Goal: Task Accomplishment & Management: Manage account settings

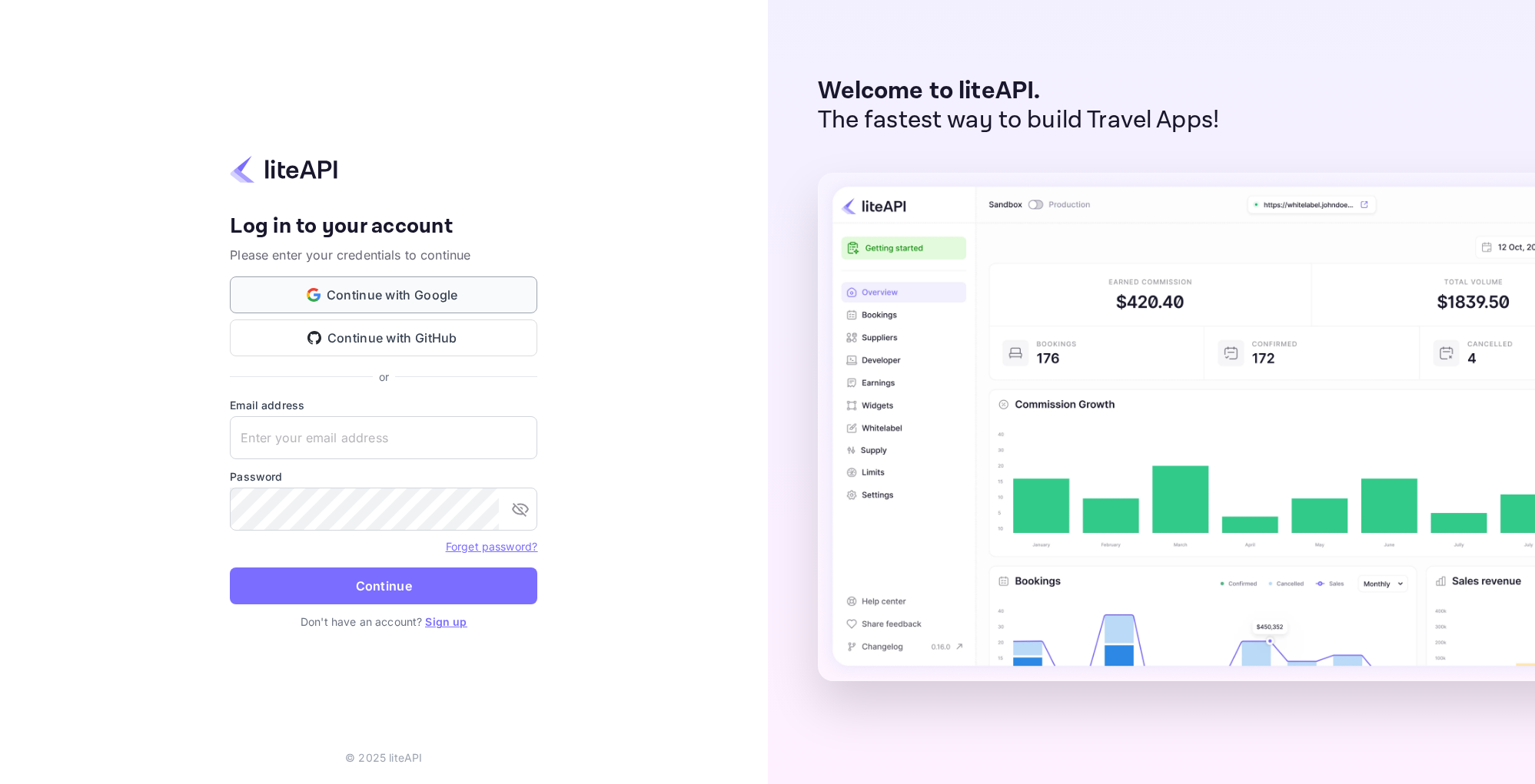
click at [325, 290] on button "Continue with Google" at bounding box center [383, 295] width 308 height 37
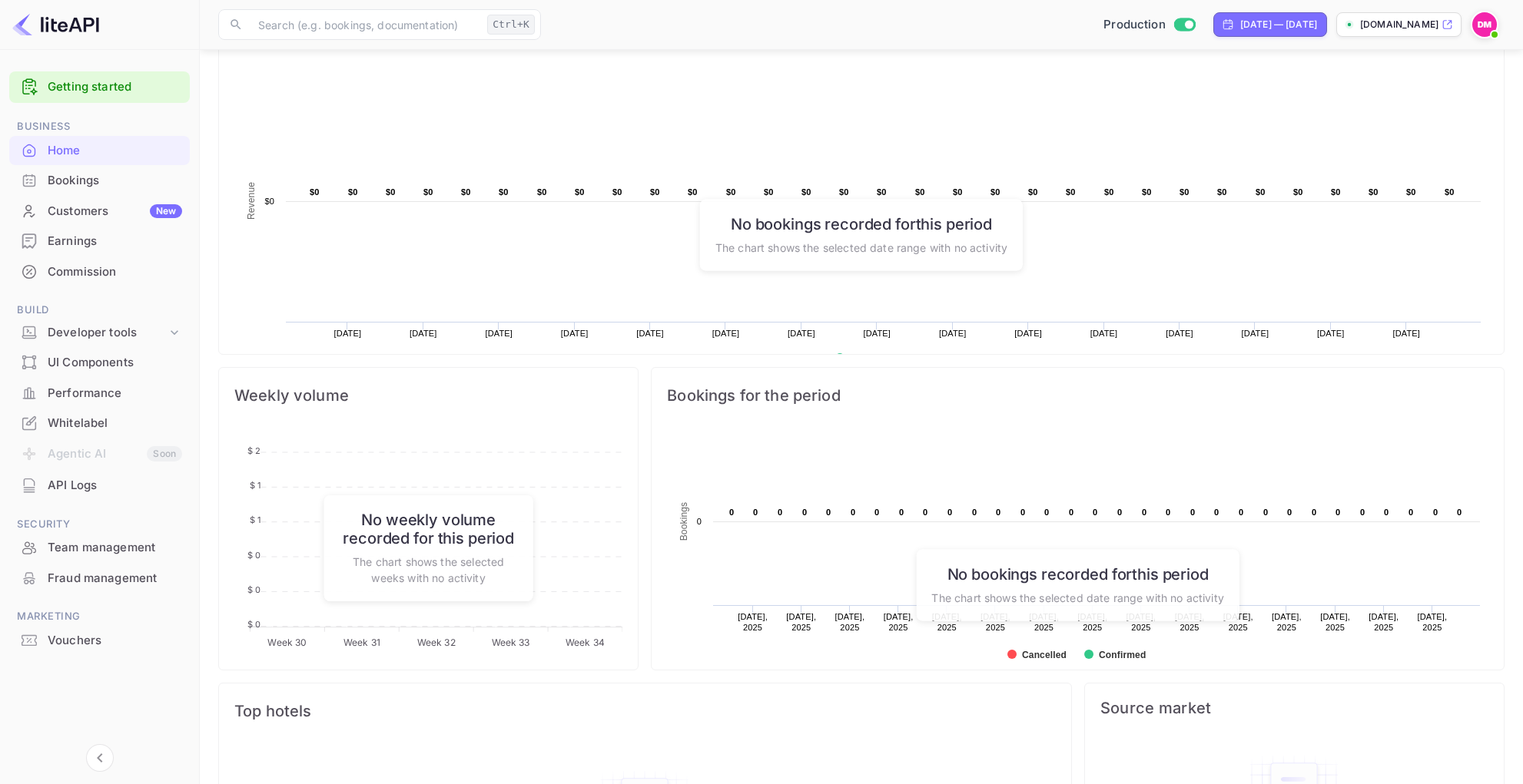
scroll to position [6, 0]
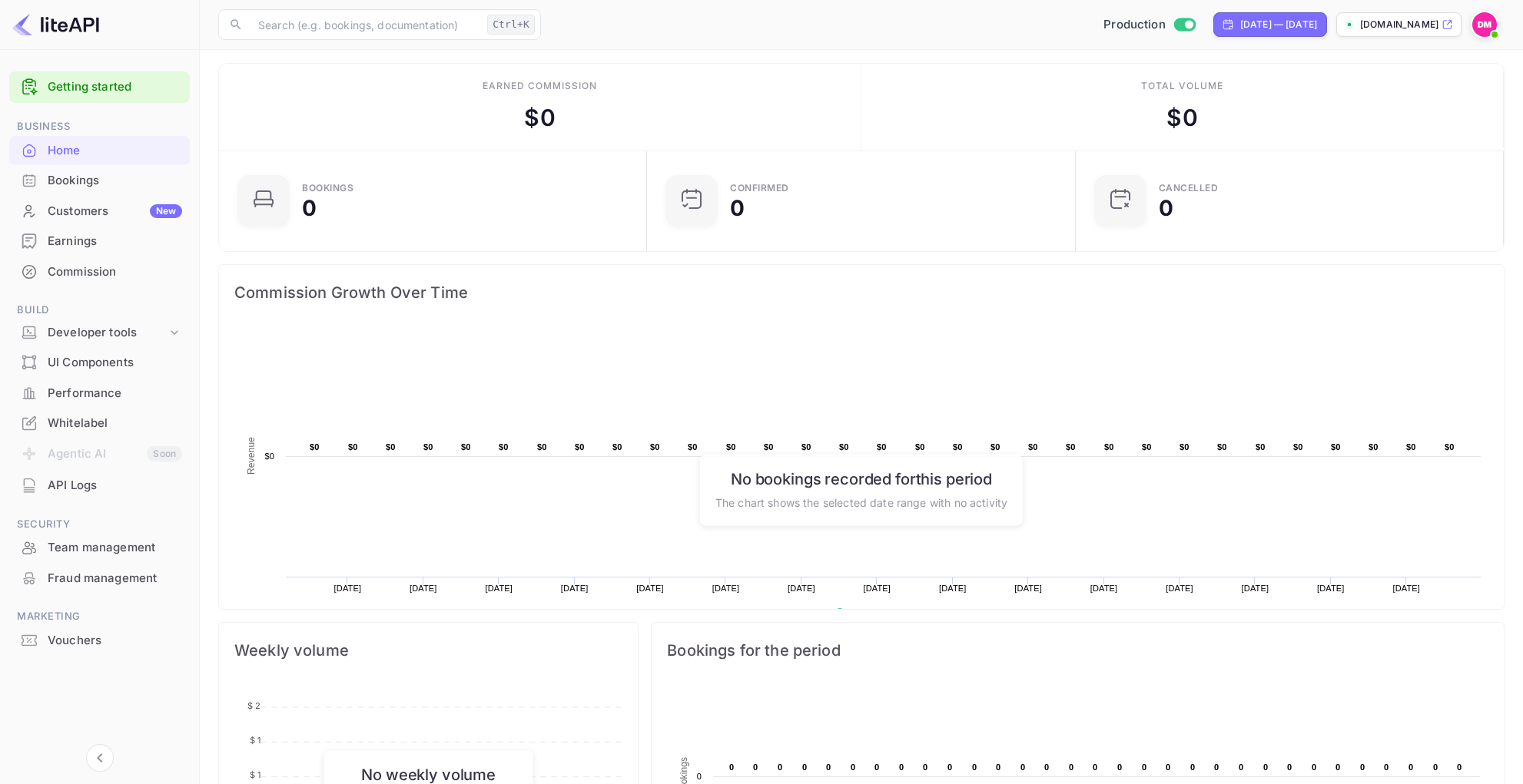
click at [557, 308] on div "Commission Growth Over Time" at bounding box center [861, 292] width 1285 height 56
click at [97, 178] on div "Bookings" at bounding box center [114, 181] width 135 height 18
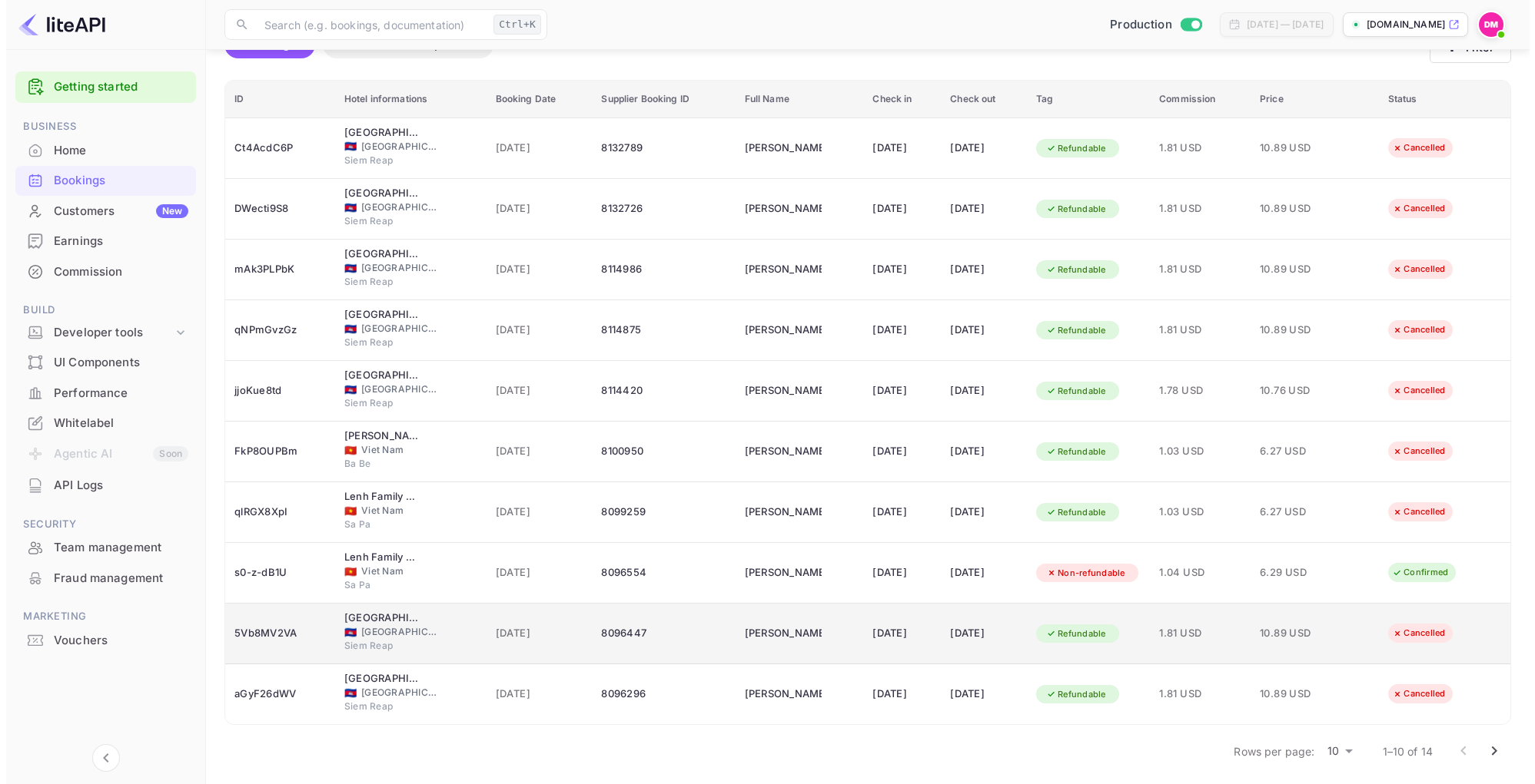
scroll to position [129, 0]
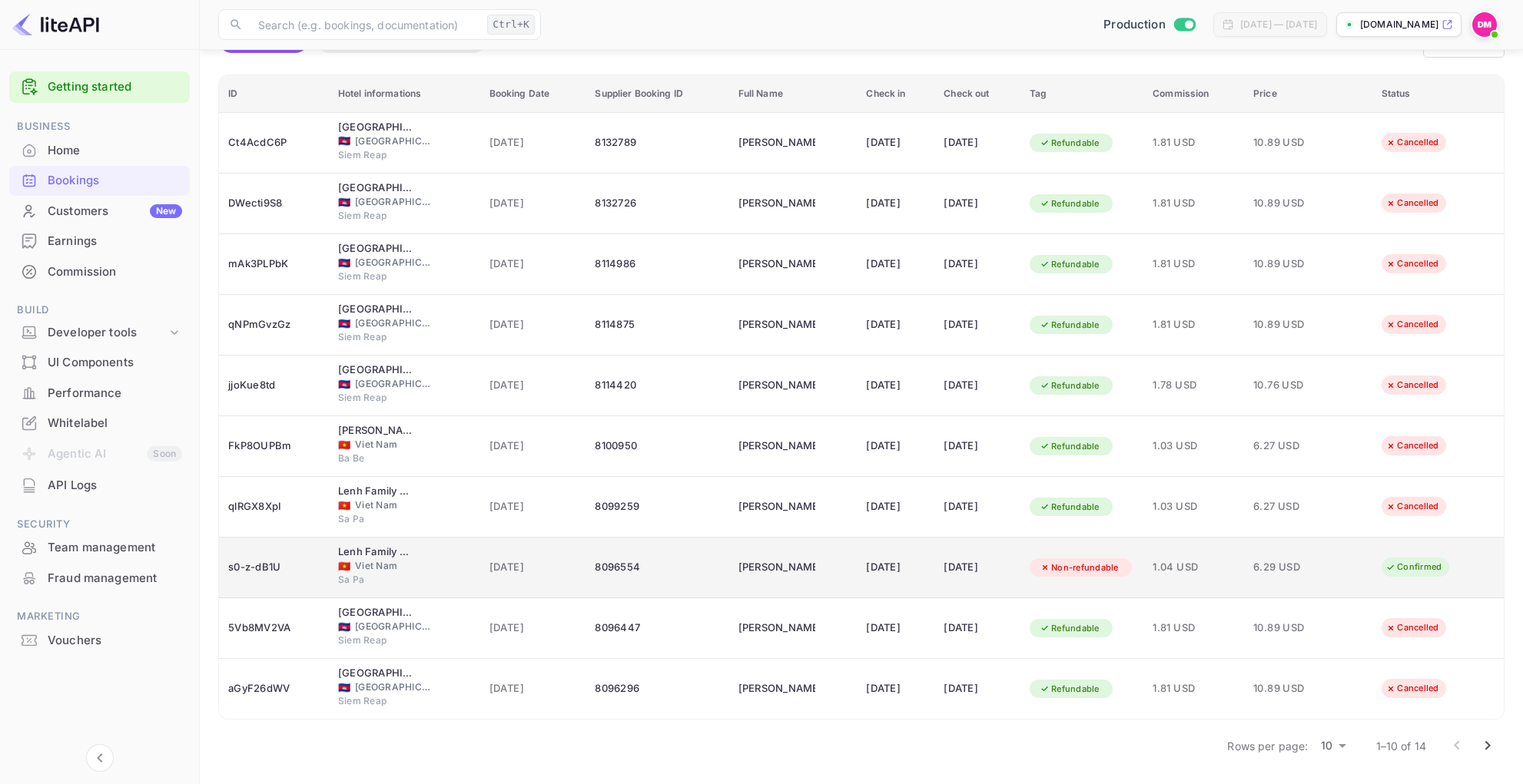
click at [905, 568] on div "01 Jul 2025" at bounding box center [895, 567] width 59 height 25
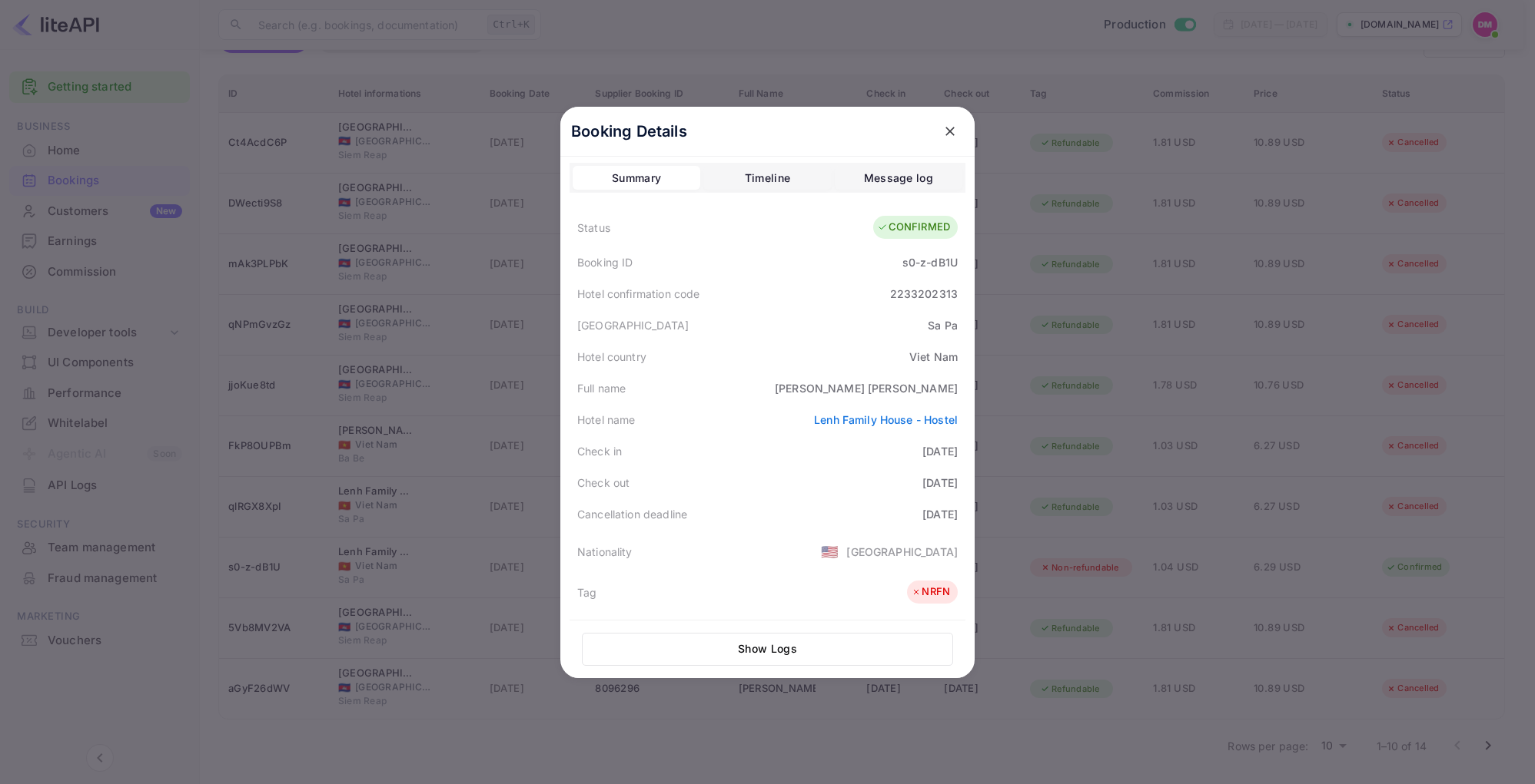
scroll to position [0, 0]
click at [752, 170] on button "Timeline" at bounding box center [767, 181] width 127 height 25
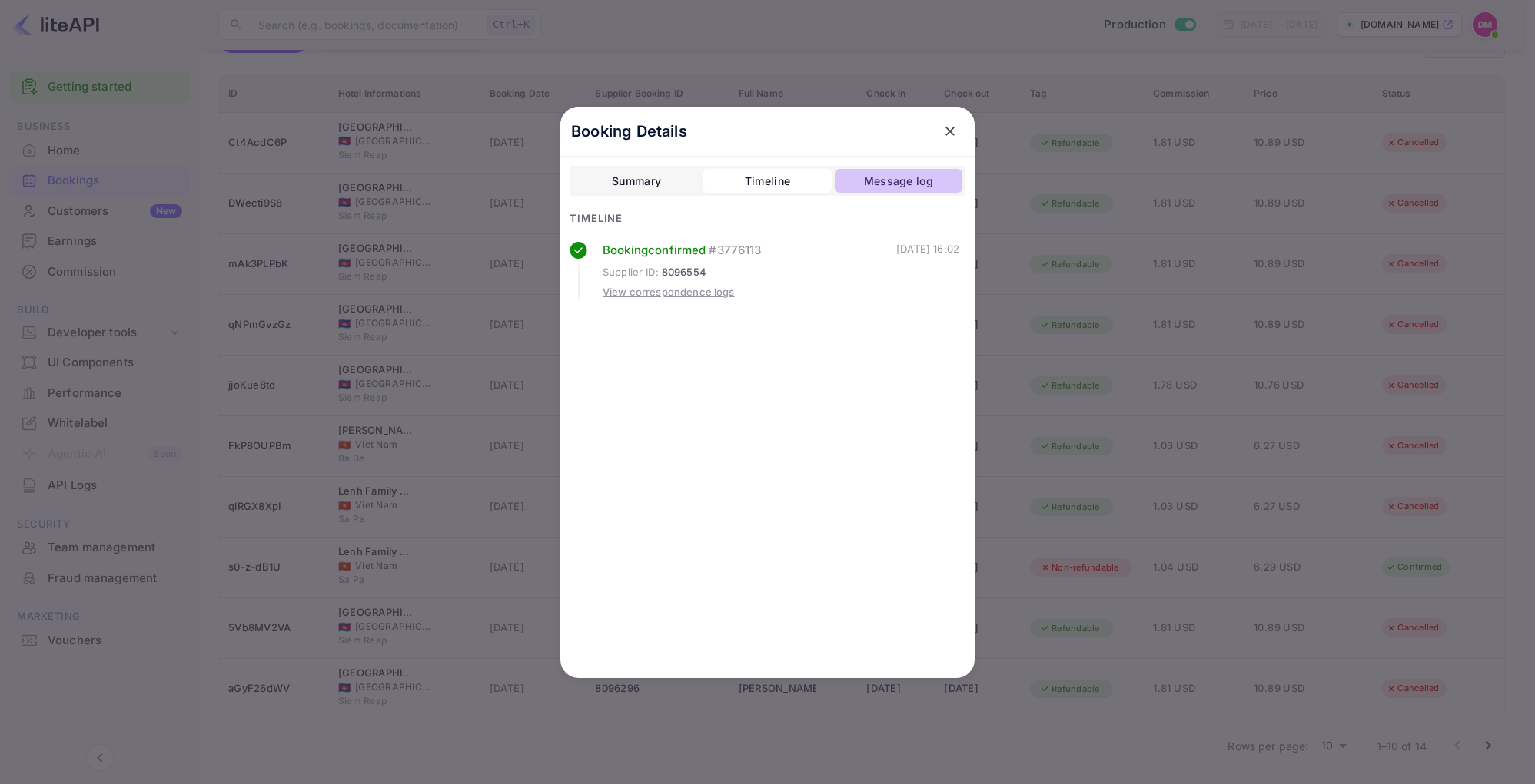
click at [900, 184] on div "Message log" at bounding box center [899, 181] width 69 height 19
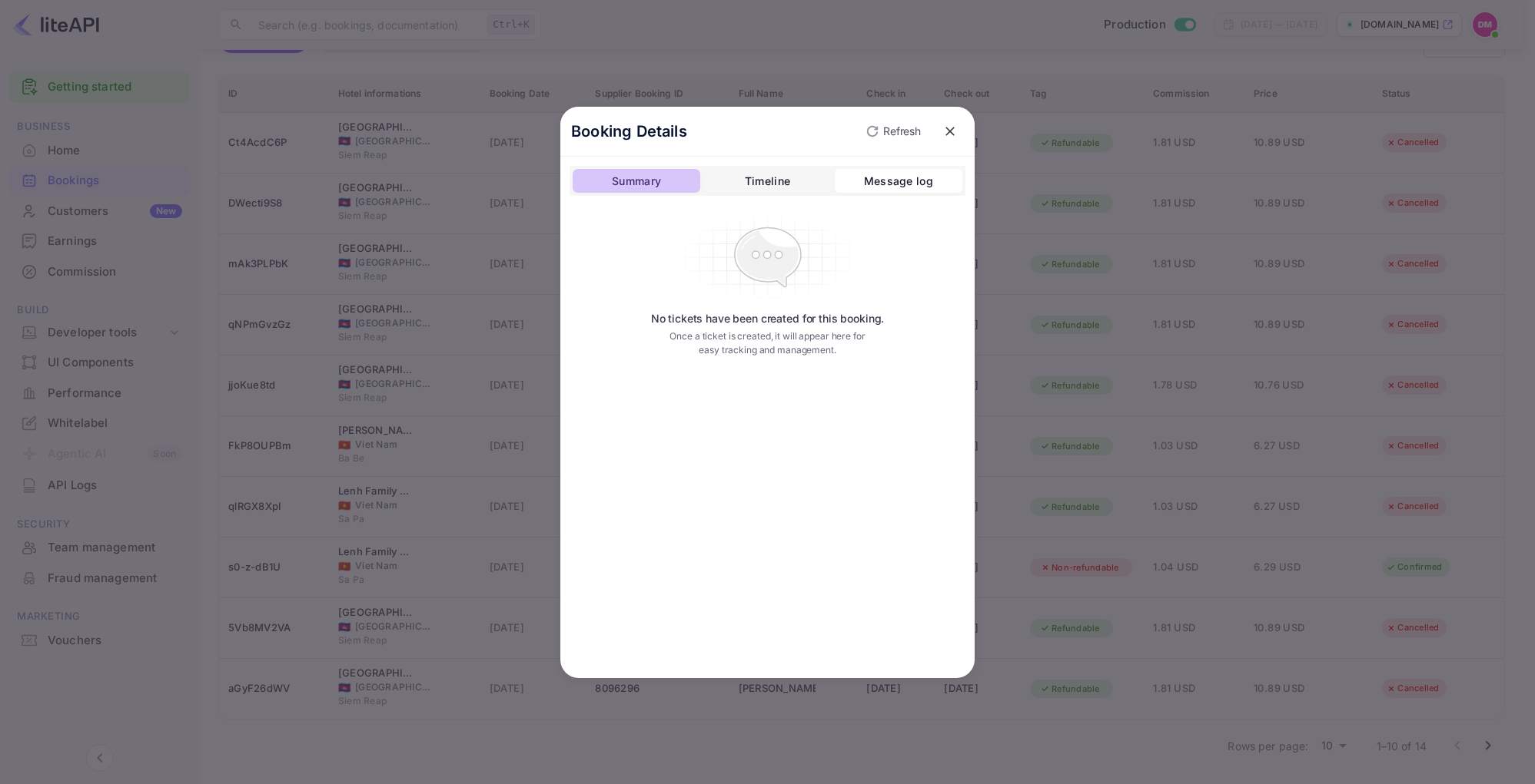
click at [688, 175] on button "Summary" at bounding box center [636, 181] width 127 height 25
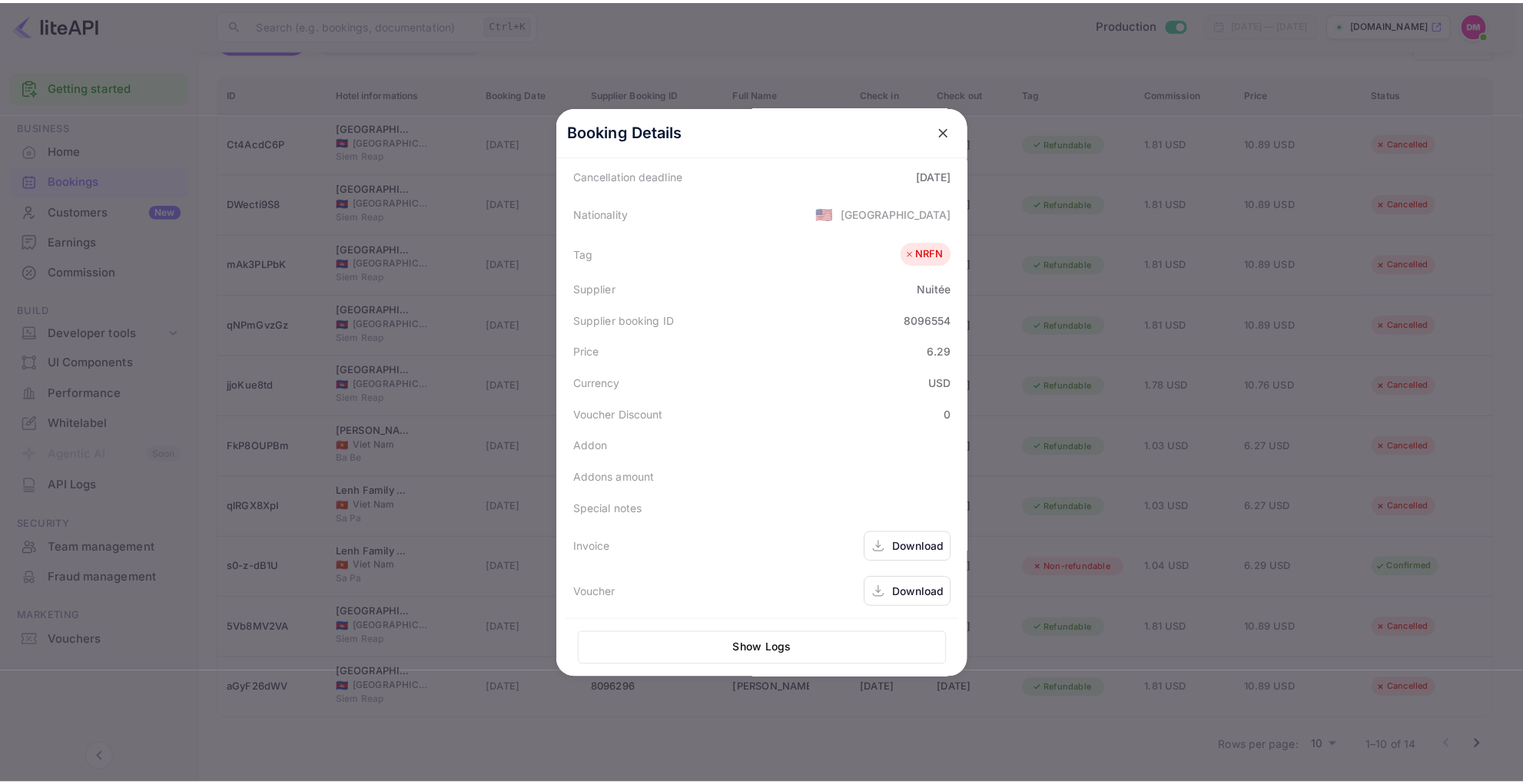
scroll to position [344, 0]
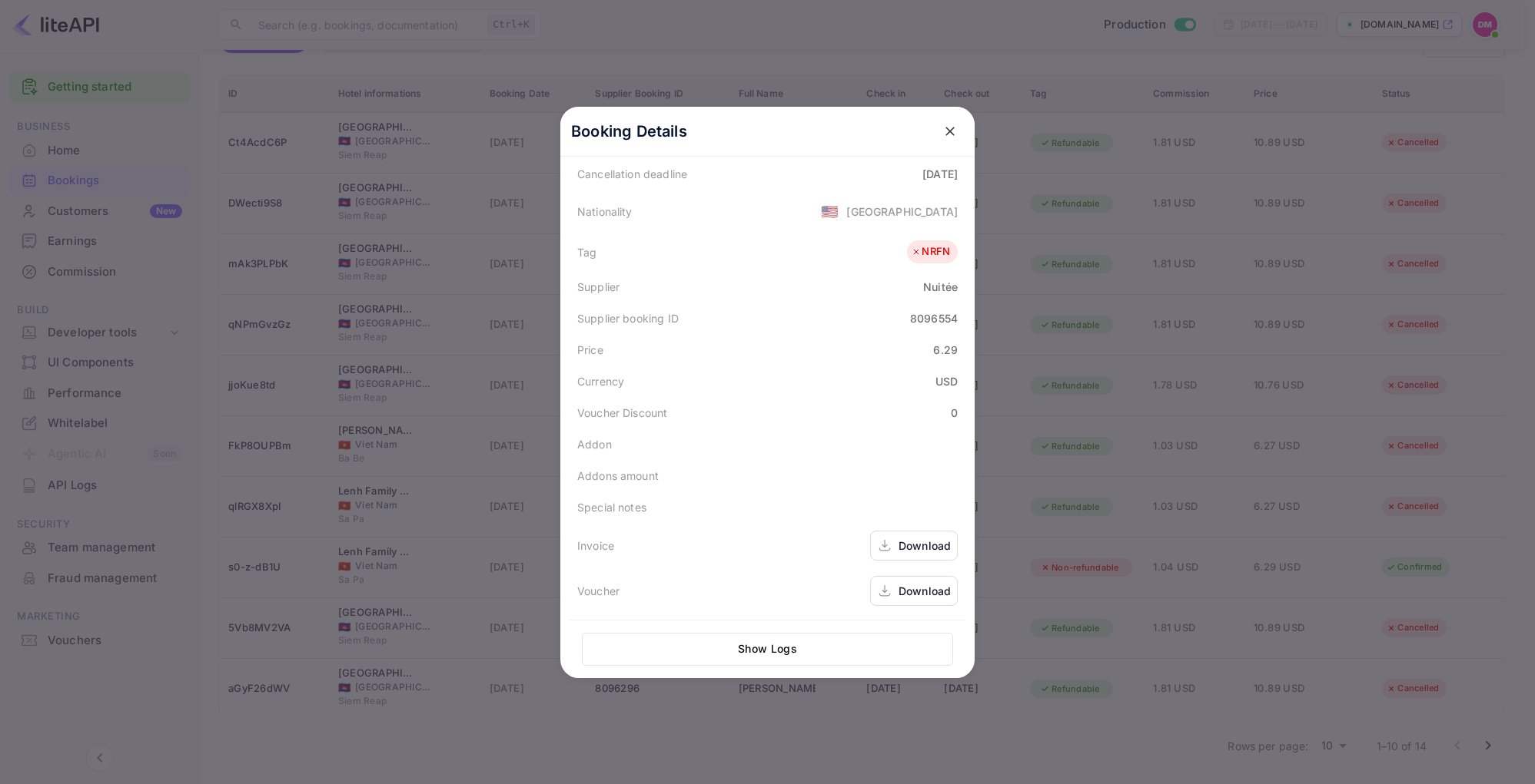
click at [945, 132] on icon "close" at bounding box center [950, 130] width 9 height 9
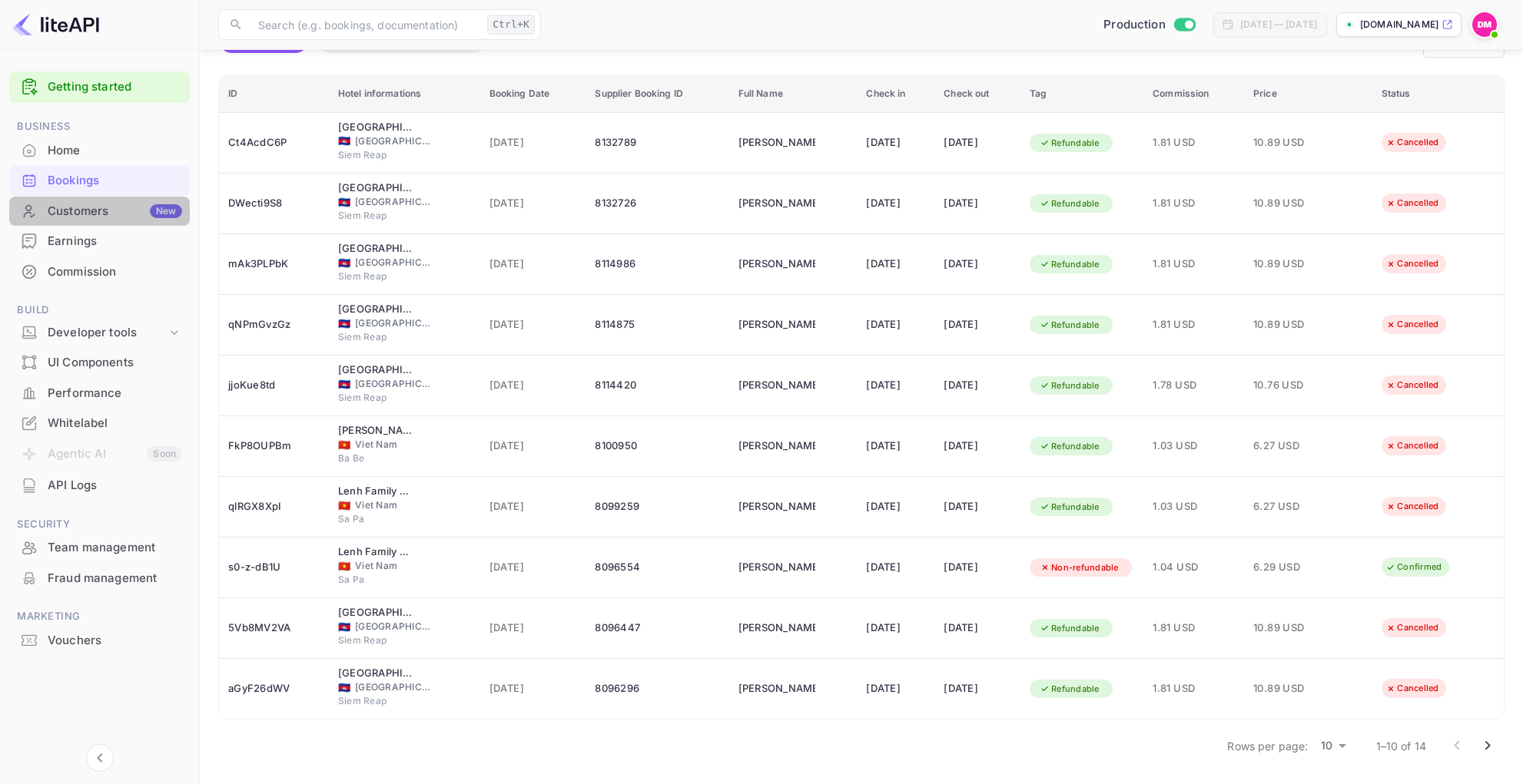
click at [97, 205] on div "Customers New" at bounding box center [114, 212] width 135 height 18
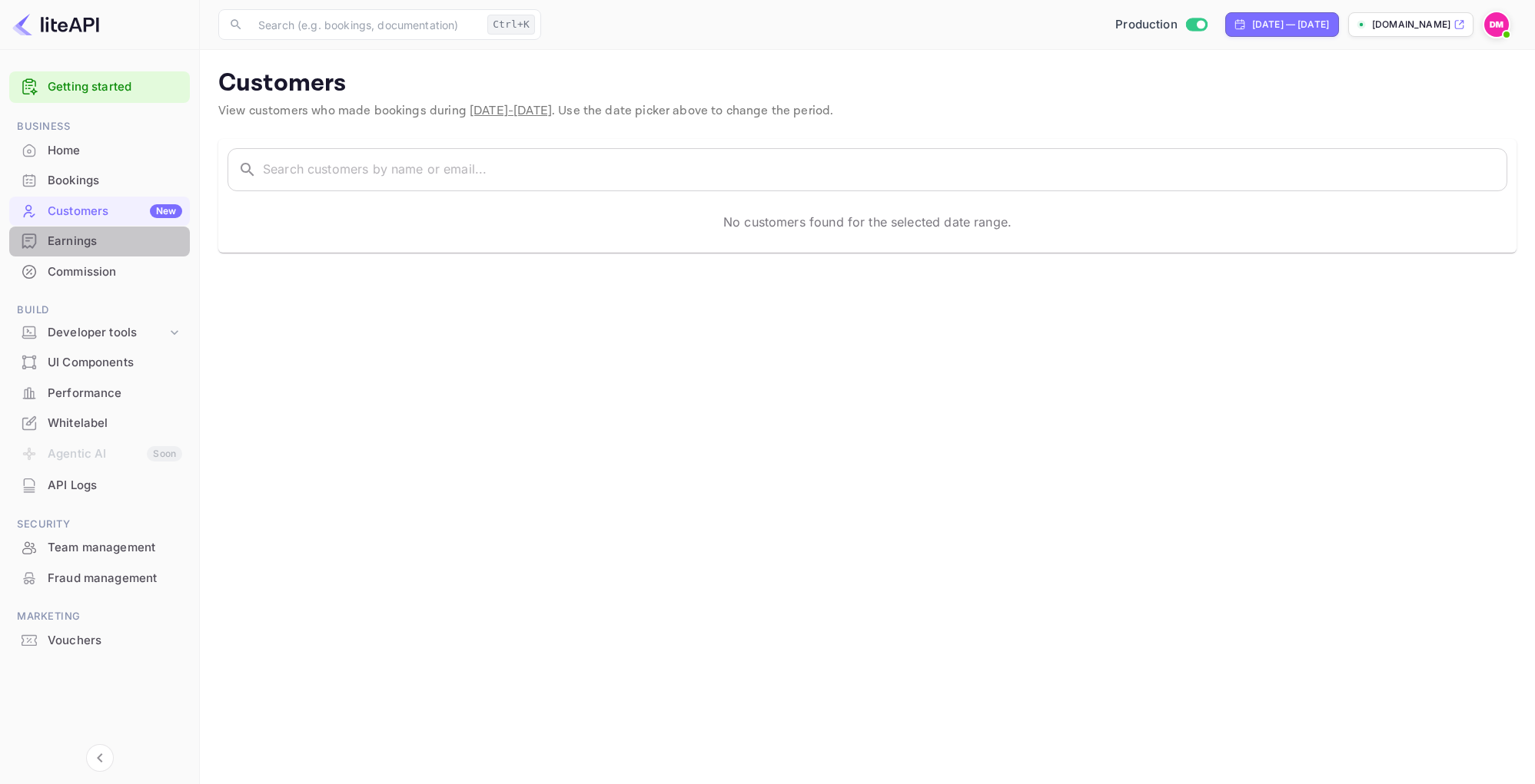
click at [122, 241] on div "Earnings" at bounding box center [114, 241] width 134 height 18
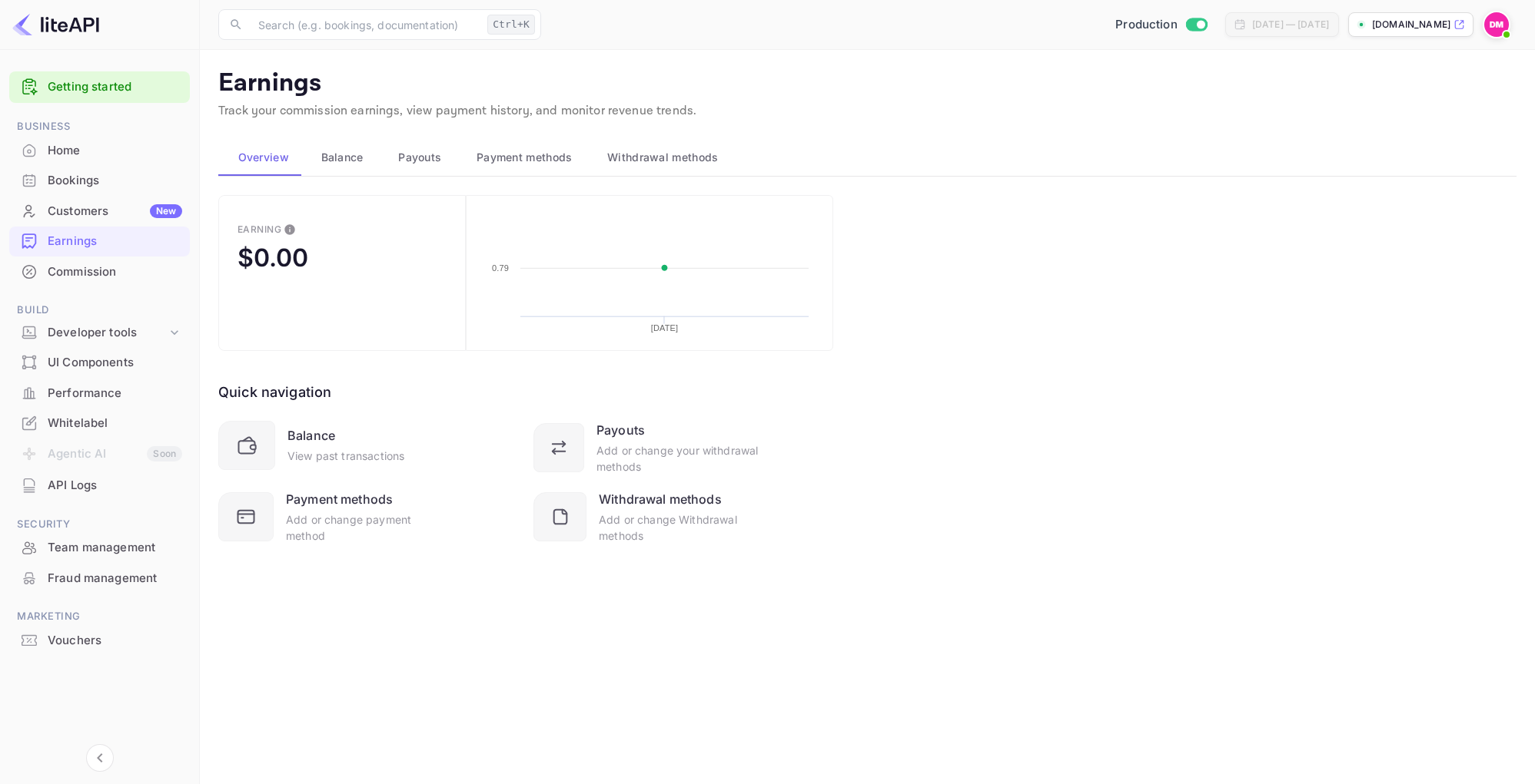
click at [123, 270] on div "Commission" at bounding box center [114, 272] width 134 height 18
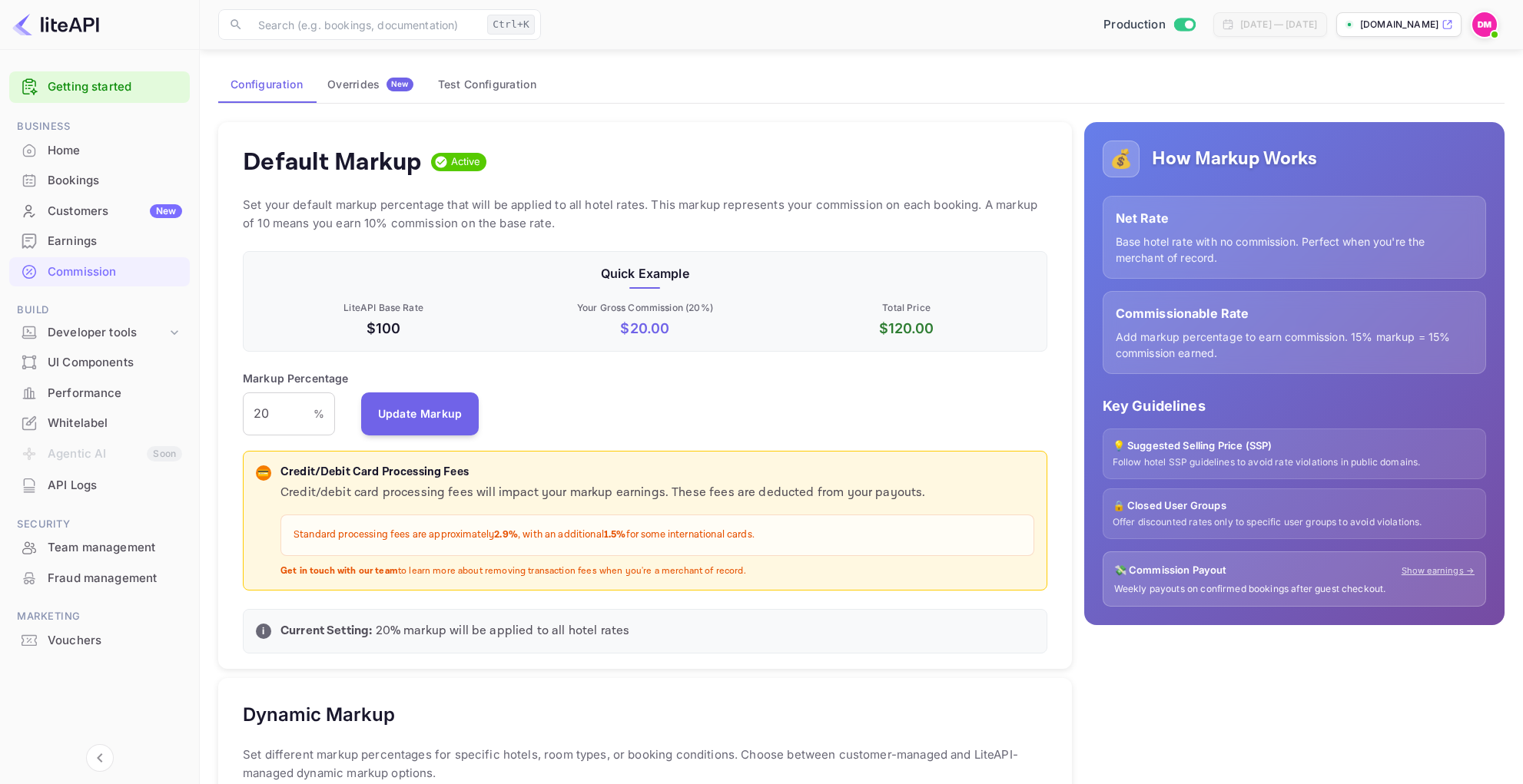
scroll to position [76, 0]
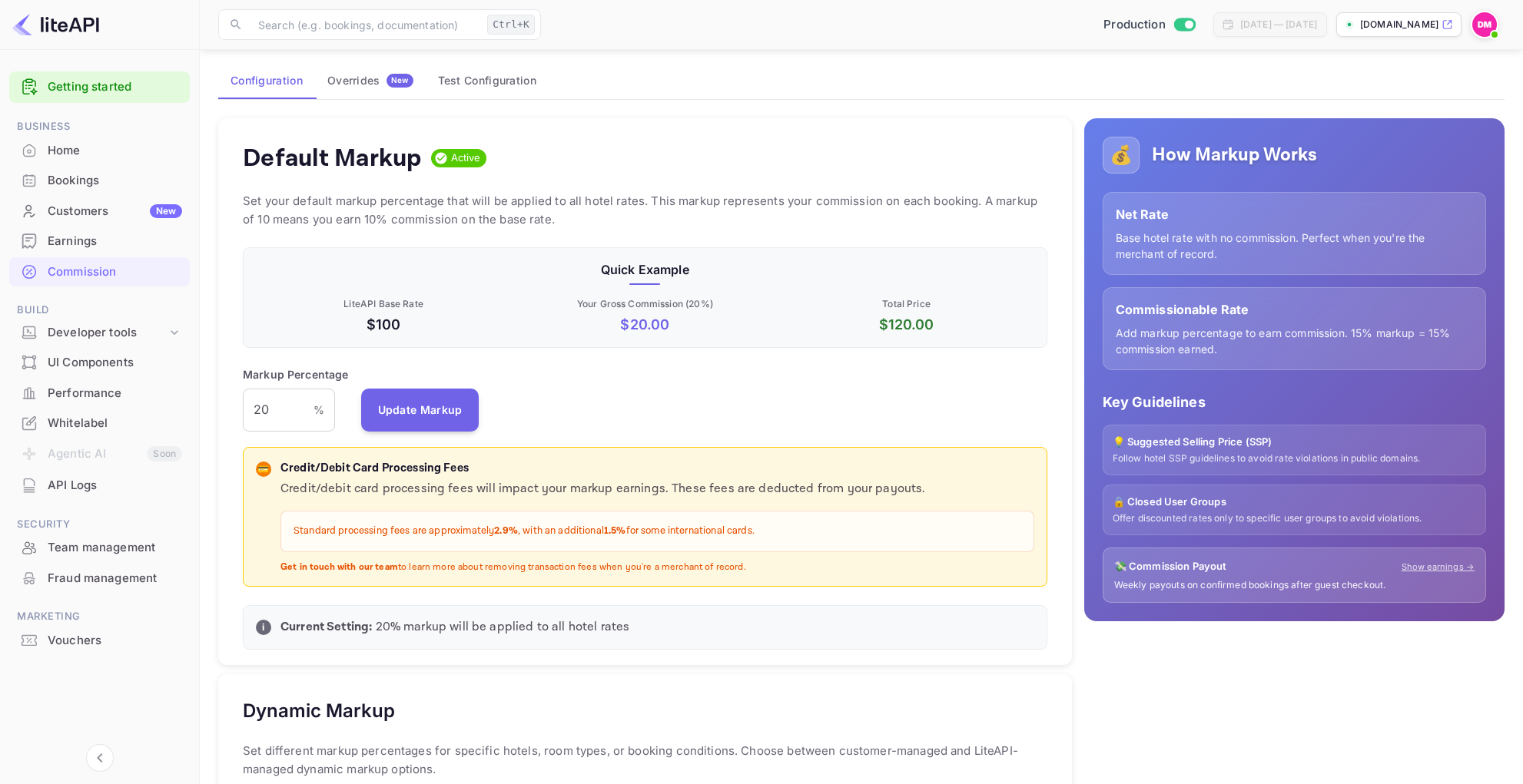
click at [638, 308] on p "Your Gross Commission ( 20 %)" at bounding box center [644, 303] width 255 height 14
click at [638, 310] on p "Your Gross Commission ( 20 %)" at bounding box center [644, 303] width 255 height 14
click at [638, 311] on p "Your Gross Commission ( 20 %)" at bounding box center [644, 303] width 255 height 14
click at [642, 336] on div "Quick Example LiteAPI Base Rate $100 Your Gross Commission ( 20 %) $ 20.00 Tota…" at bounding box center [645, 297] width 805 height 101
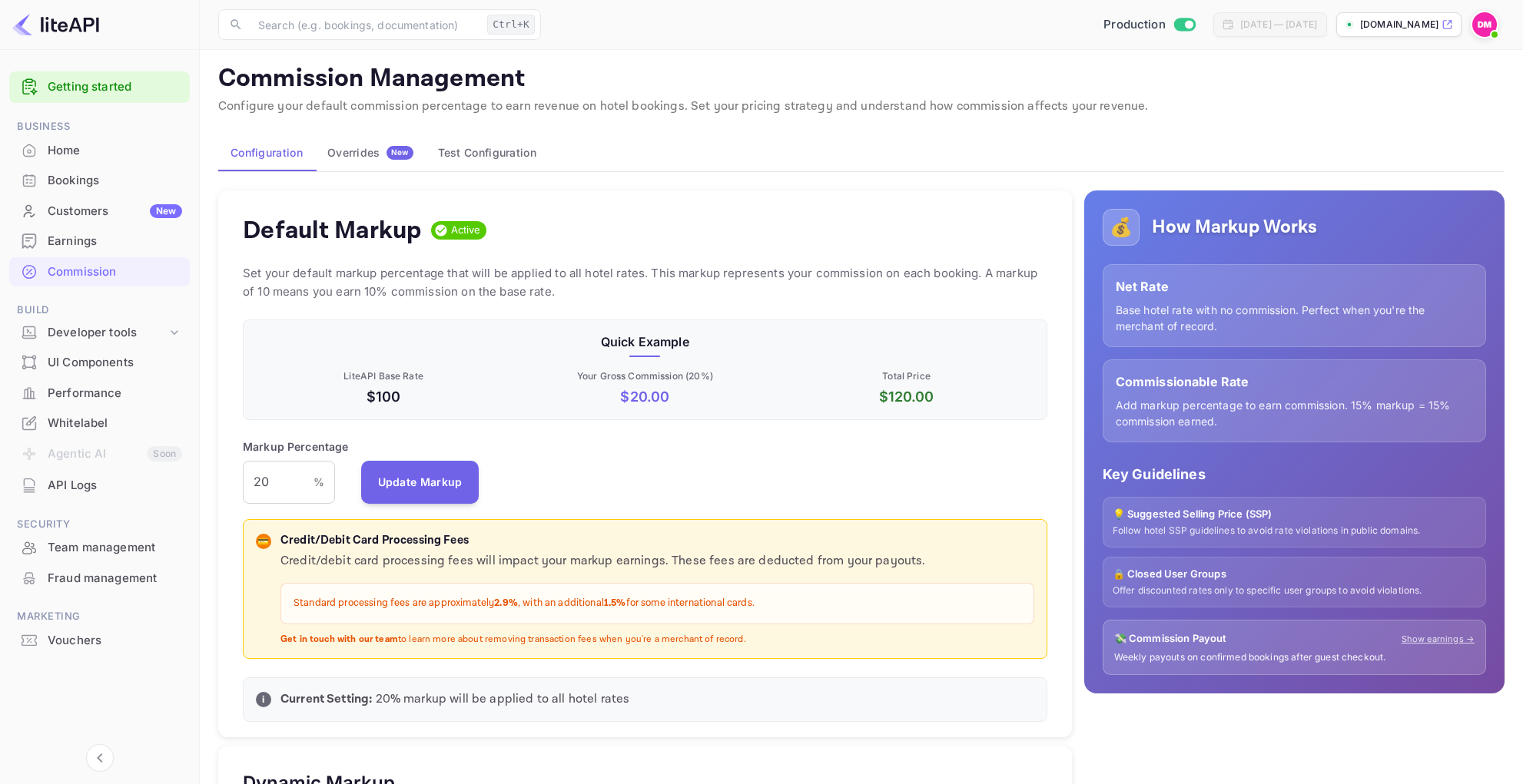
scroll to position [0, 0]
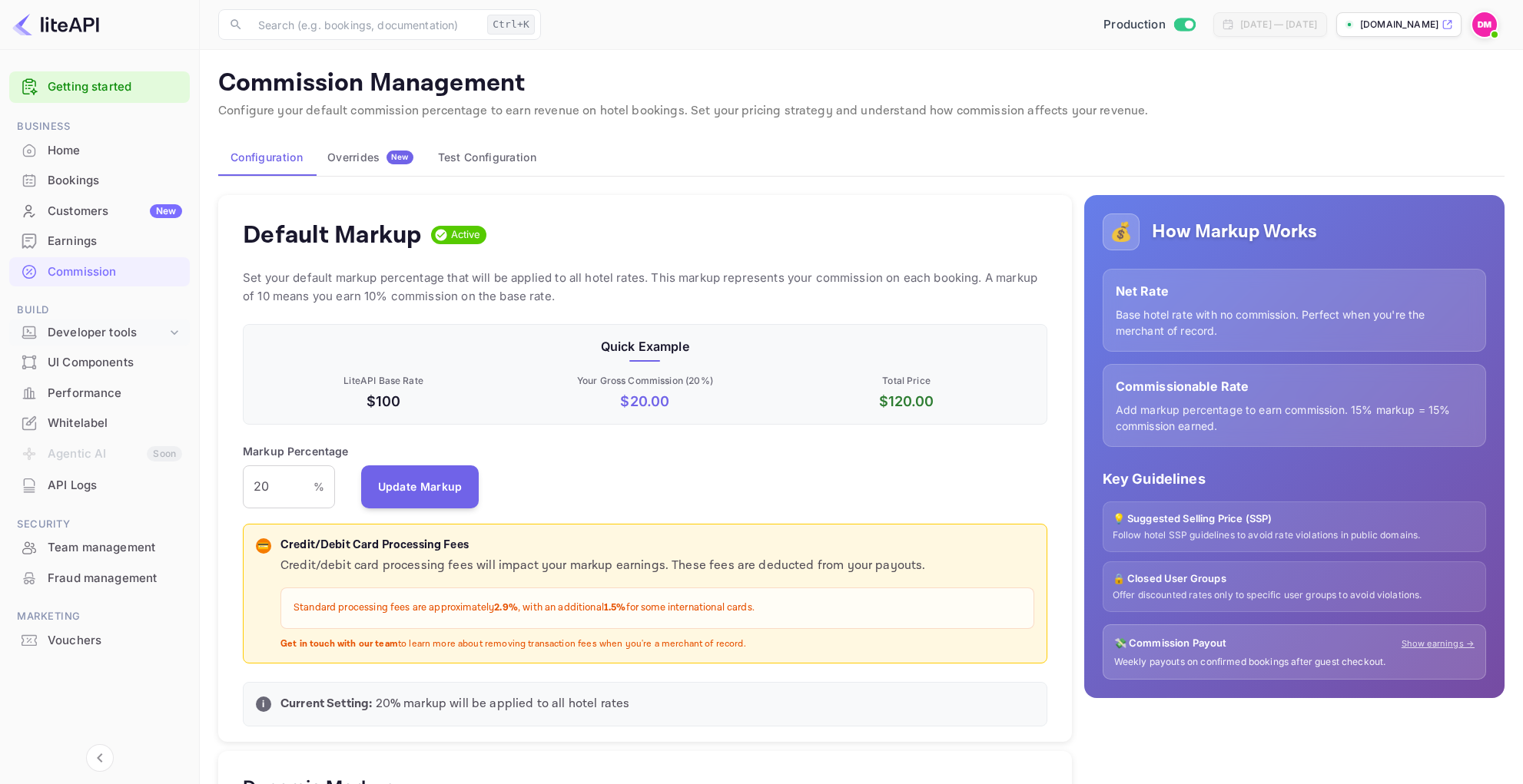
click at [99, 336] on div "Developer tools" at bounding box center [107, 333] width 119 height 18
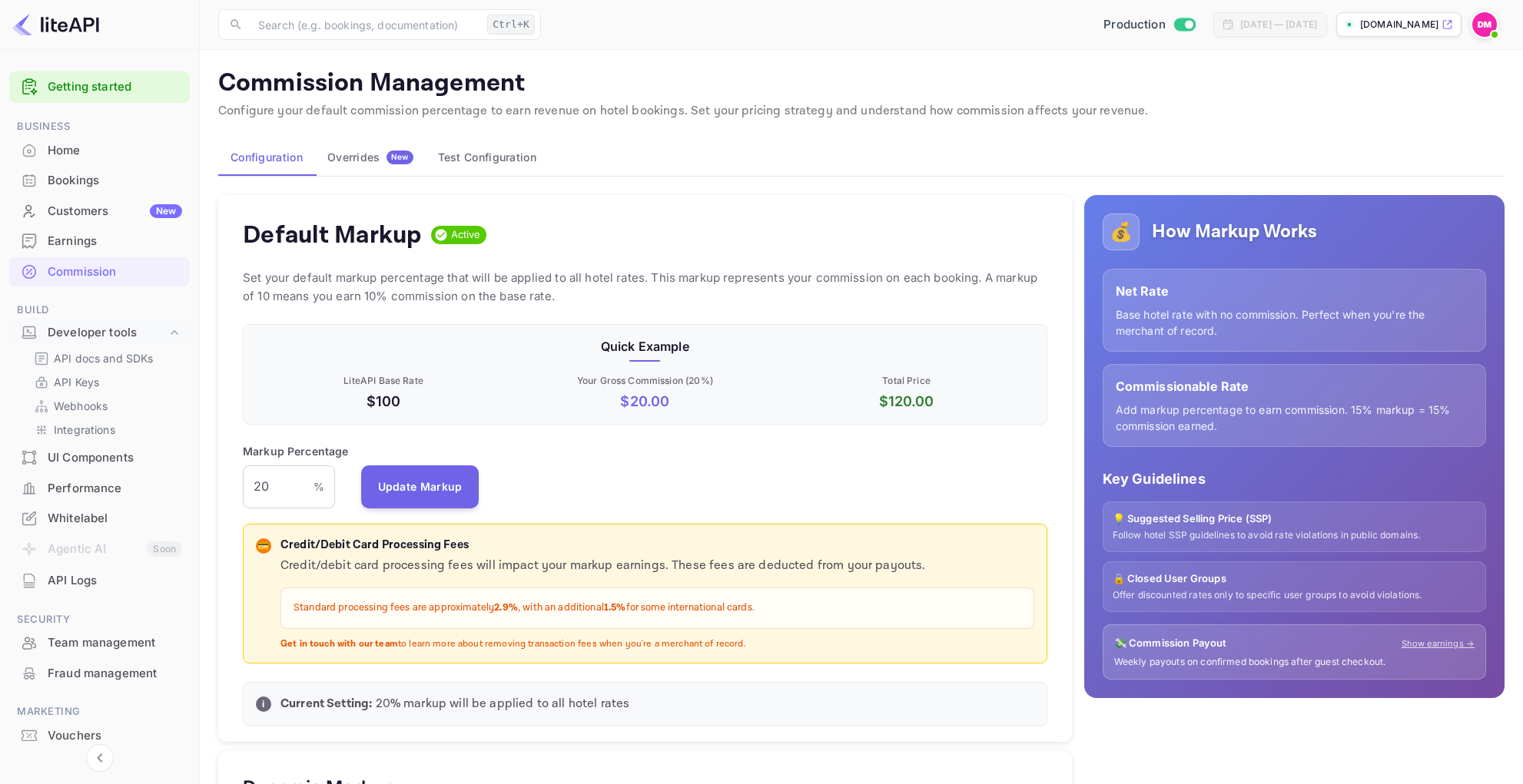
click at [117, 461] on div "UI Components" at bounding box center [114, 458] width 135 height 18
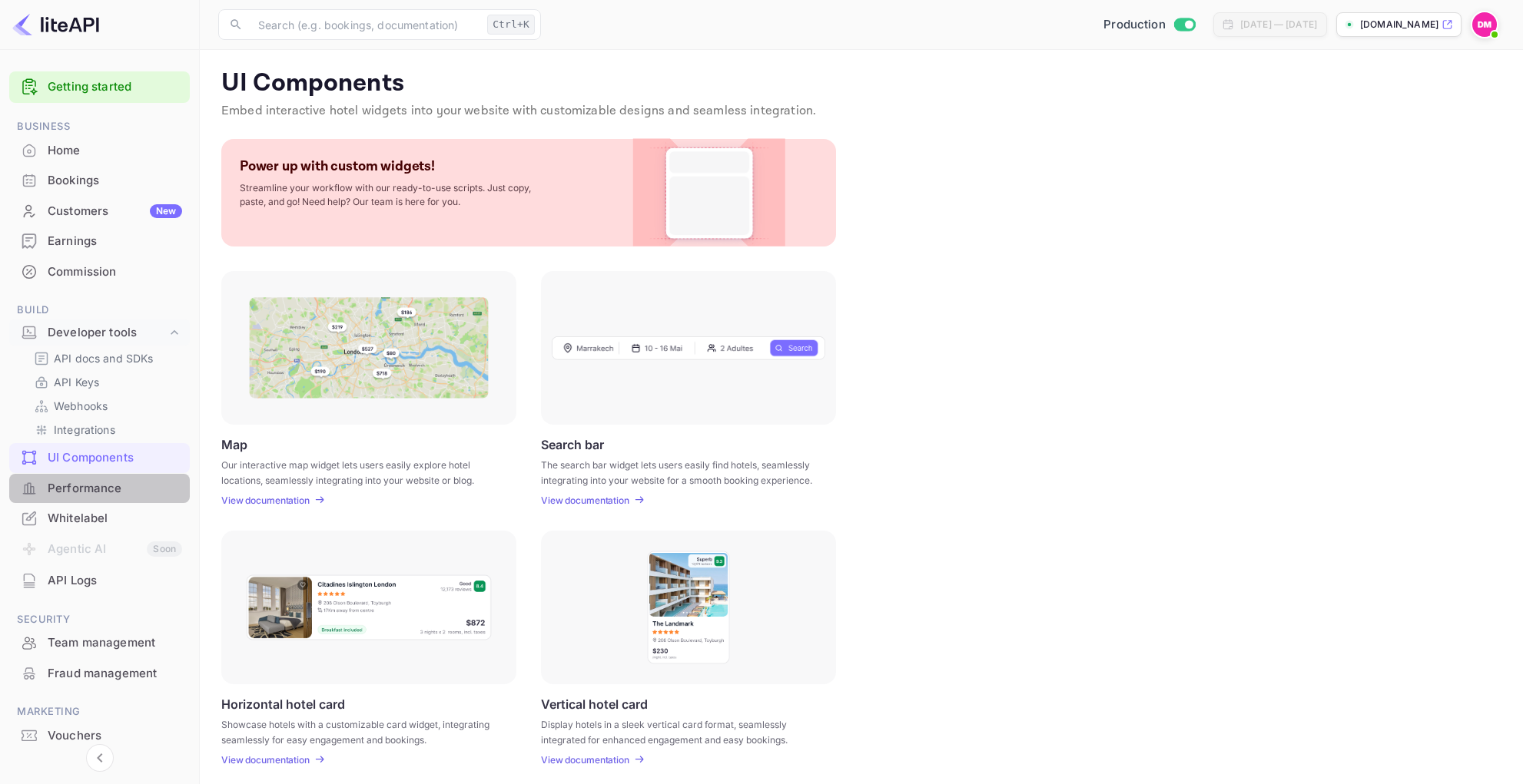
click at [116, 499] on div "Performance" at bounding box center [99, 489] width 180 height 30
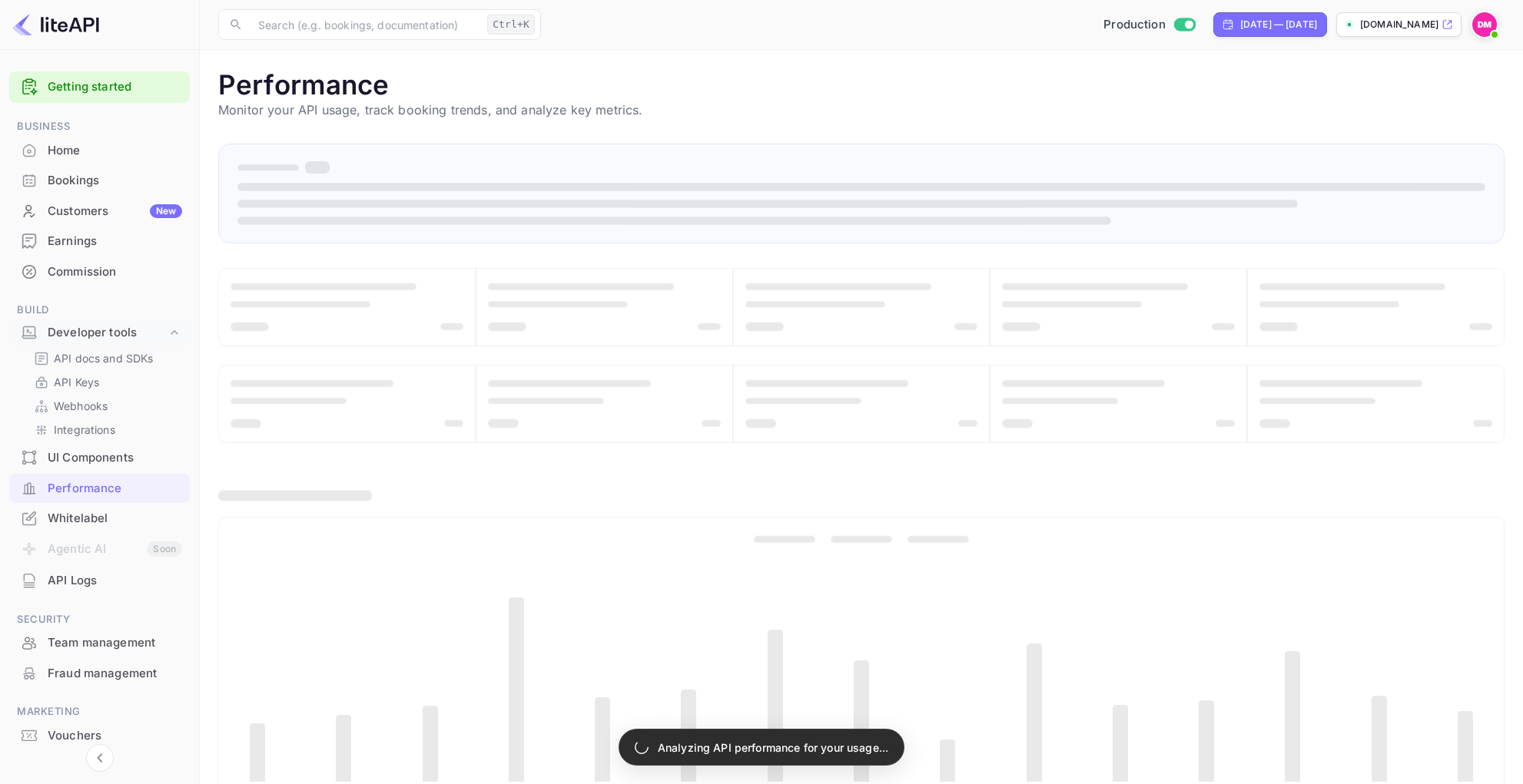
click at [95, 447] on div "UI Components" at bounding box center [99, 458] width 180 height 30
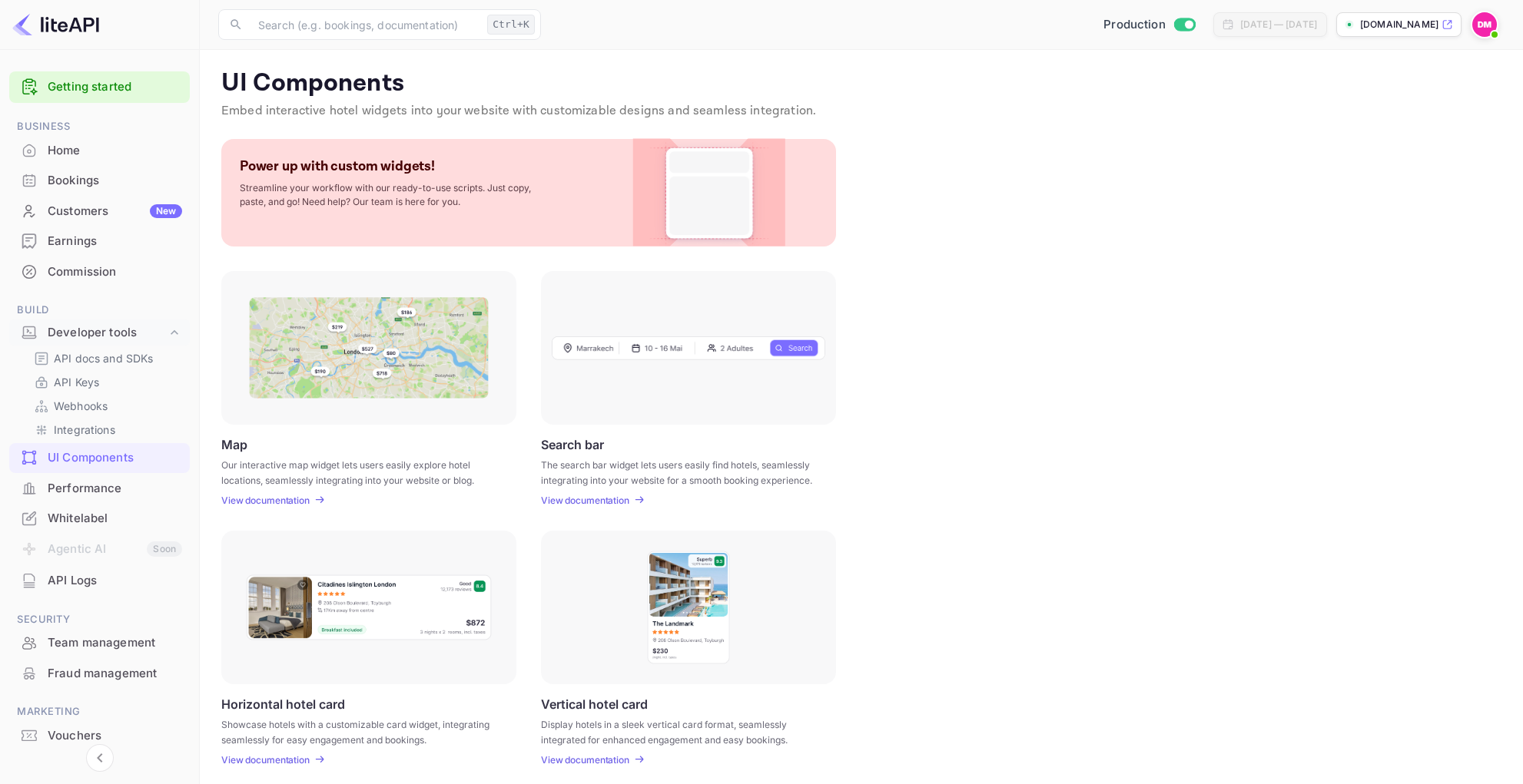
click at [518, 175] on div "Power up with custom widgets! Streamline your workflow with our ready-to-use sc…" at bounding box center [394, 184] width 308 height 52
click at [93, 382] on p "API Keys" at bounding box center [77, 382] width 45 height 16
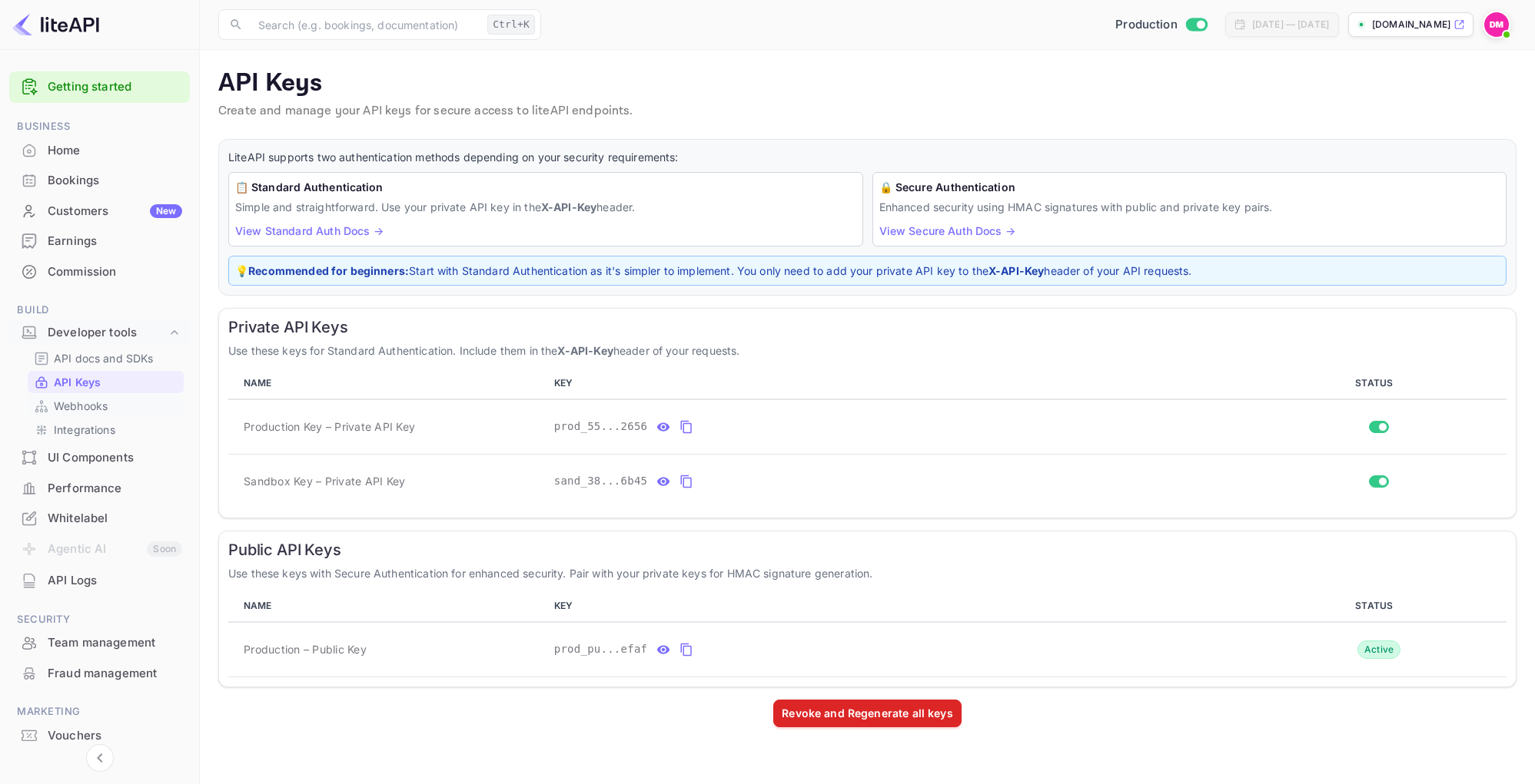
click at [114, 410] on link "Webhooks" at bounding box center [106, 406] width 143 height 16
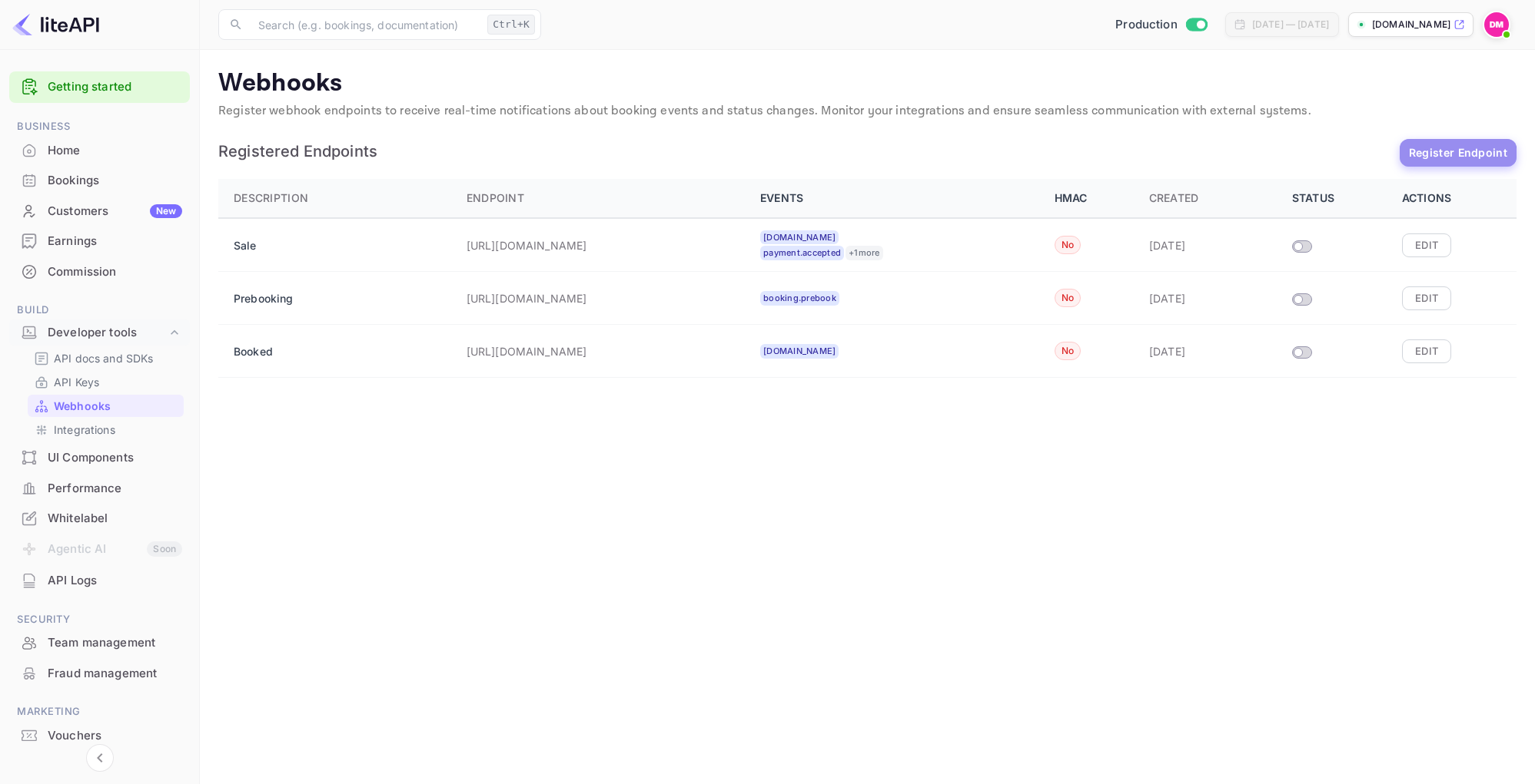
click at [1418, 161] on button "Register Endpoint" at bounding box center [1458, 153] width 117 height 27
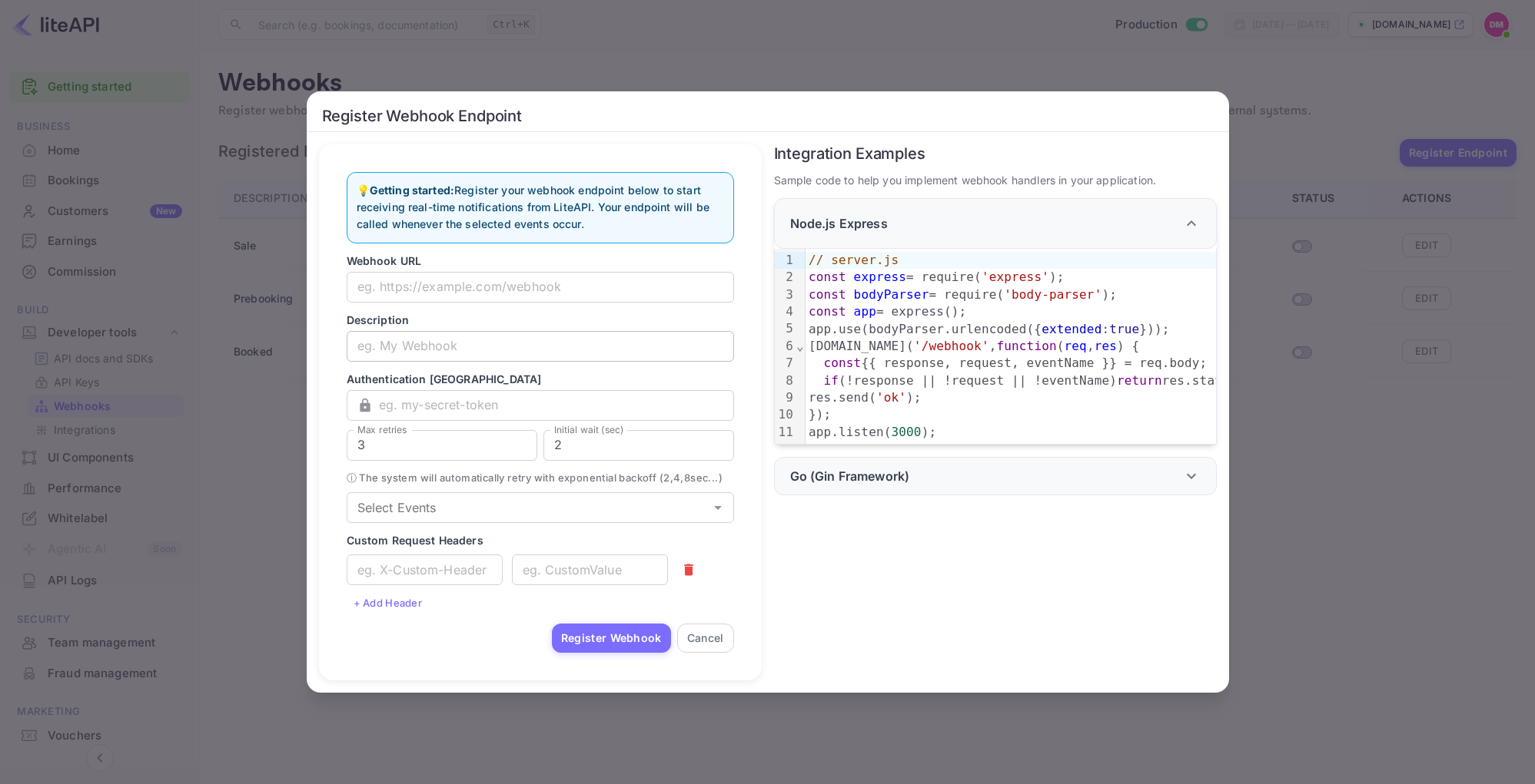
click at [418, 344] on input "text" at bounding box center [540, 346] width 387 height 31
click at [420, 312] on p "Description" at bounding box center [540, 320] width 387 height 16
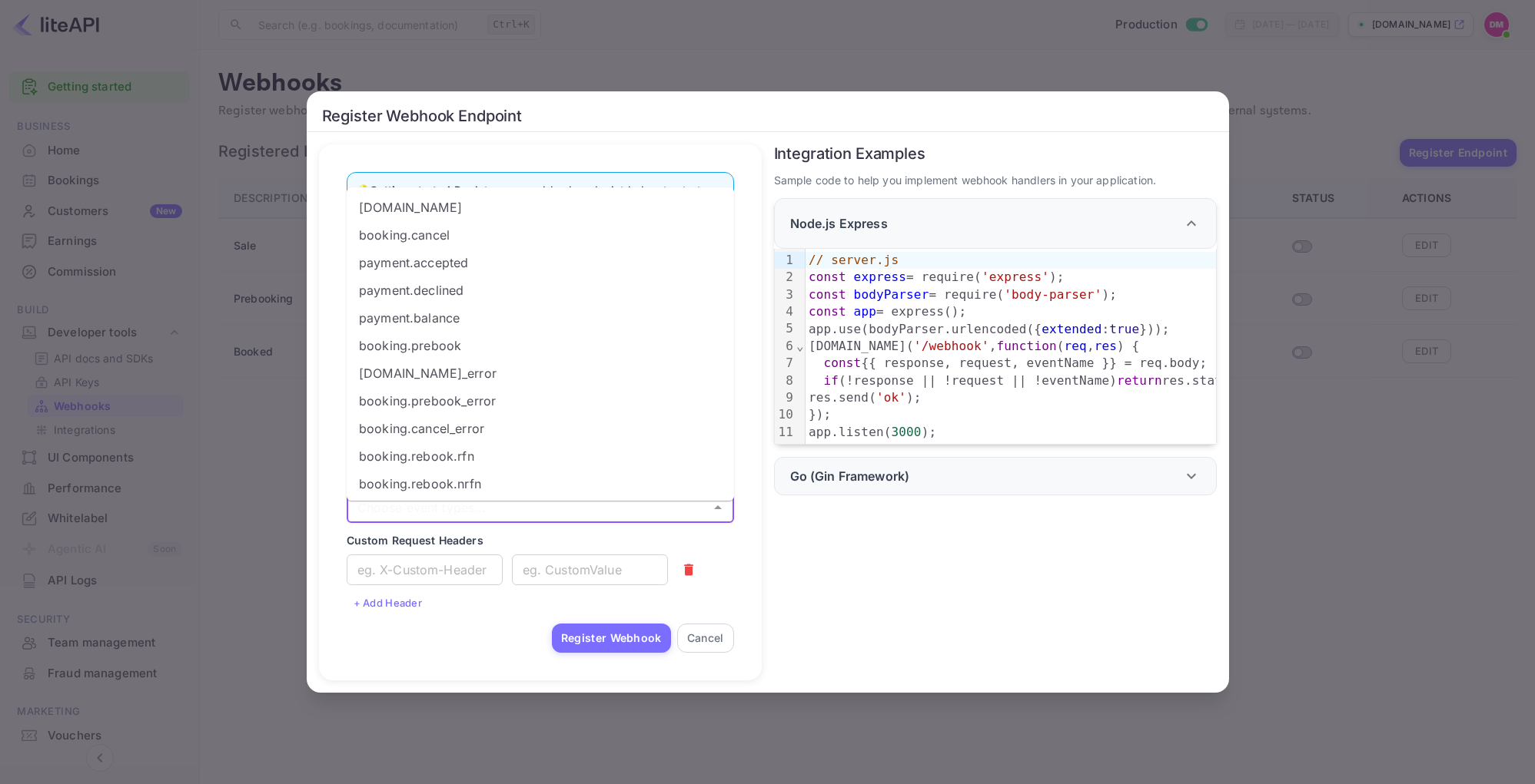
click at [441, 512] on input "Select Events" at bounding box center [528, 507] width 353 height 22
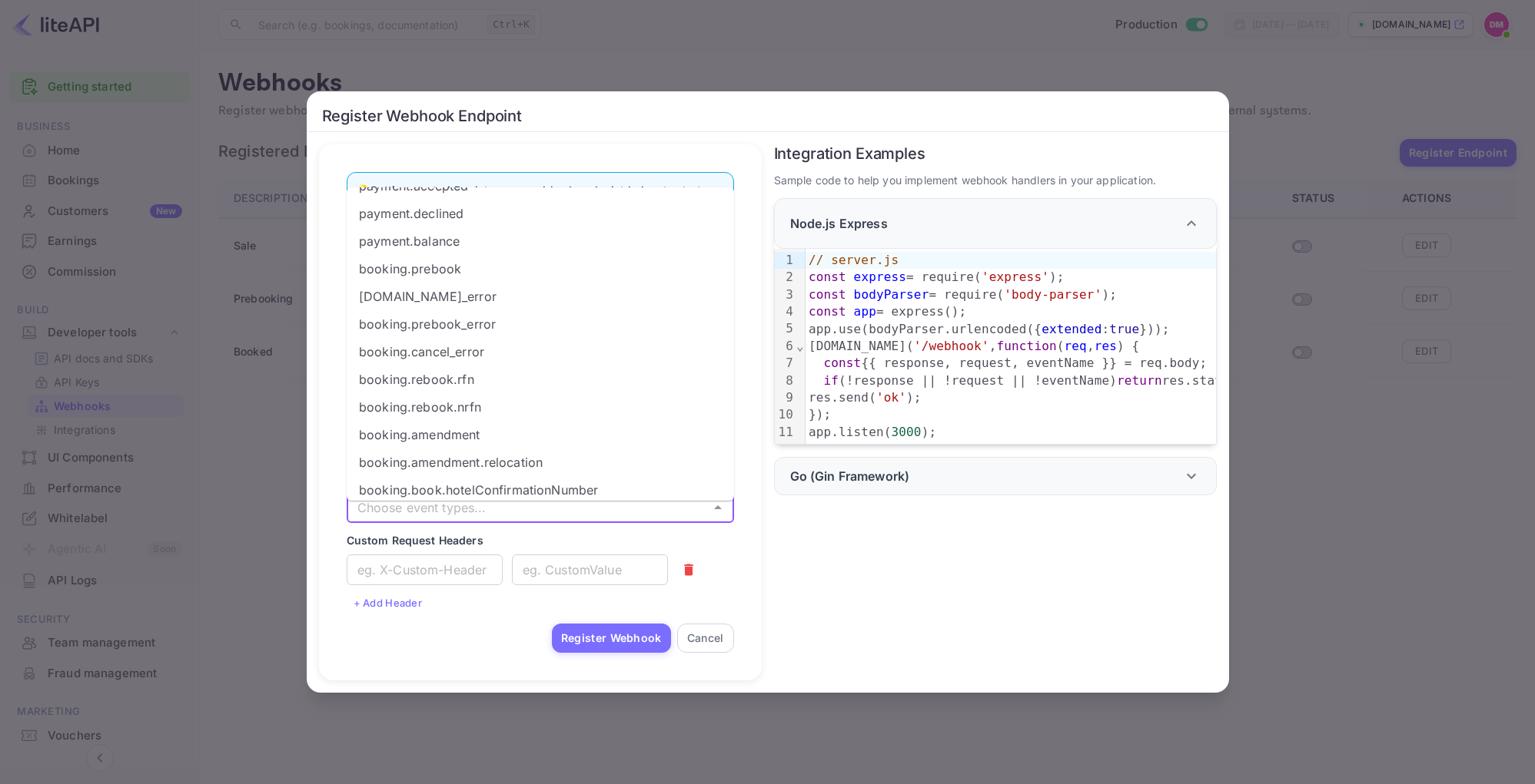
scroll to position [86, 0]
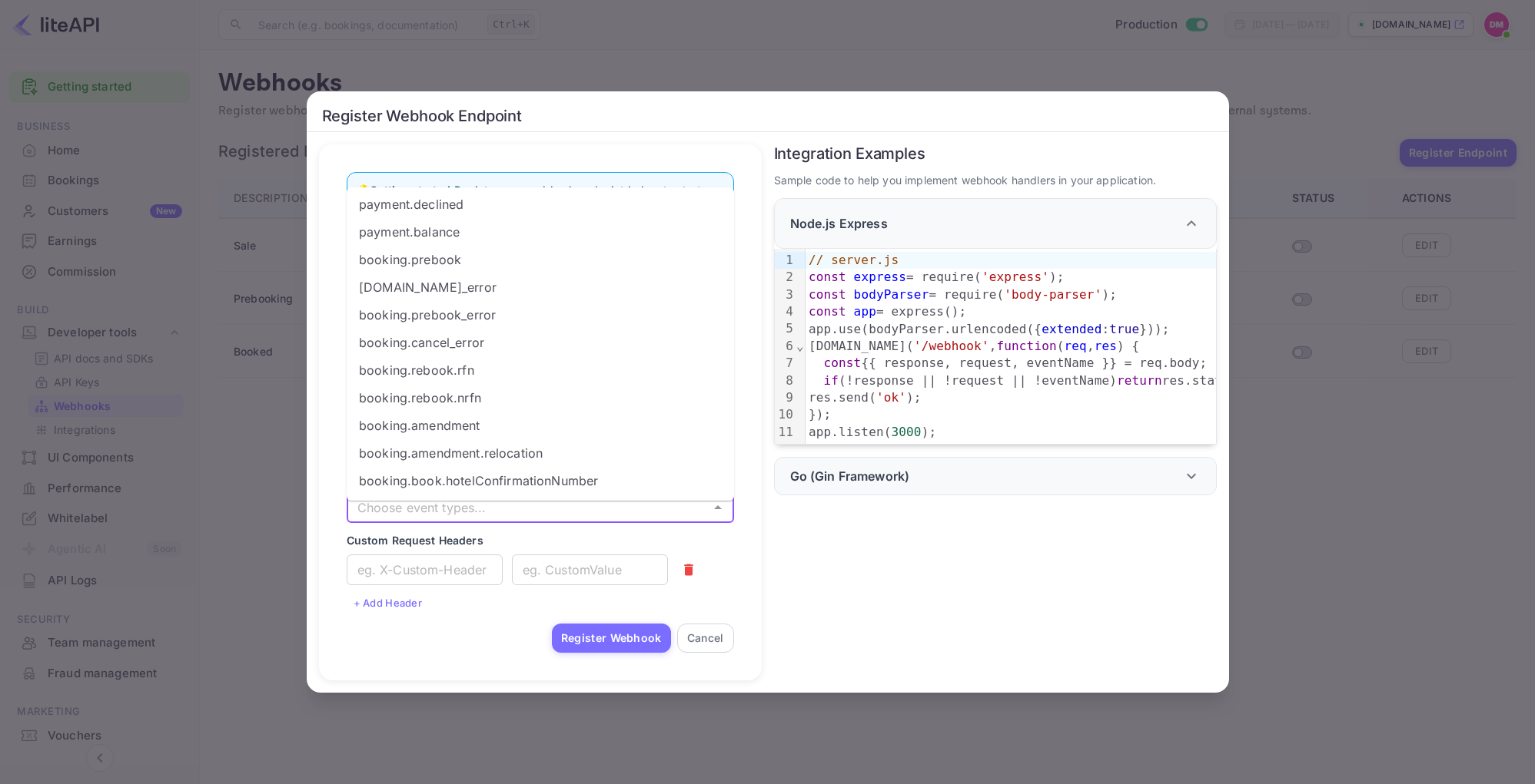
click at [504, 428] on li "booking.amendment" at bounding box center [540, 425] width 387 height 27
click at [470, 514] on icon at bounding box center [468, 507] width 14 height 14
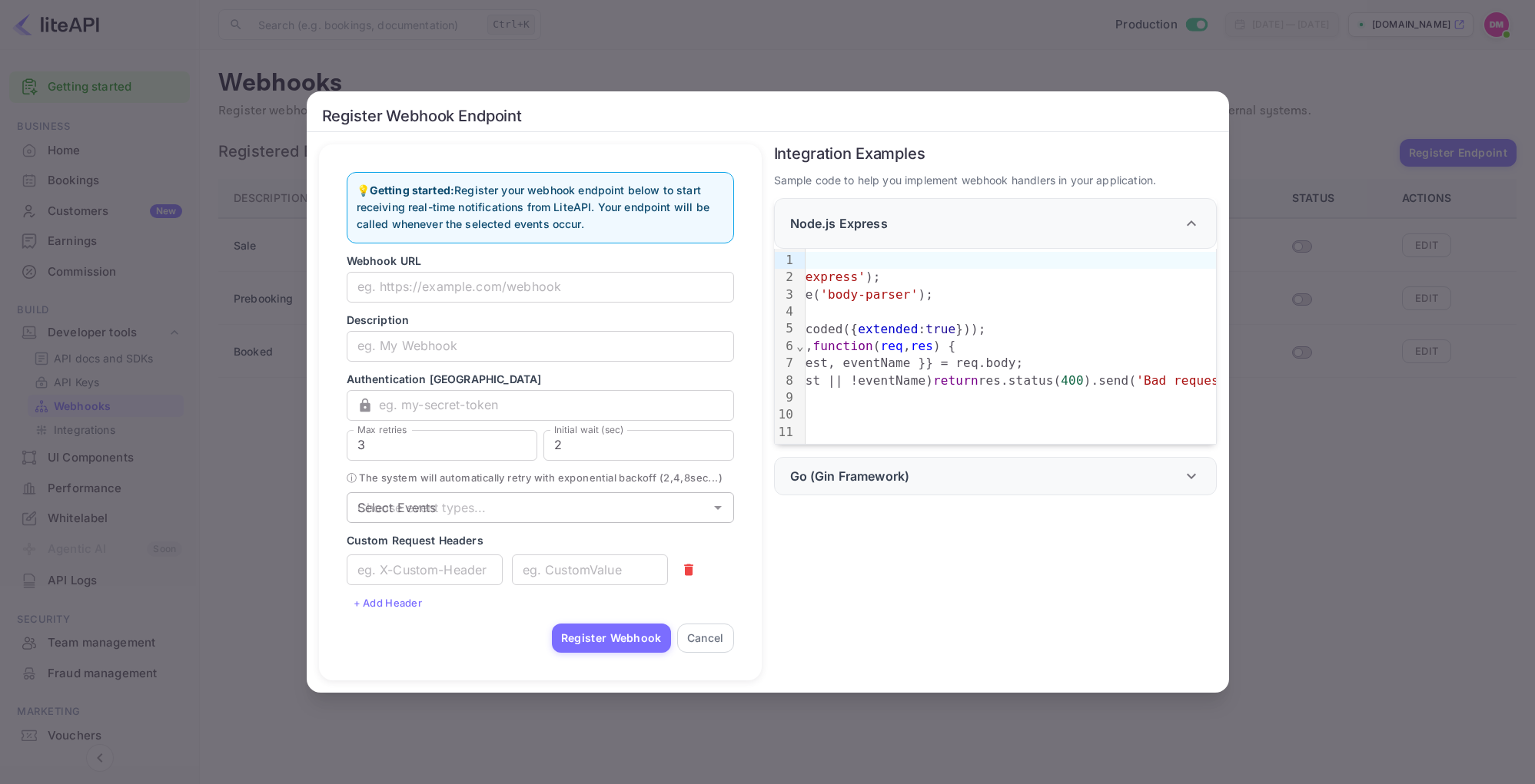
scroll to position [0, 0]
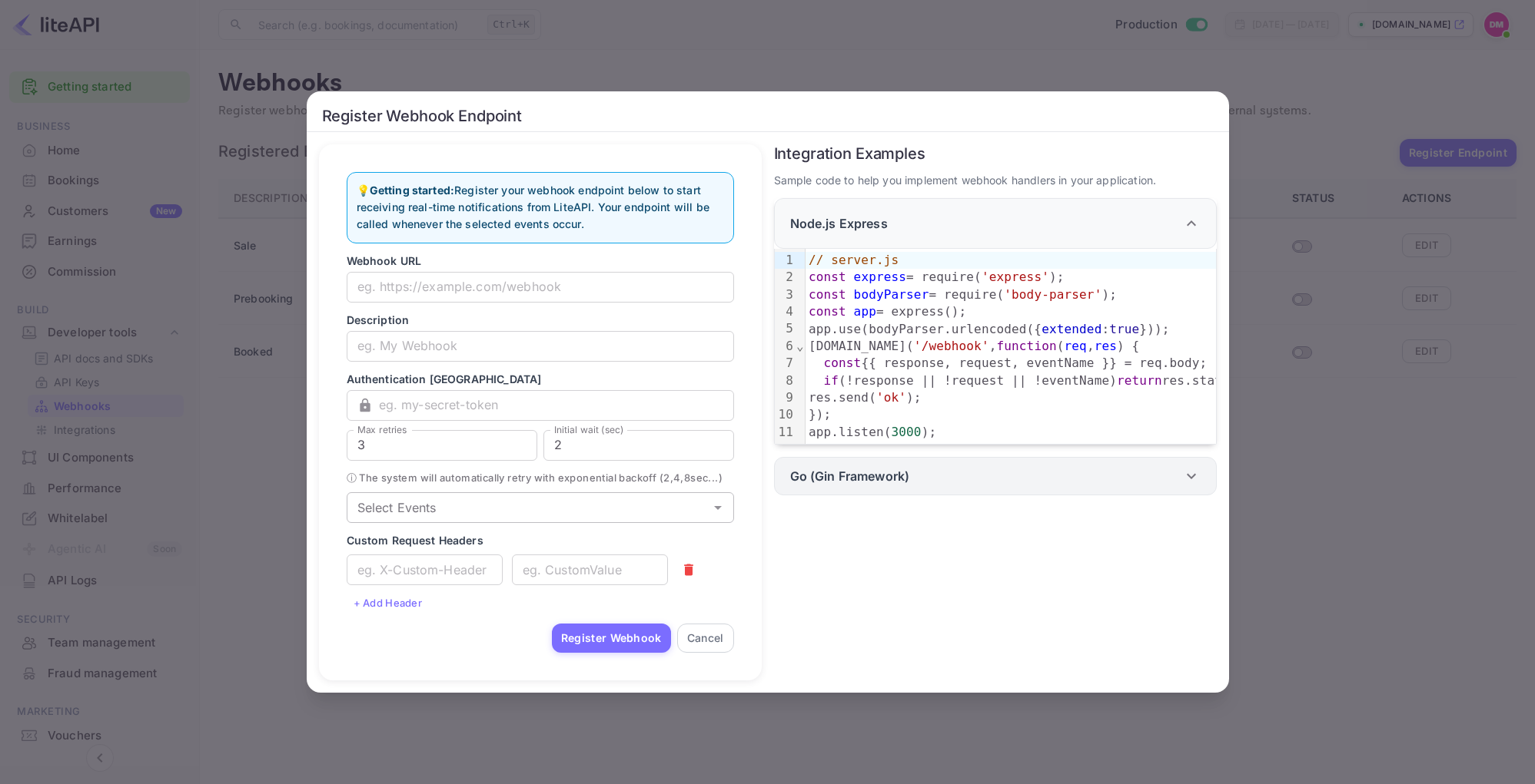
click at [899, 485] on p "Go (Gin Framework)" at bounding box center [850, 476] width 120 height 19
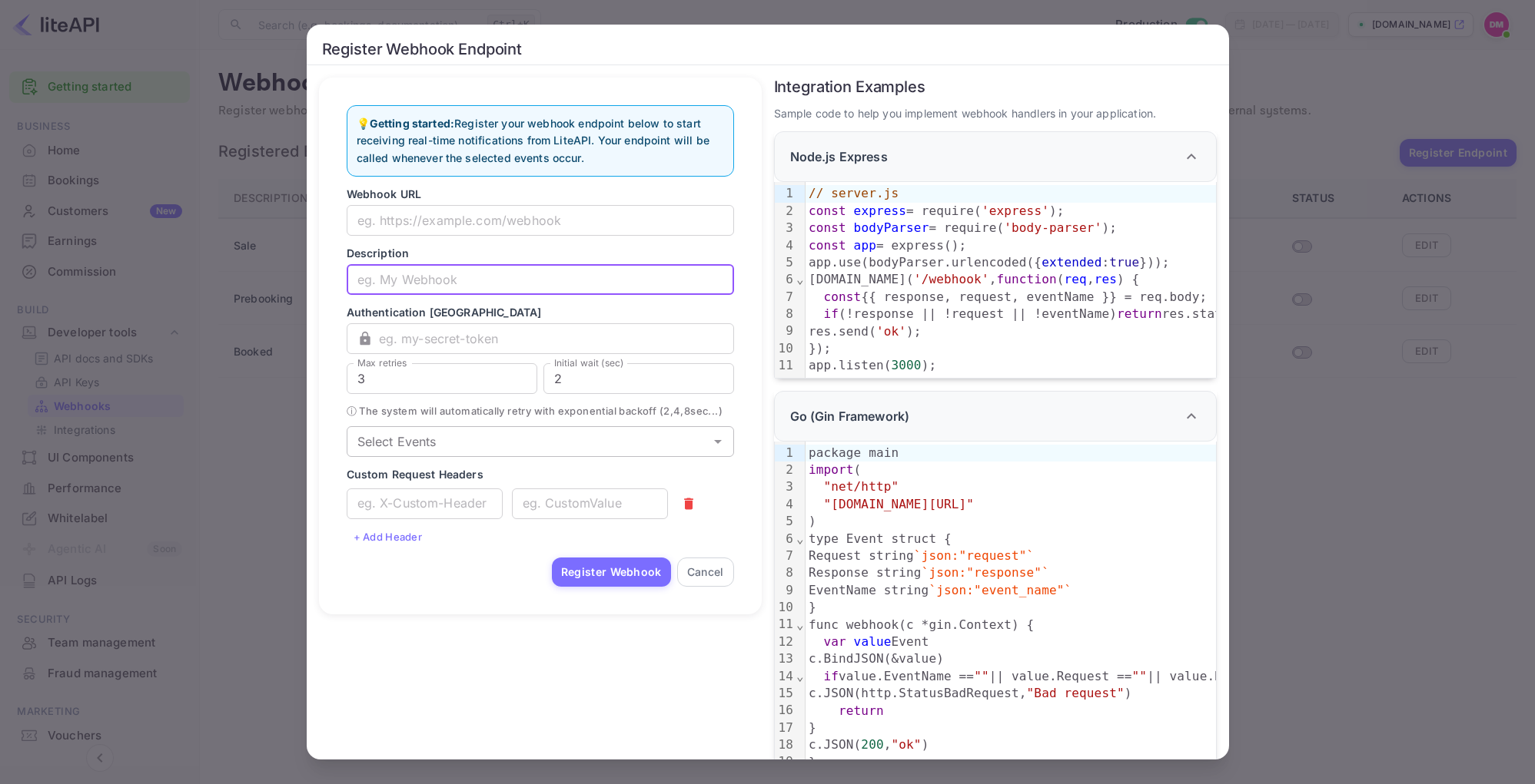
click at [432, 271] on input "text" at bounding box center [540, 279] width 387 height 31
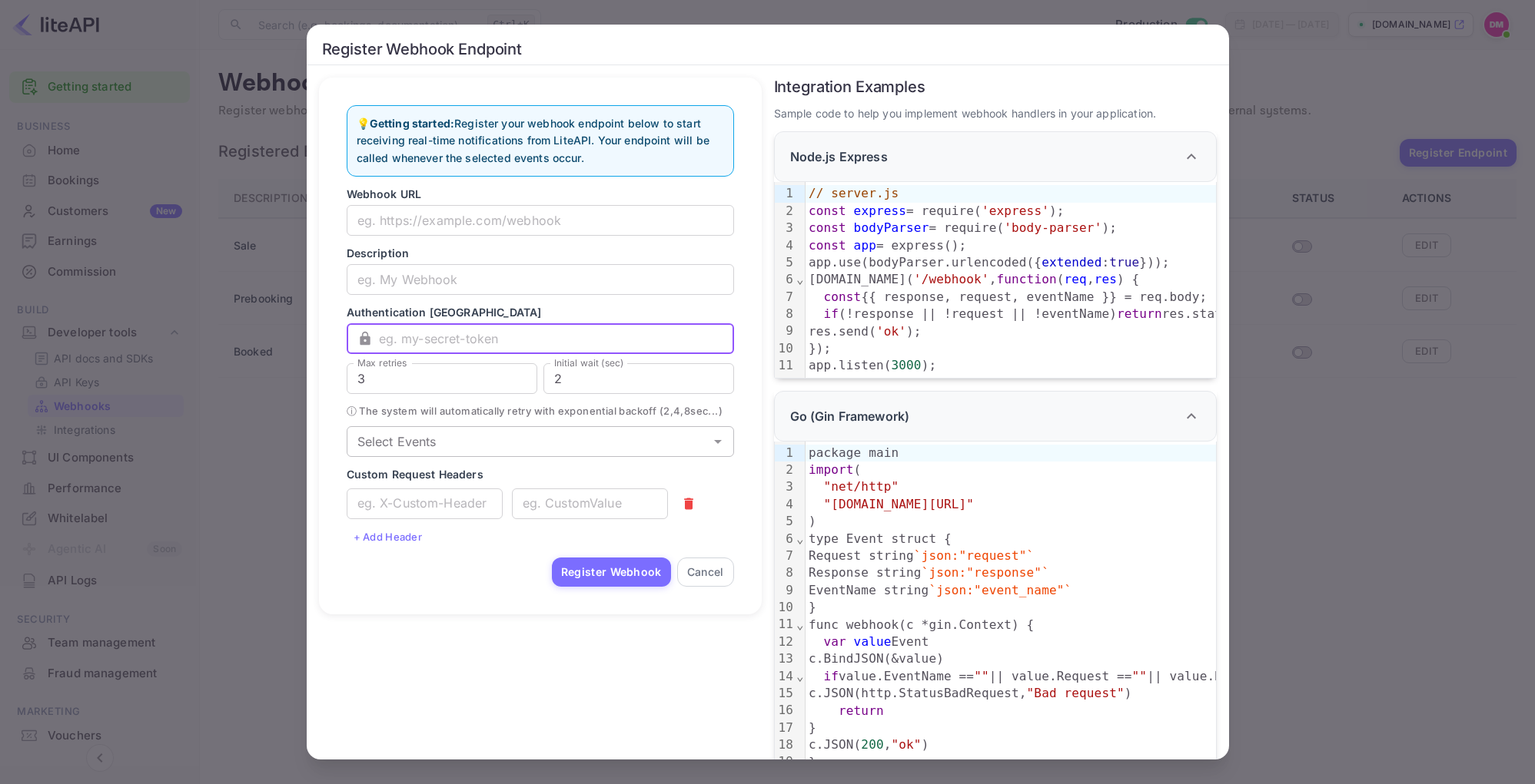
click at [395, 346] on input "text" at bounding box center [556, 339] width 355 height 31
click at [413, 373] on input "3" at bounding box center [441, 378] width 191 height 31
click at [450, 452] on input "Select Events" at bounding box center [528, 441] width 353 height 22
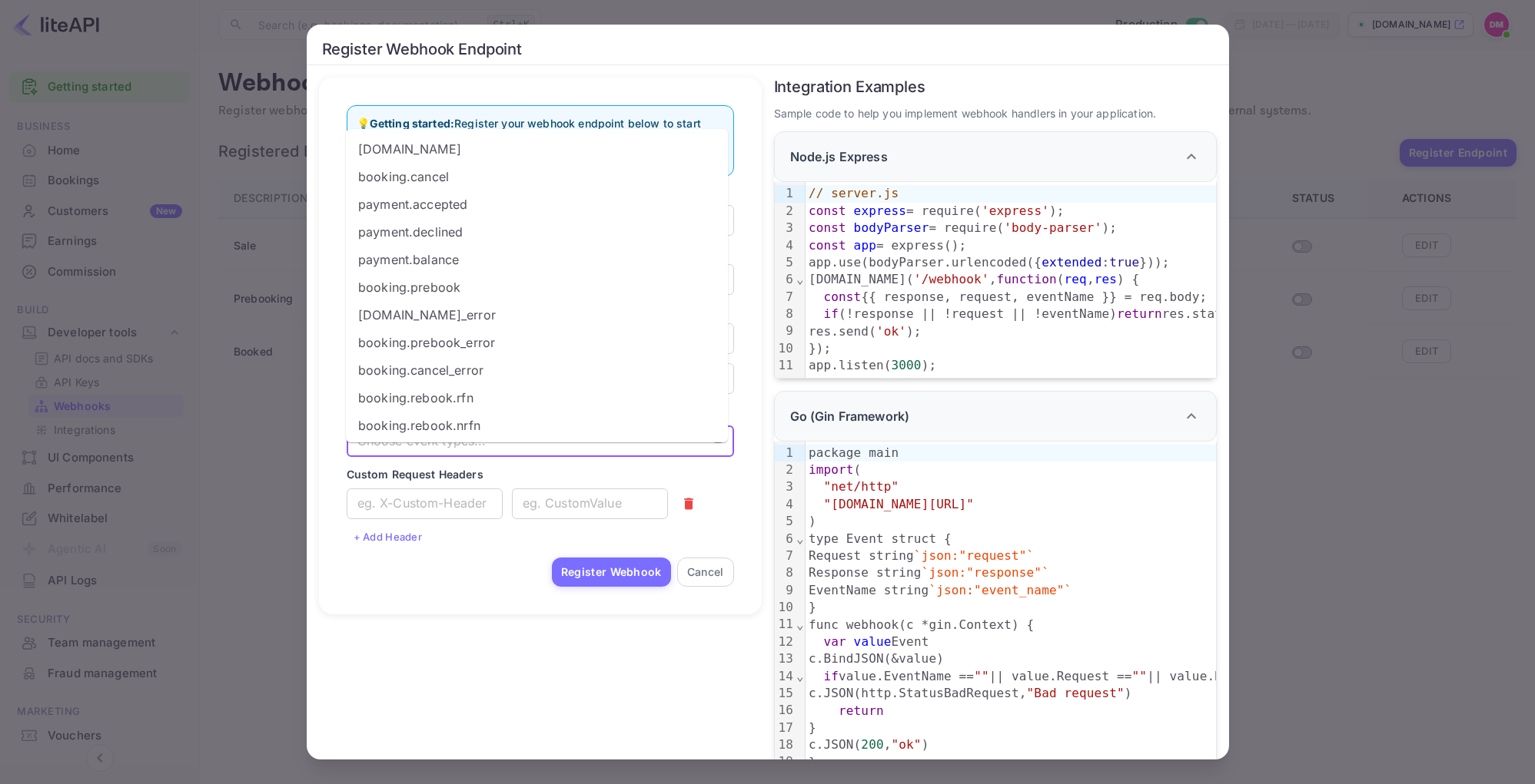
click at [468, 97] on div "💡 Getting started: Register your webhook endpoint below to start receiving real…" at bounding box center [540, 346] width 418 height 512
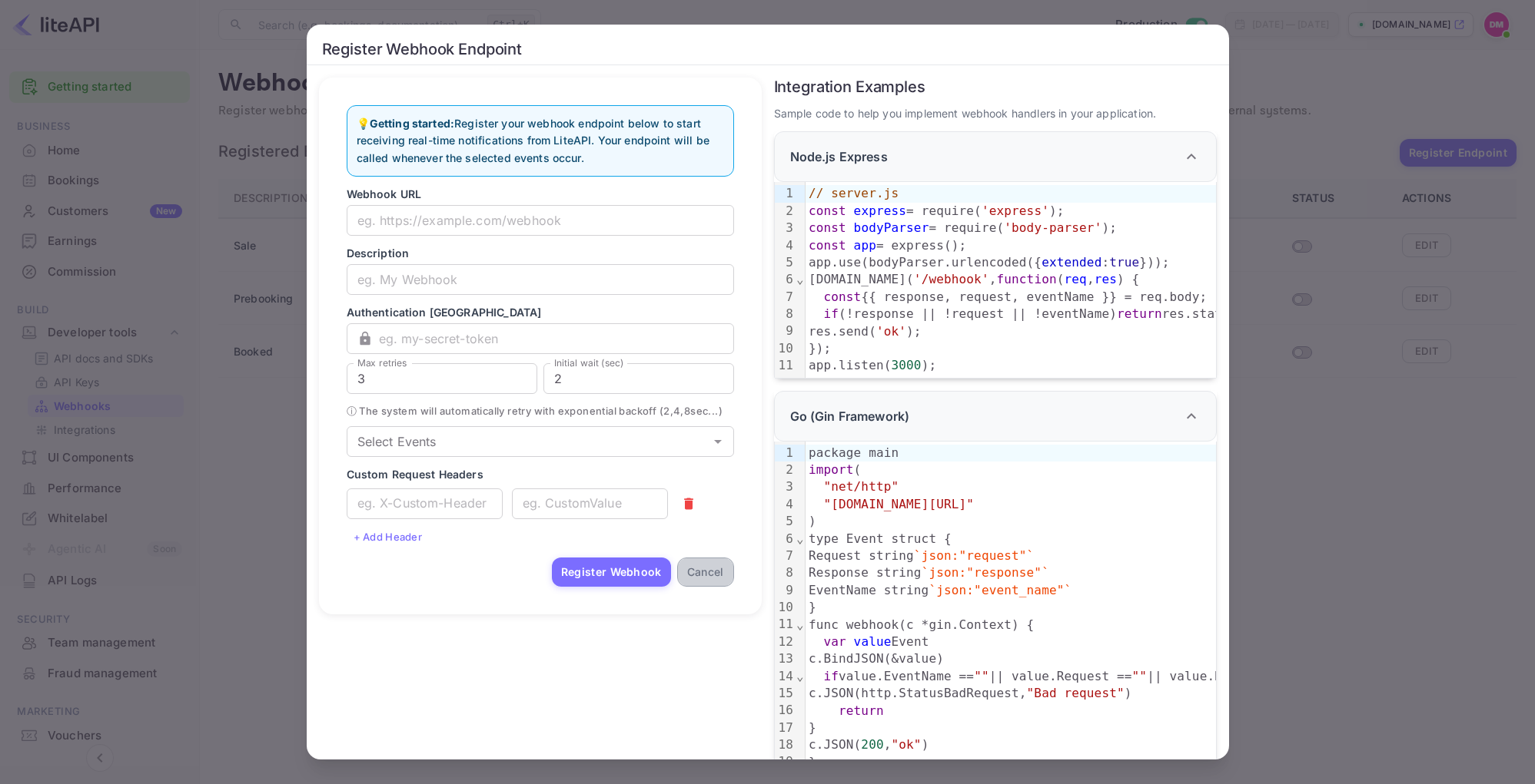
click at [691, 579] on button "Cancel" at bounding box center [705, 572] width 57 height 29
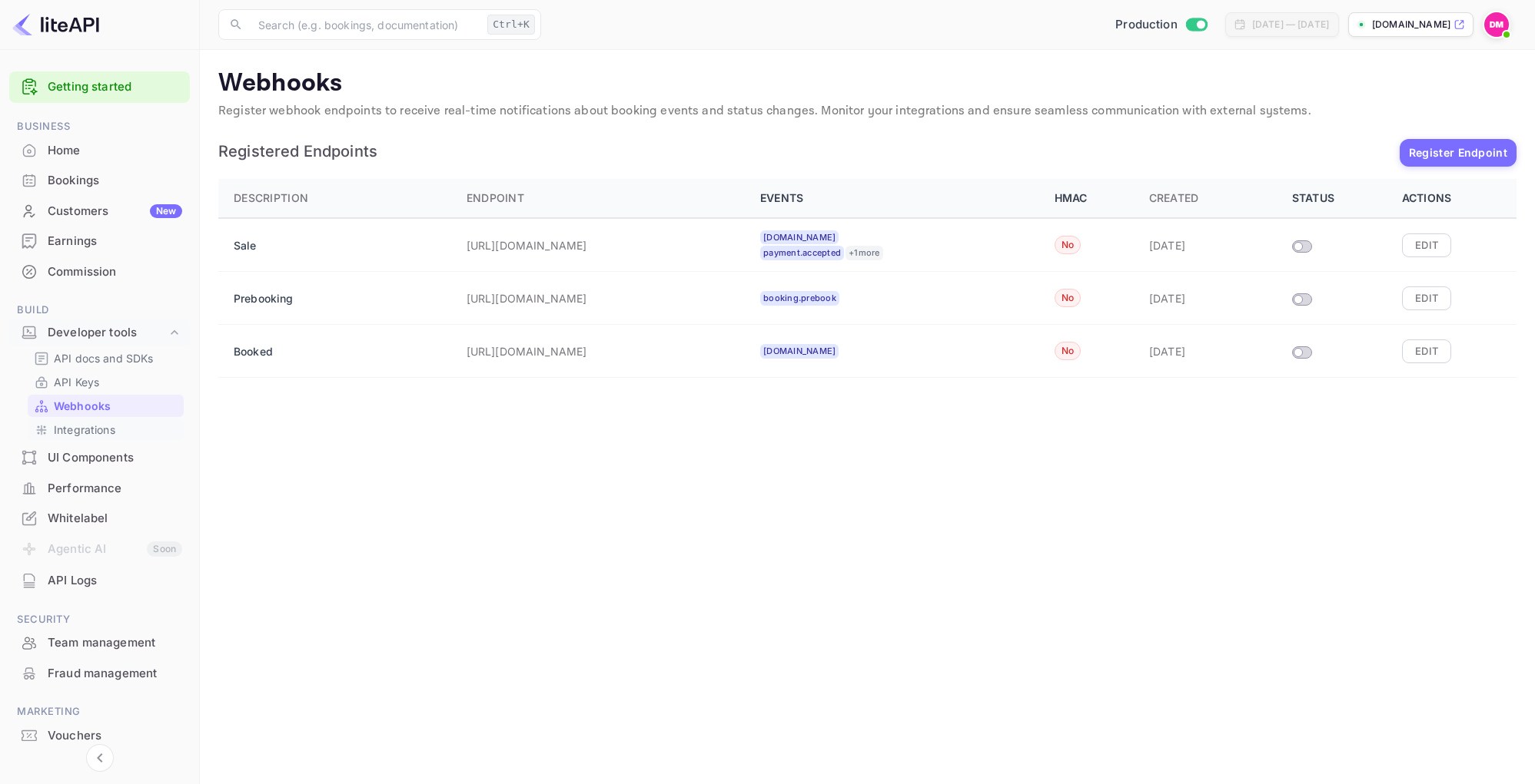
click at [141, 425] on link "Integrations" at bounding box center [106, 430] width 143 height 16
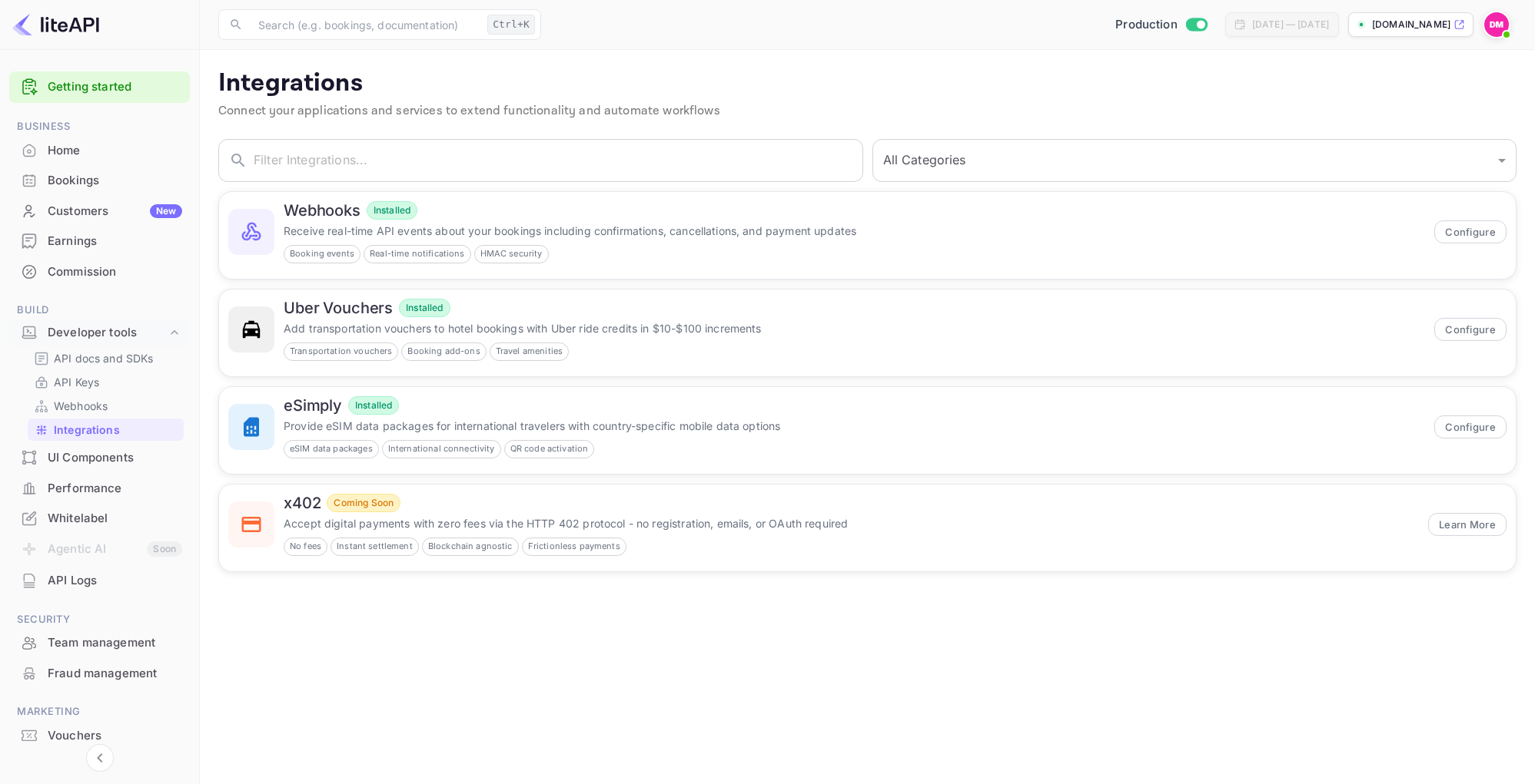
click at [115, 456] on div "UI Components" at bounding box center [114, 458] width 134 height 18
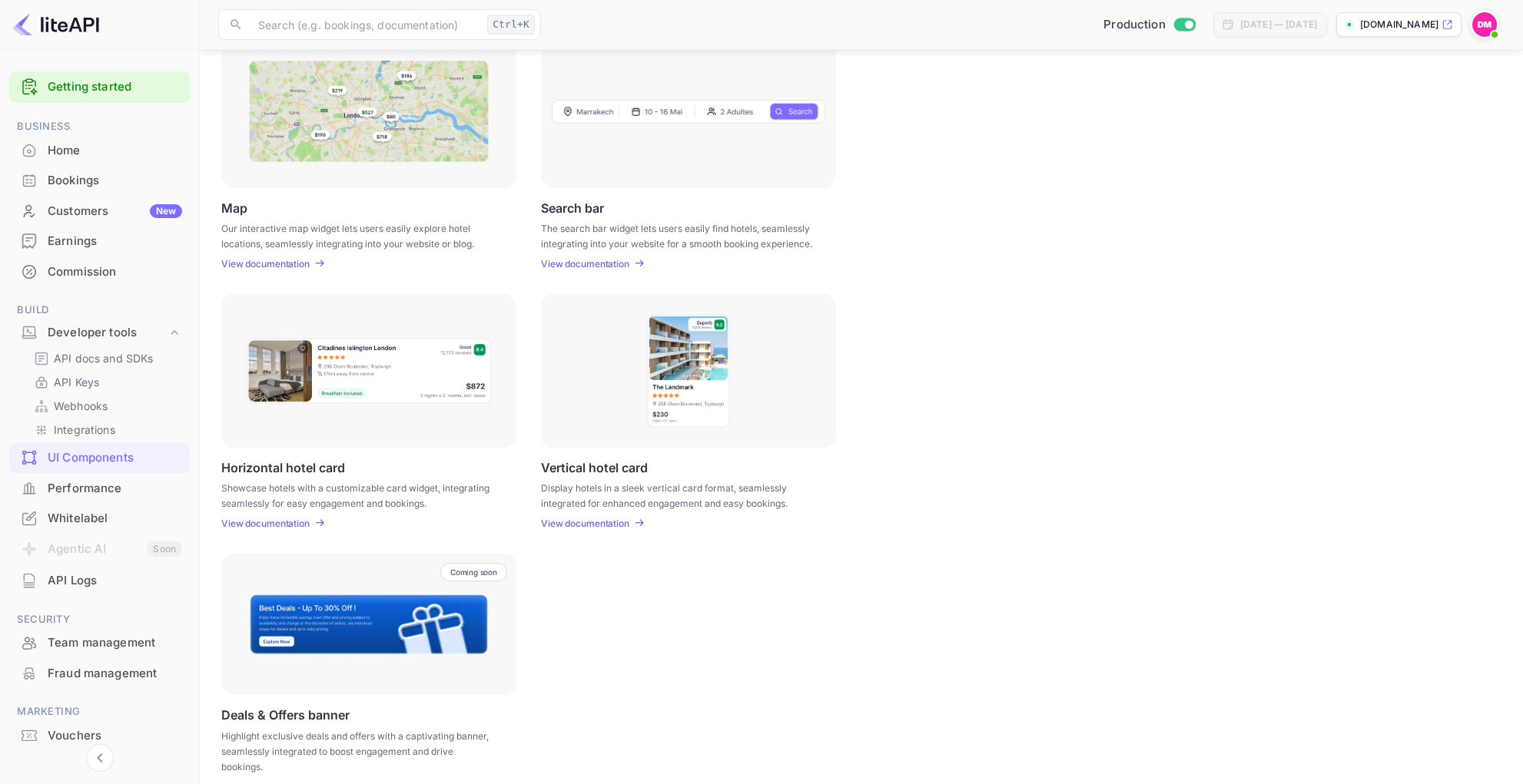
scroll to position [251, 0]
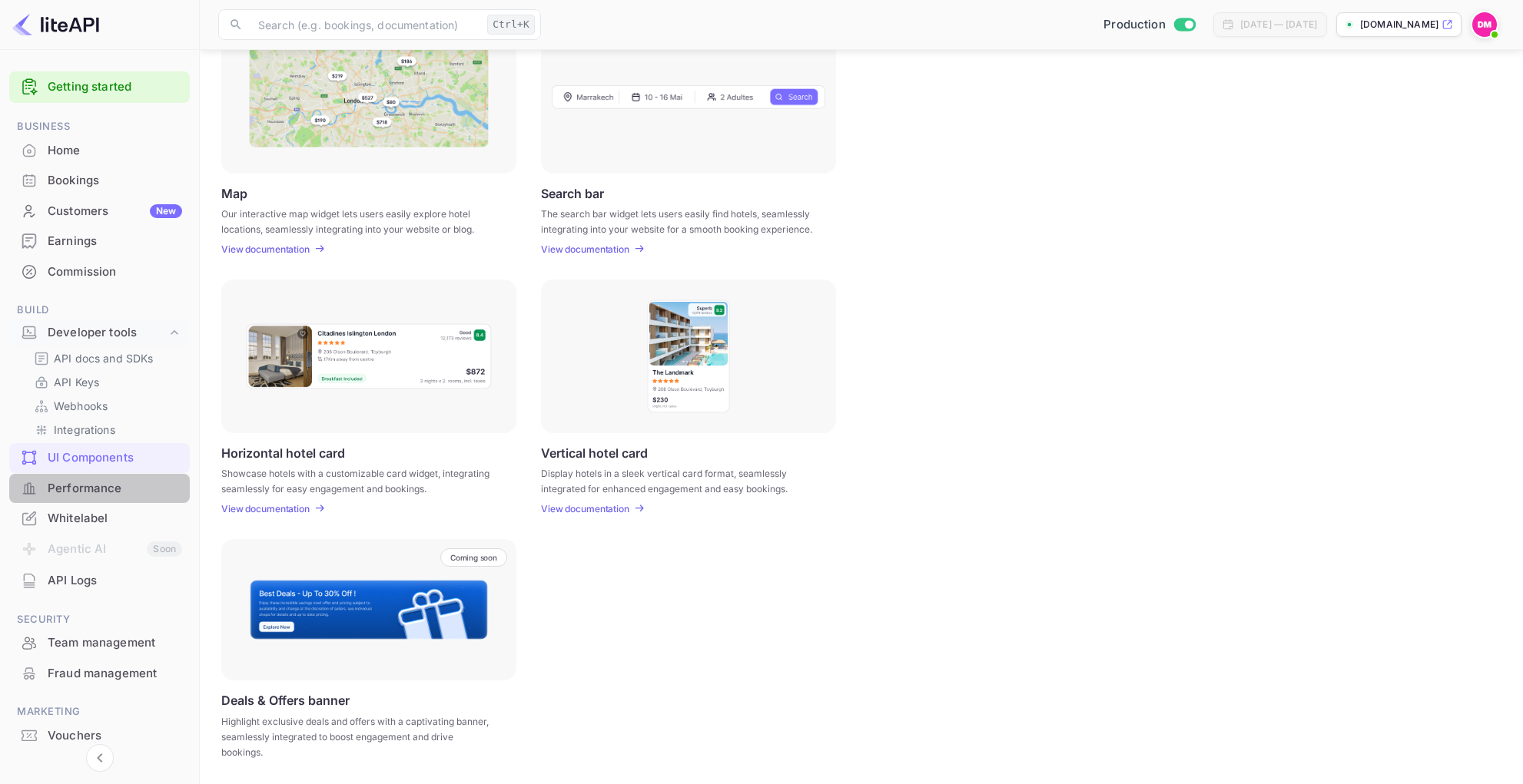
click at [101, 474] on div "Performance" at bounding box center [99, 489] width 180 height 30
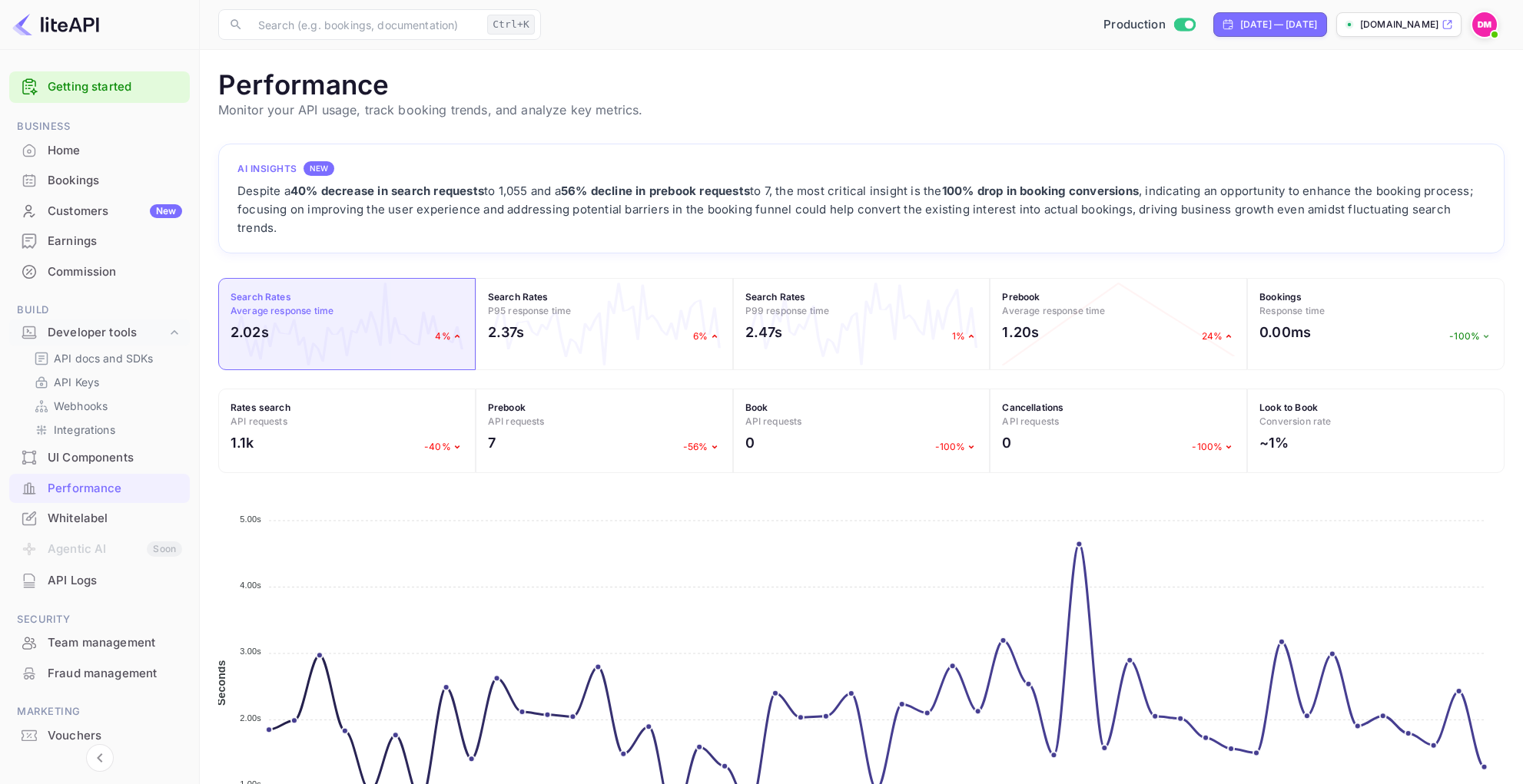
click at [127, 505] on div "Whitelabel" at bounding box center [99, 518] width 180 height 30
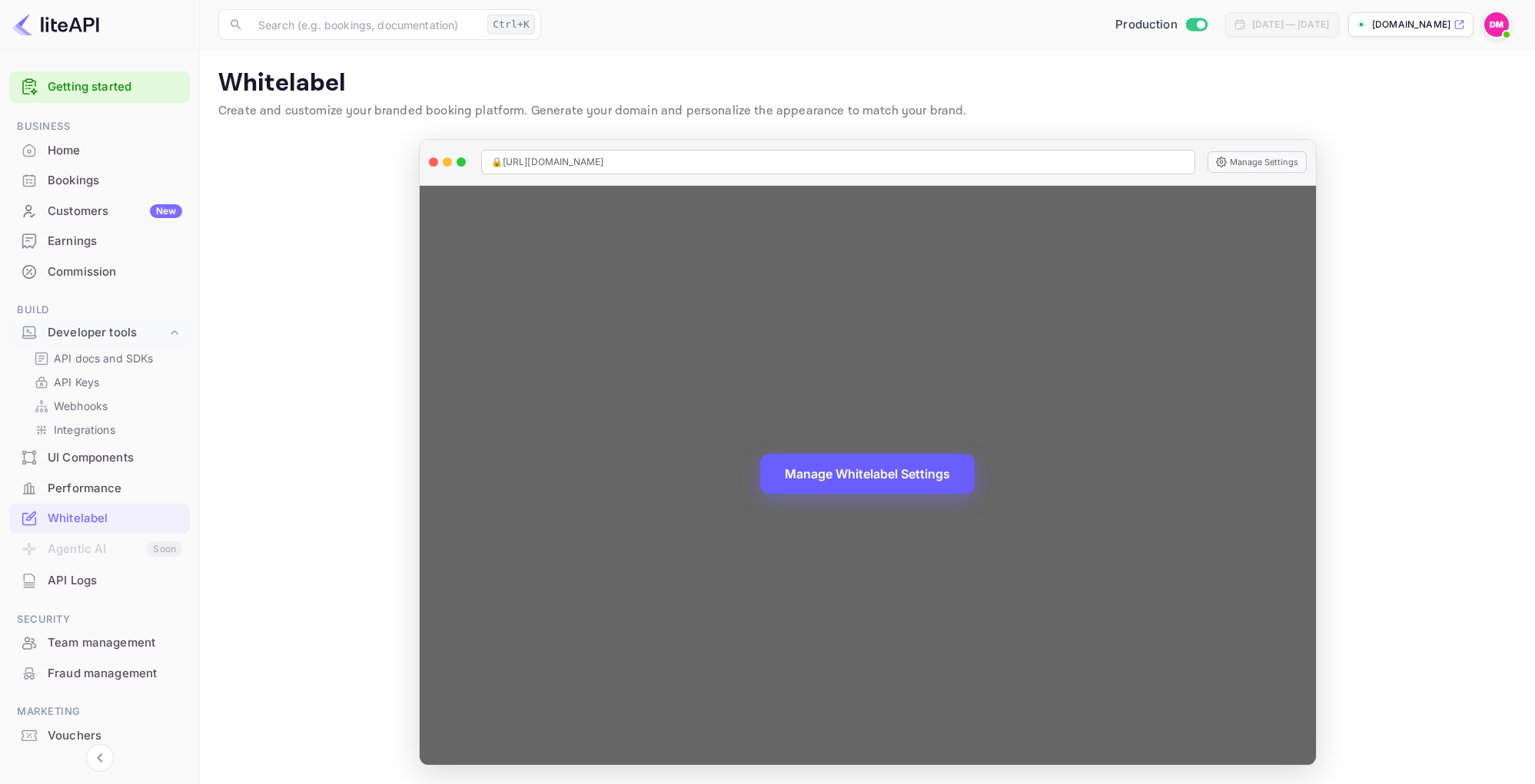
click at [890, 476] on button "Manage Whitelabel Settings" at bounding box center [867, 474] width 214 height 40
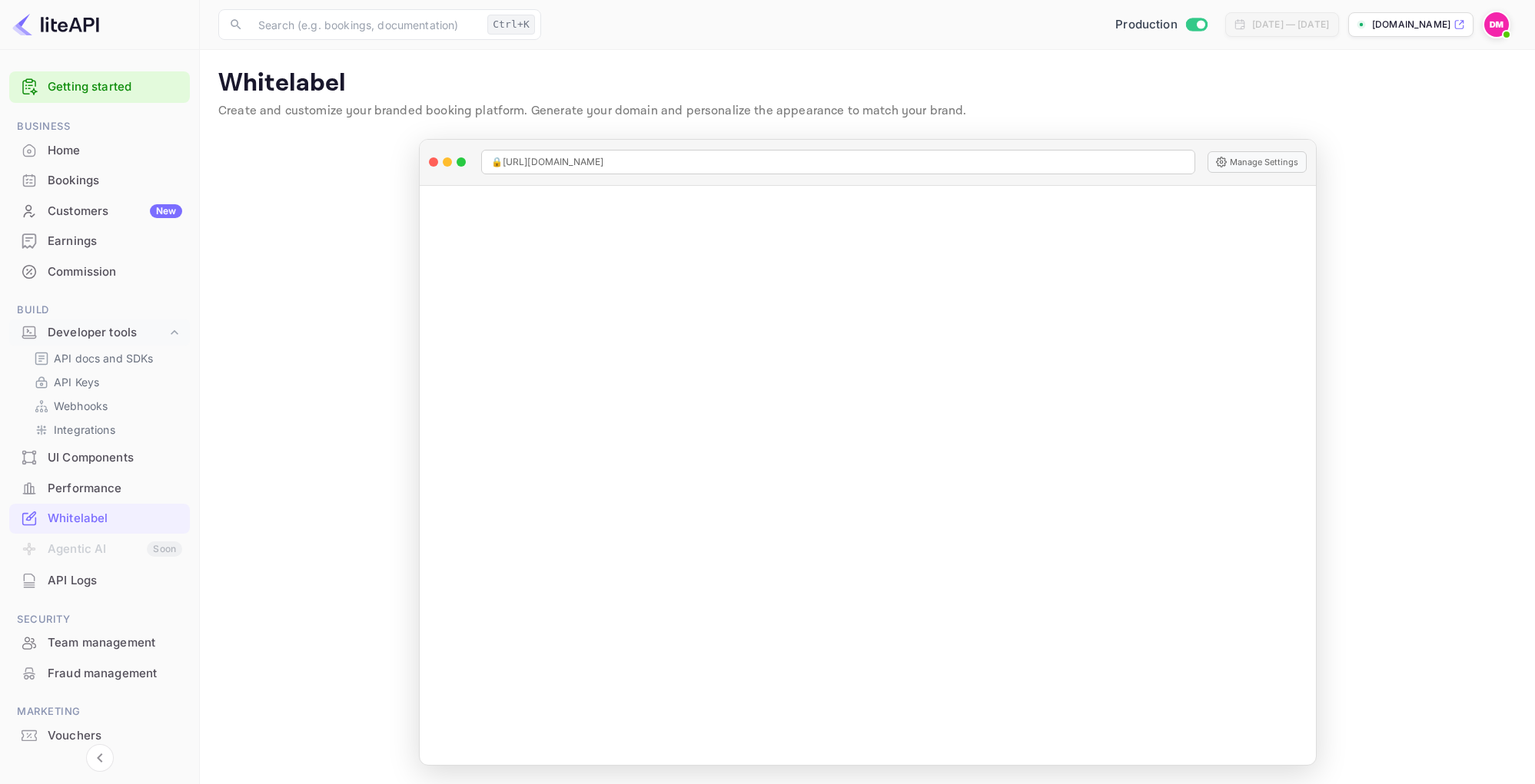
click at [112, 213] on div "Customers New" at bounding box center [114, 212] width 134 height 18
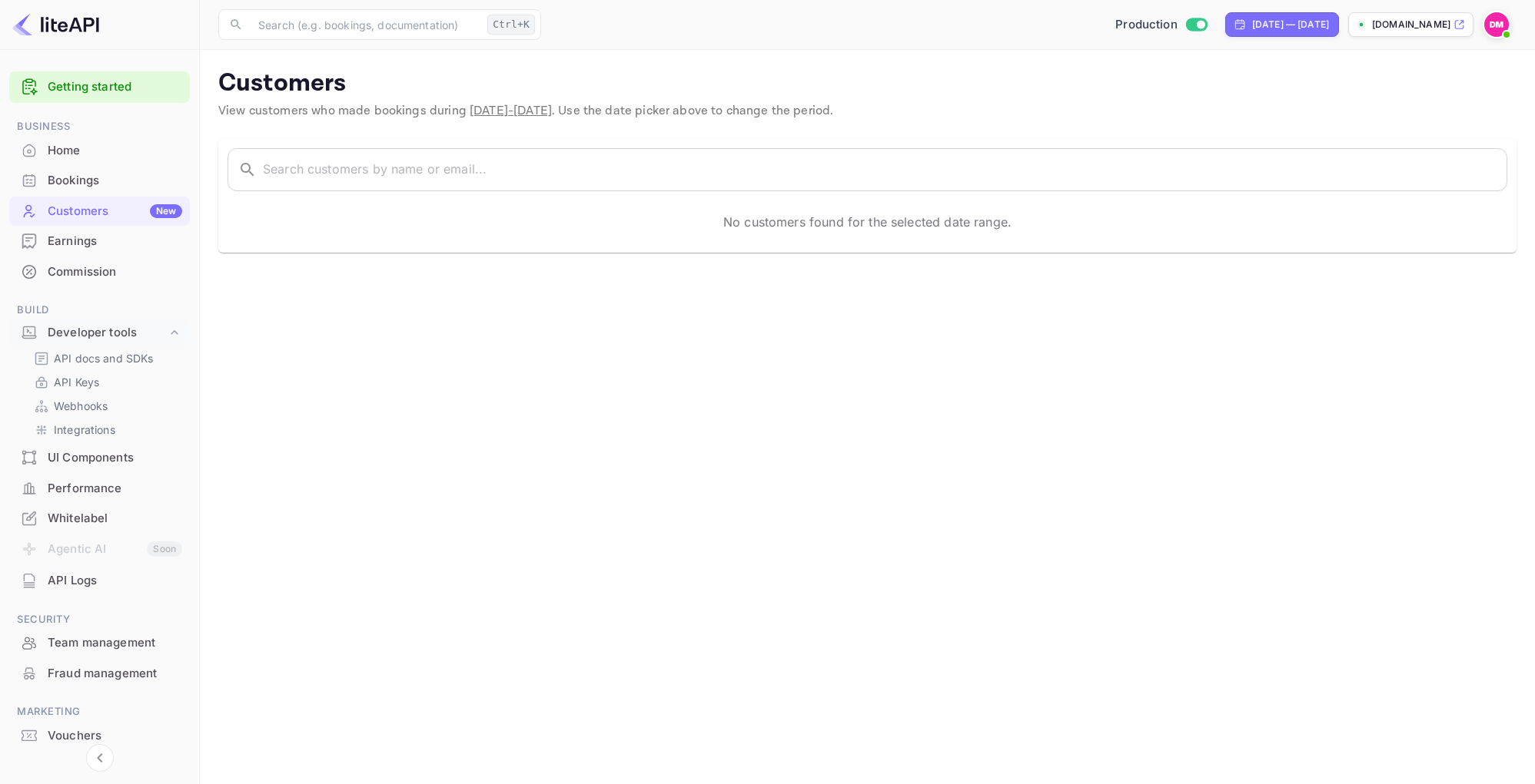
click at [119, 179] on div "Bookings" at bounding box center [114, 181] width 134 height 18
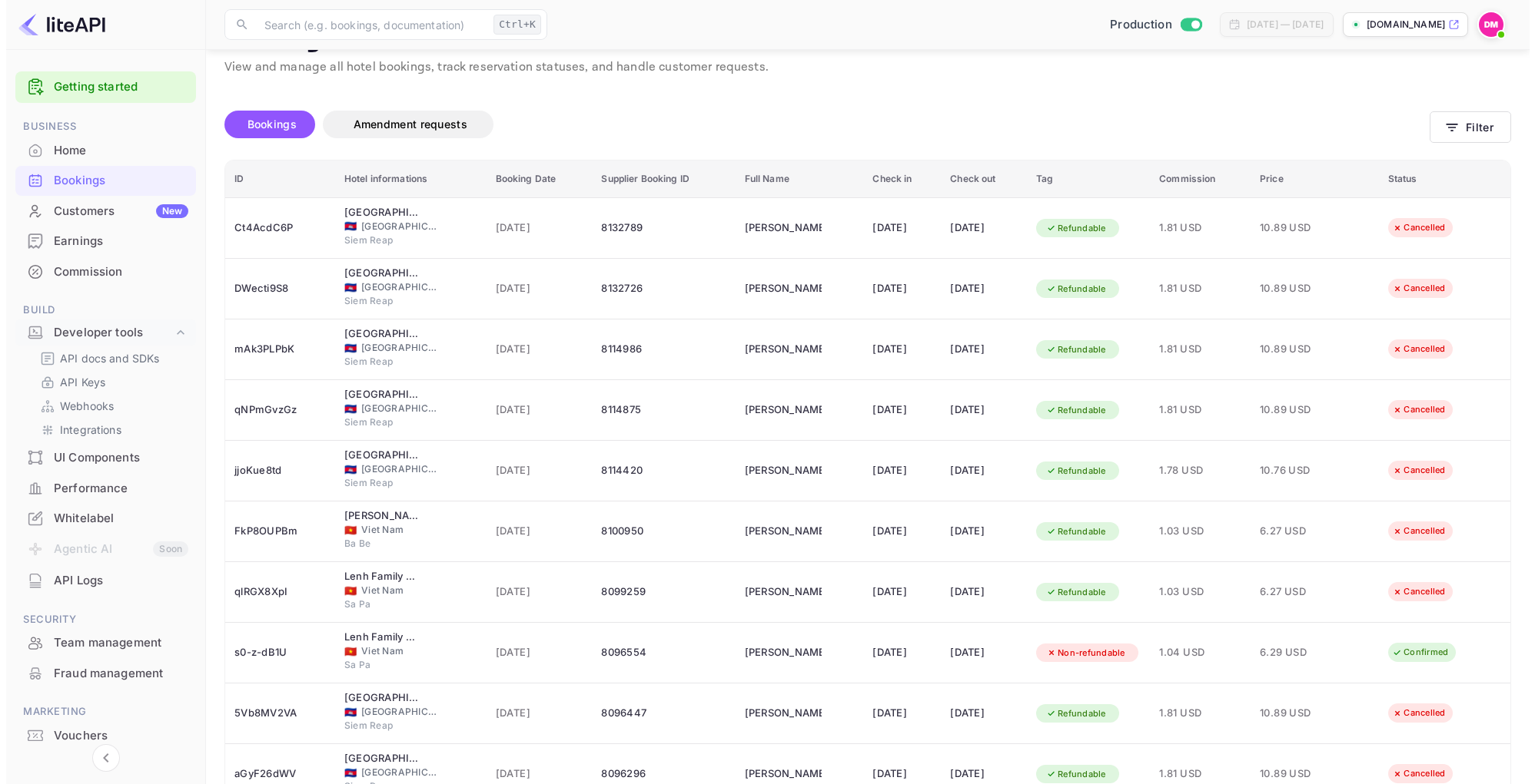
scroll to position [129, 0]
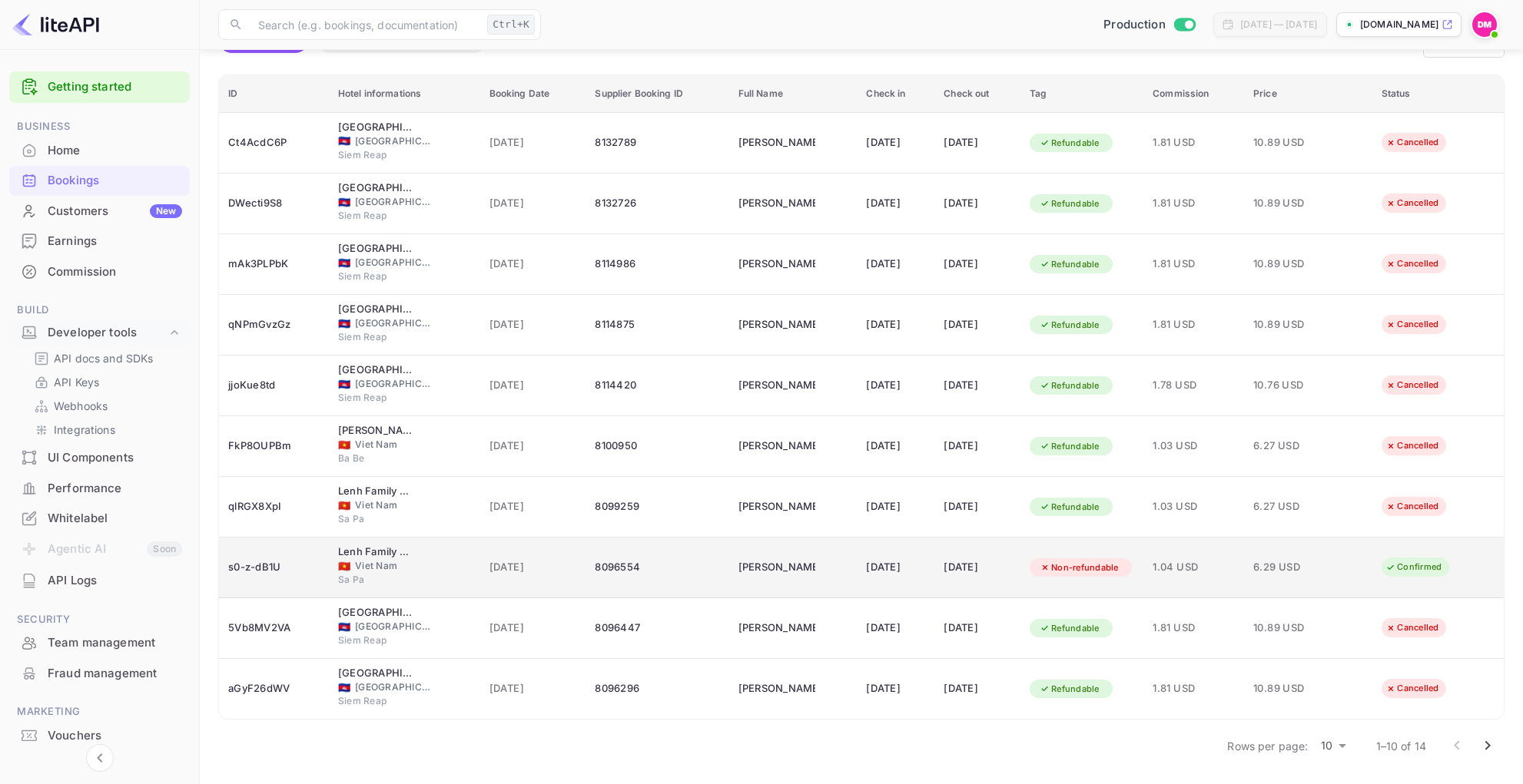
click at [900, 562] on div "01 Jul 2025" at bounding box center [895, 567] width 59 height 25
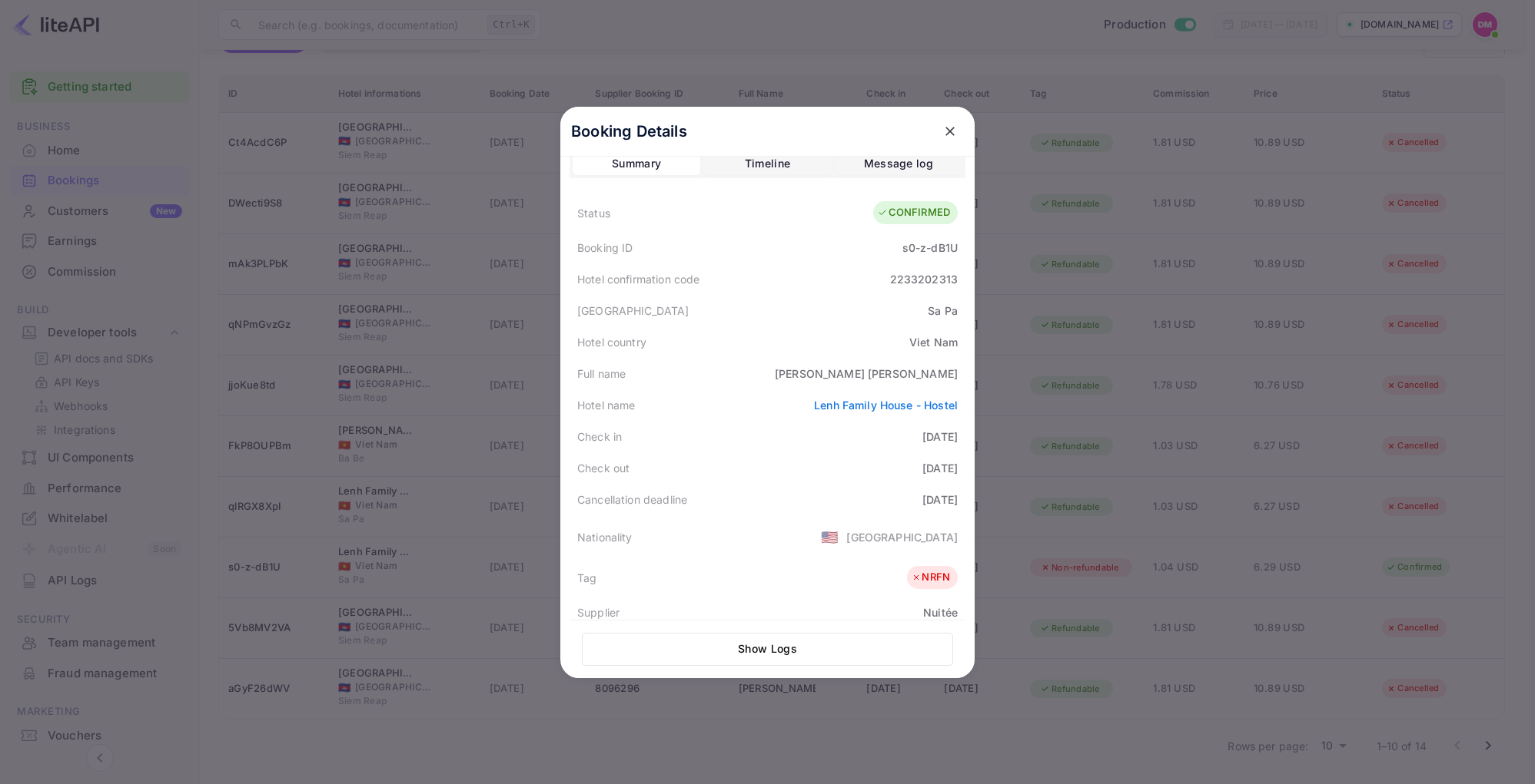
scroll to position [0, 0]
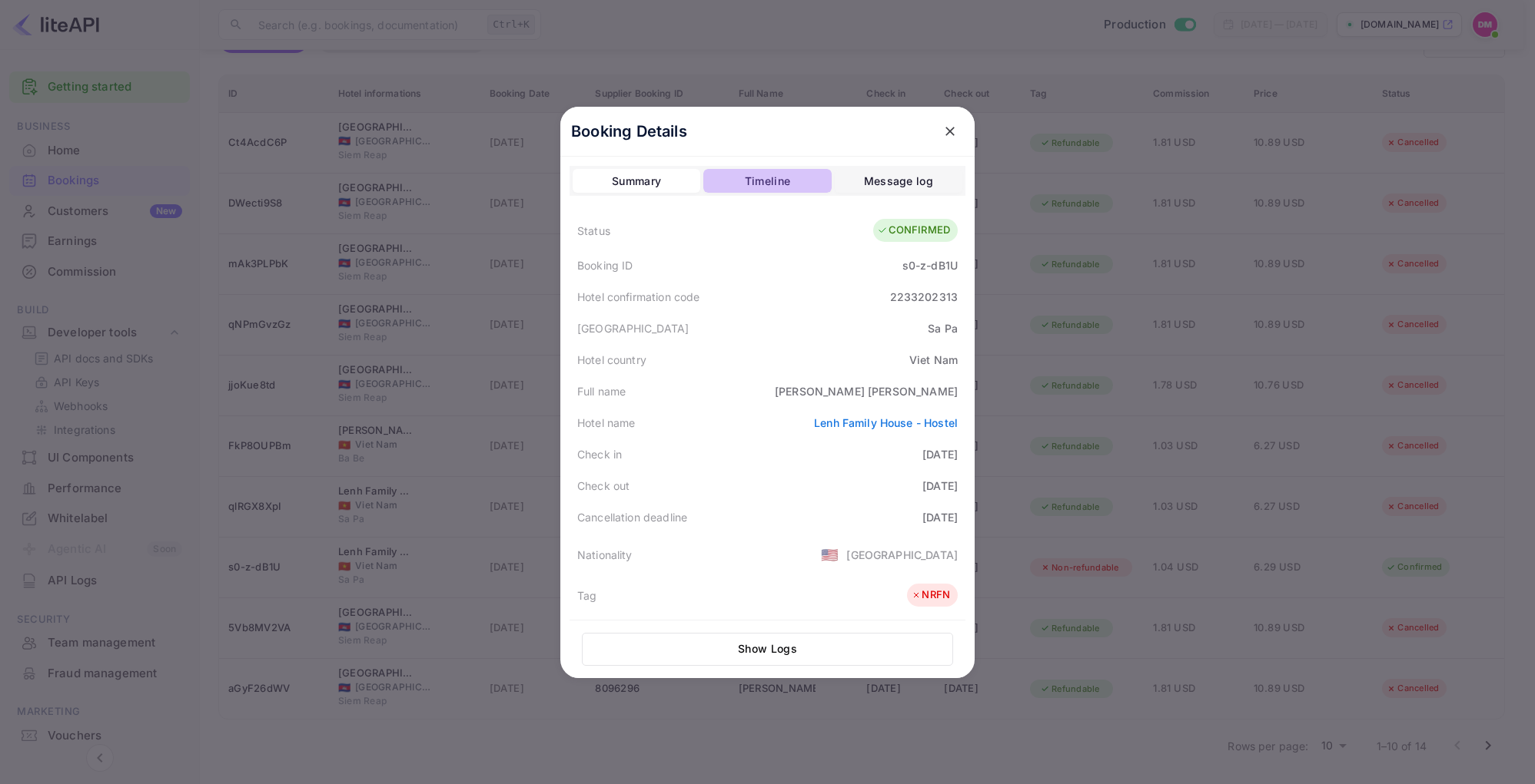
click at [763, 176] on div "Timeline" at bounding box center [768, 181] width 45 height 19
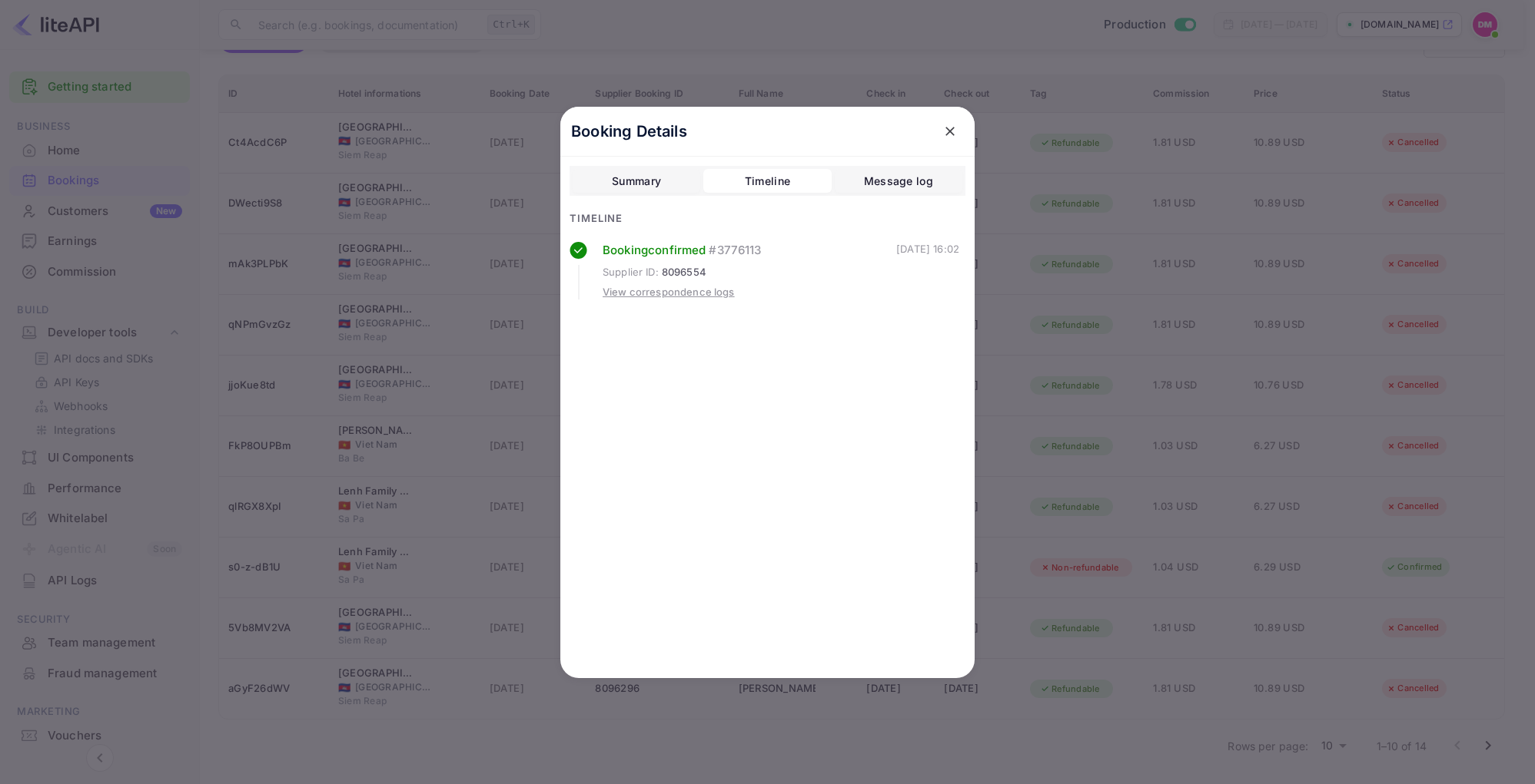
click at [883, 176] on div "Message log" at bounding box center [899, 181] width 69 height 19
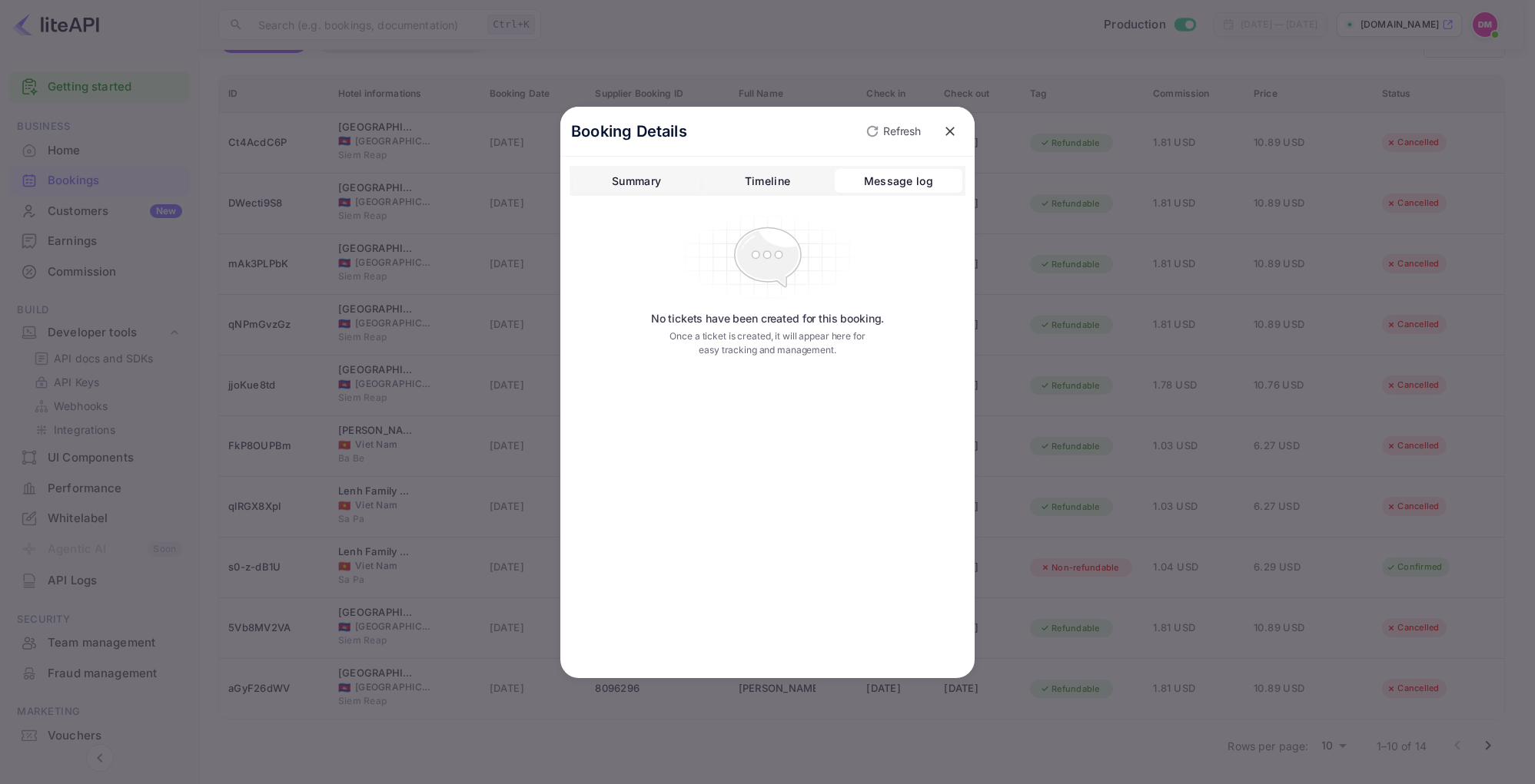
click at [772, 183] on div "Timeline" at bounding box center [768, 181] width 45 height 19
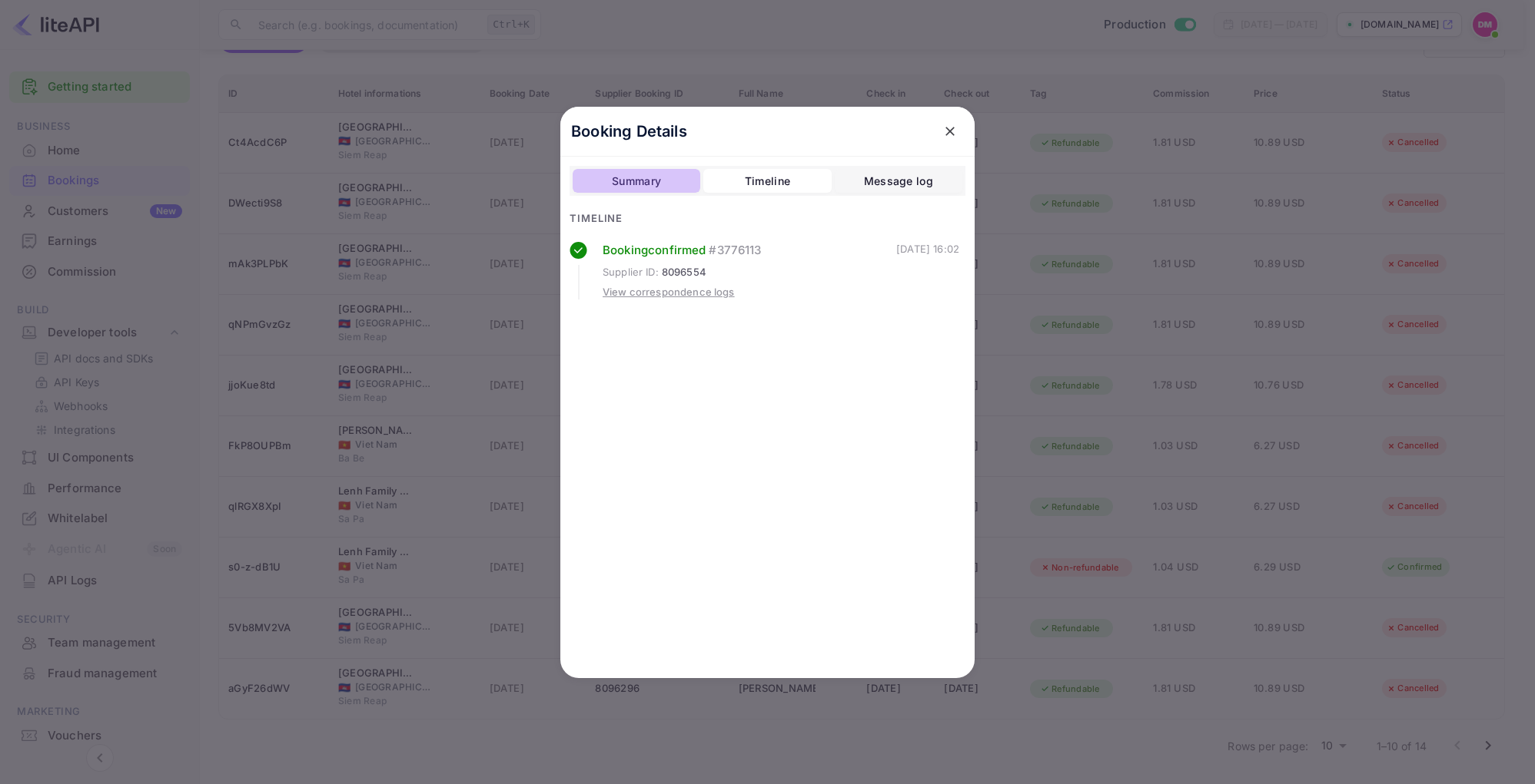
click at [649, 190] on div "Summary" at bounding box center [636, 181] width 49 height 19
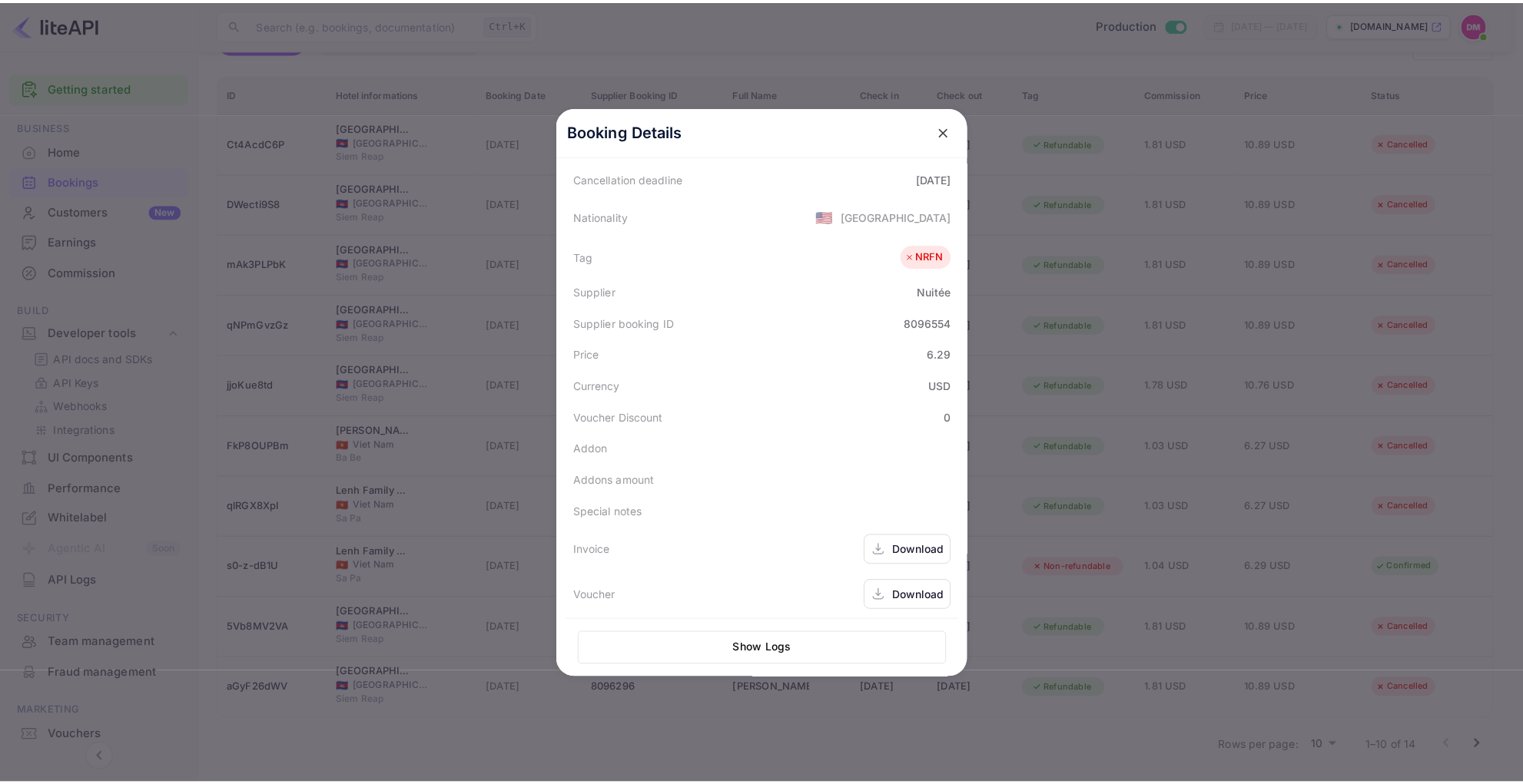
scroll to position [344, 0]
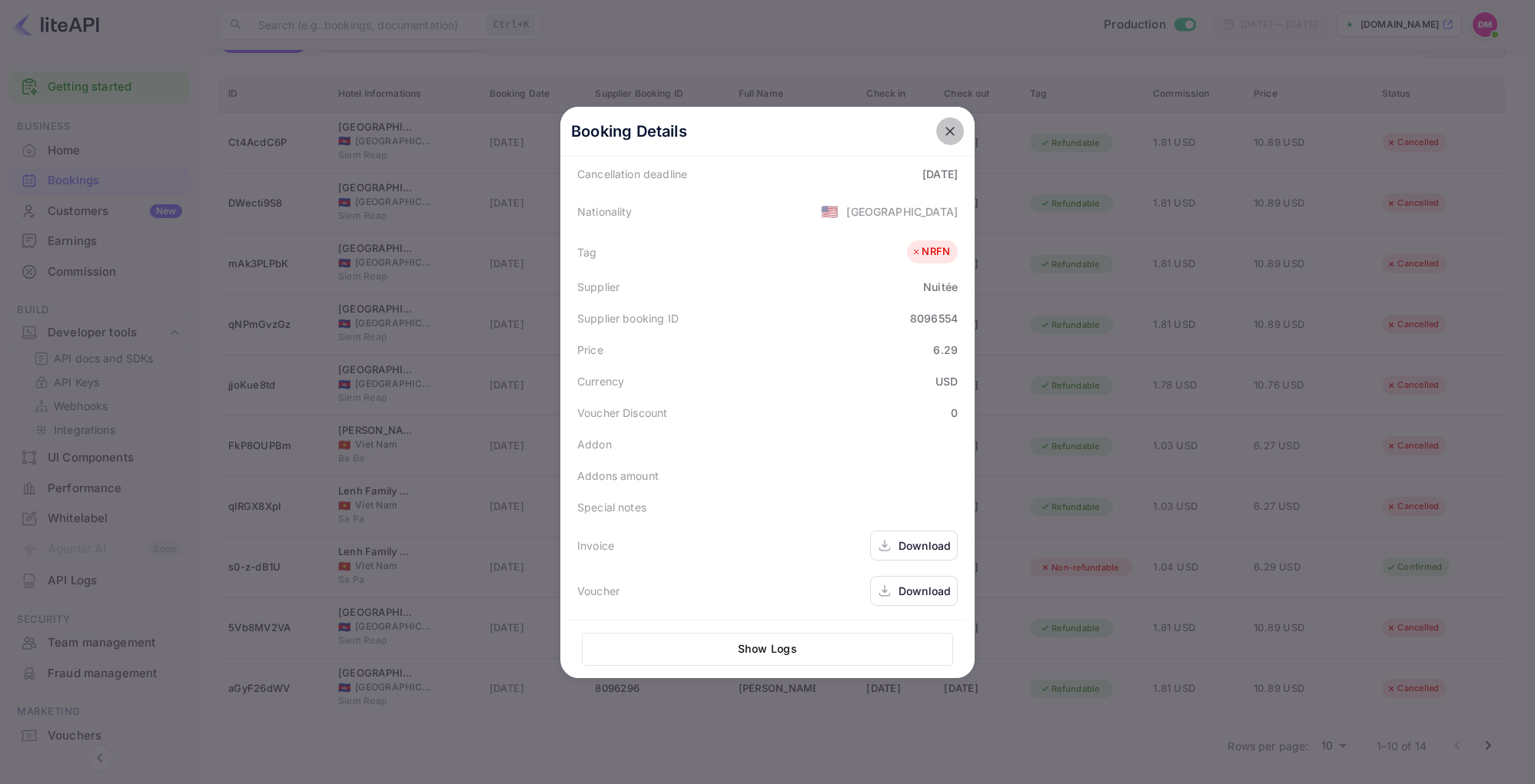
click at [942, 134] on icon "close" at bounding box center [950, 131] width 15 height 15
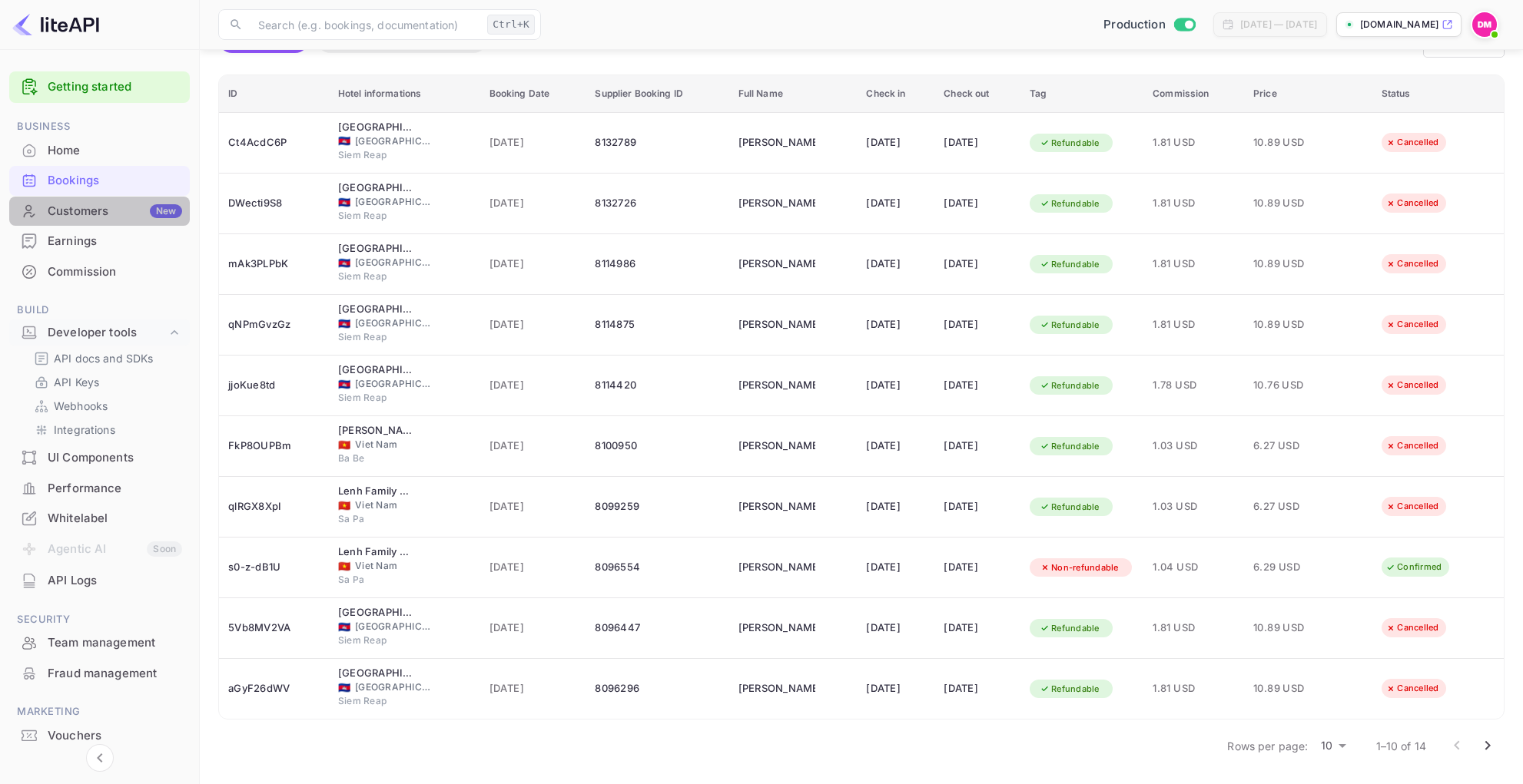
click at [143, 204] on div "Customers New" at bounding box center [114, 212] width 135 height 18
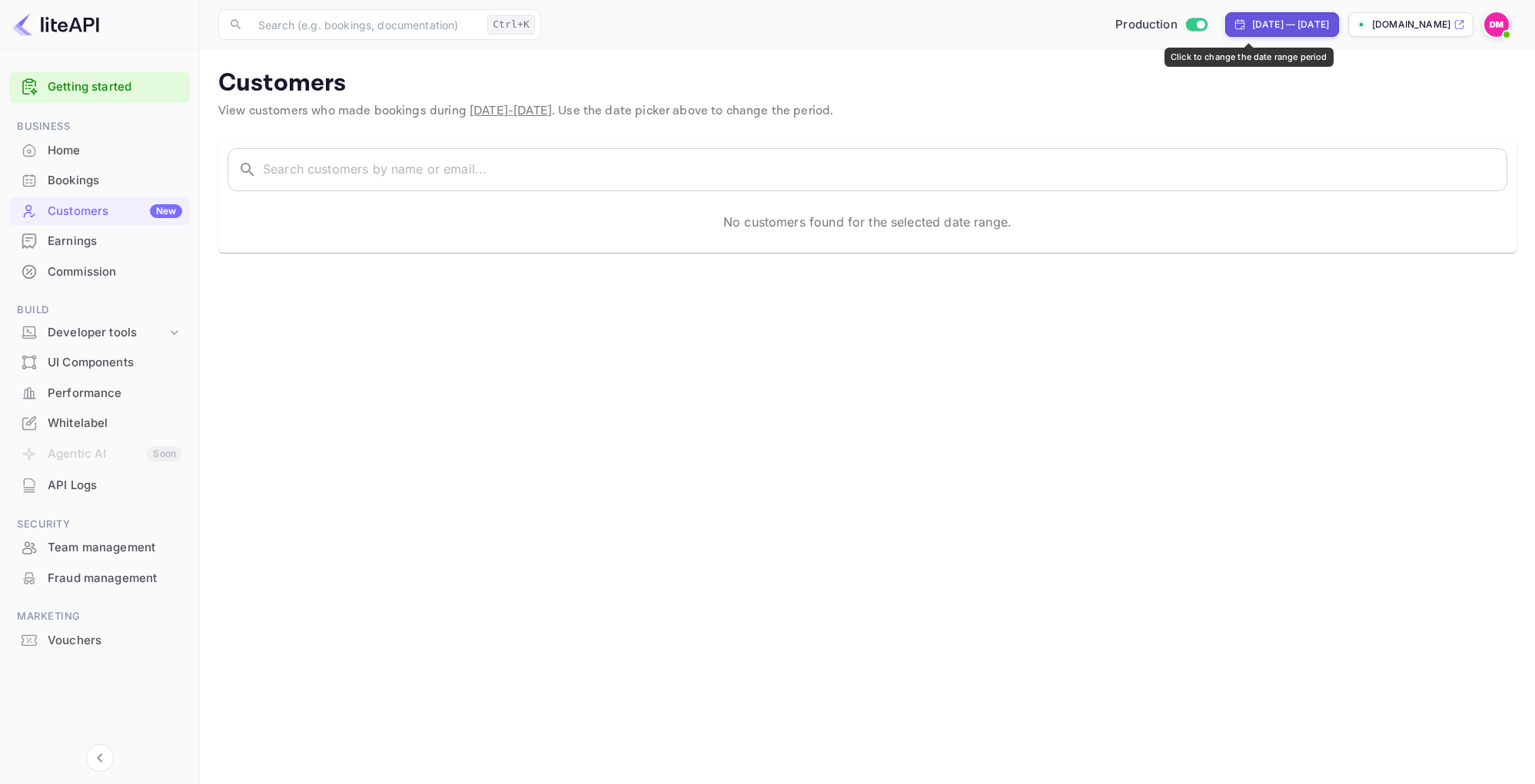
click at [1252, 30] on div "[DATE] — [DATE]" at bounding box center [1289, 24] width 77 height 14
select select "6"
select select "2025"
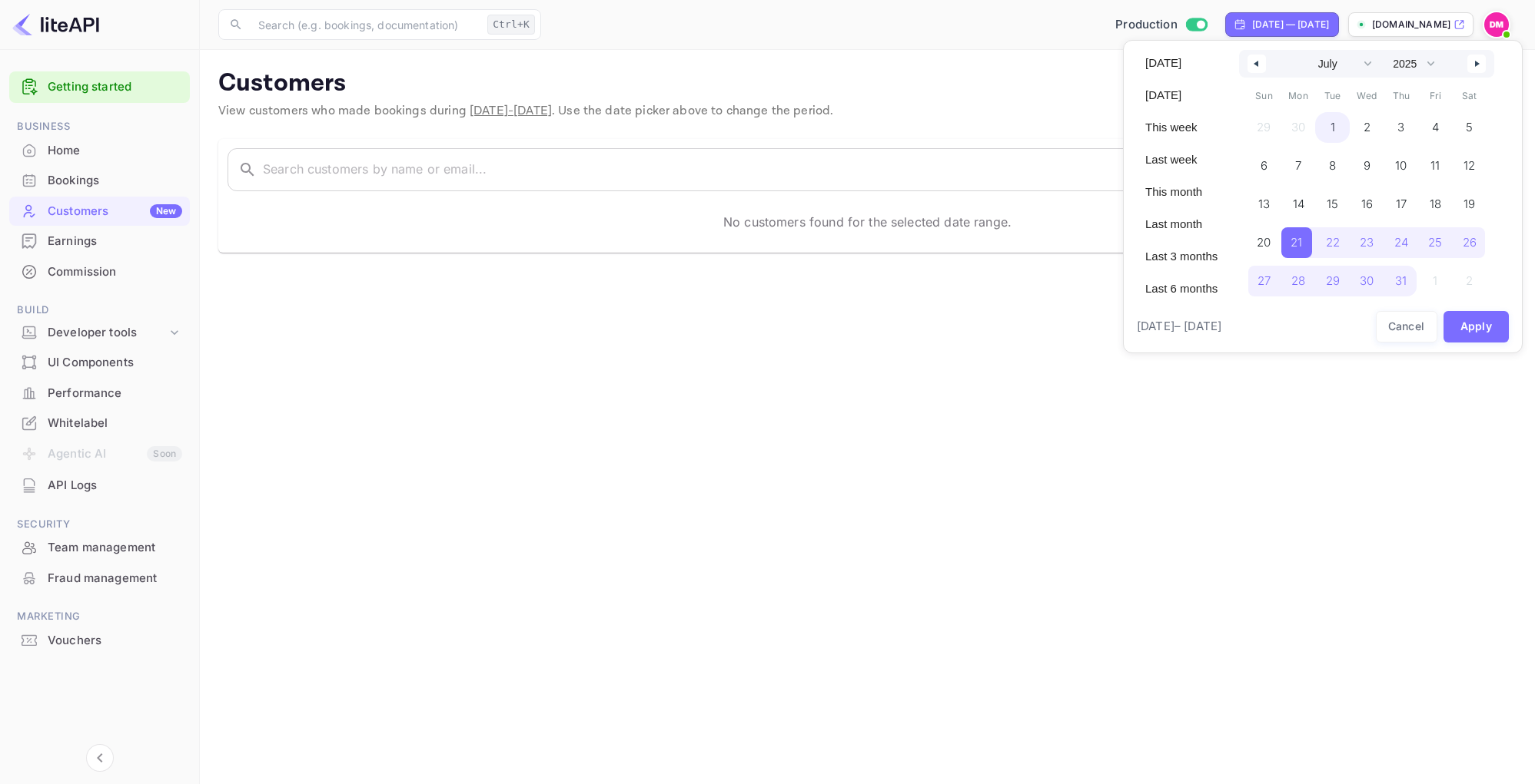
click at [1333, 126] on span "1" at bounding box center [1333, 127] width 5 height 27
click at [1403, 282] on span "31" at bounding box center [1399, 281] width 11 height 27
select select "5"
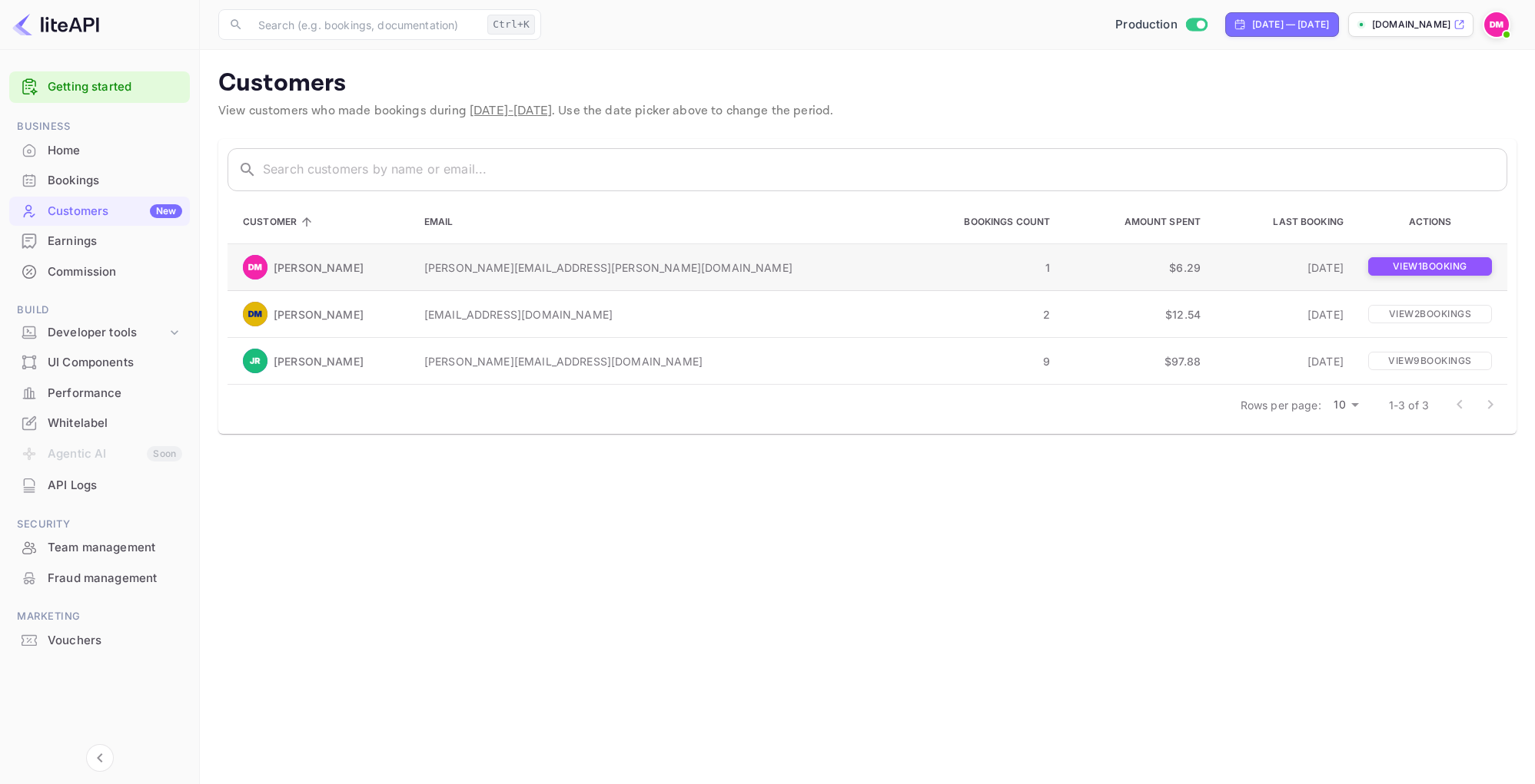
click at [1413, 270] on p "View 1 booking" at bounding box center [1430, 266] width 124 height 19
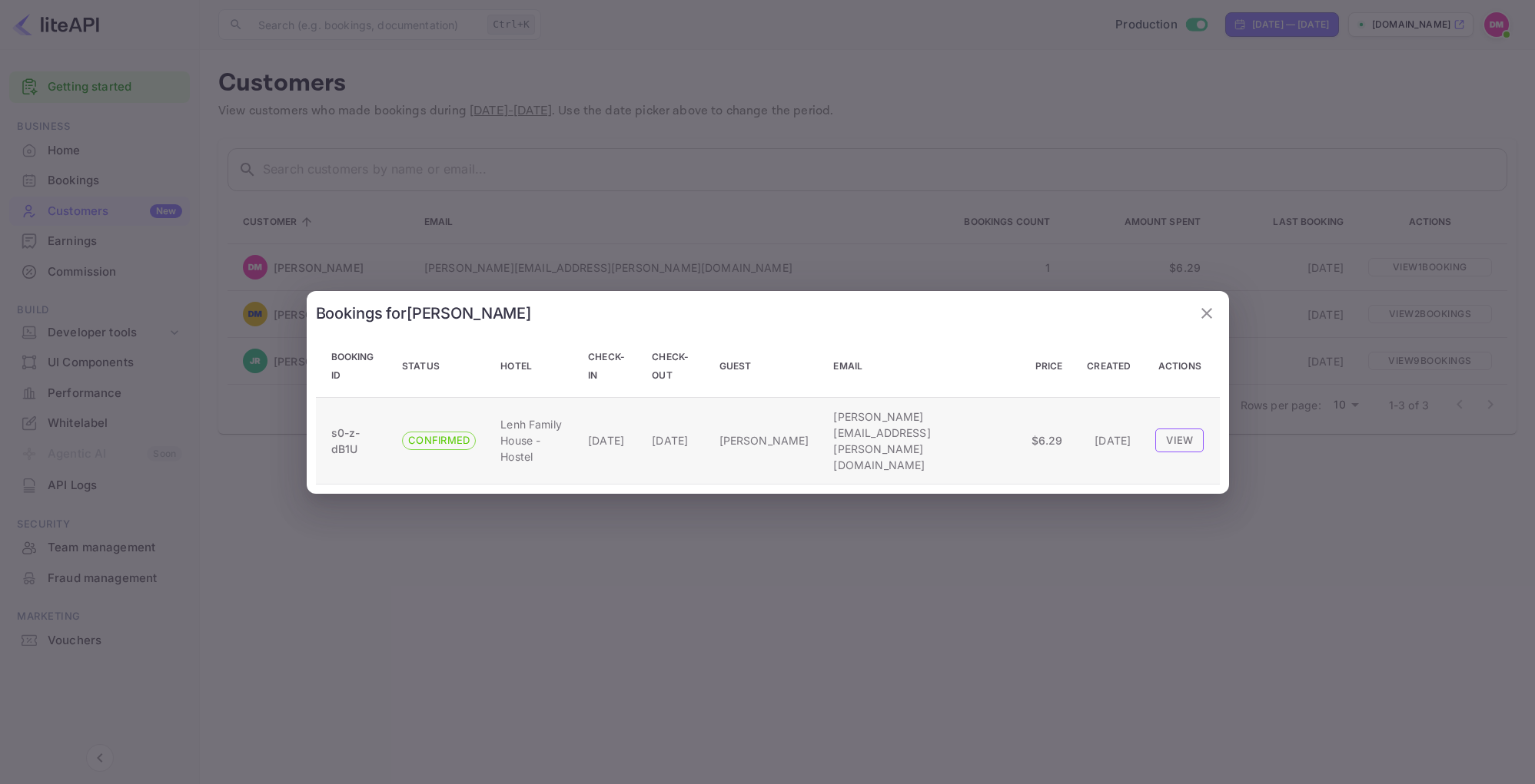
click at [1161, 444] on button "View" at bounding box center [1179, 439] width 48 height 23
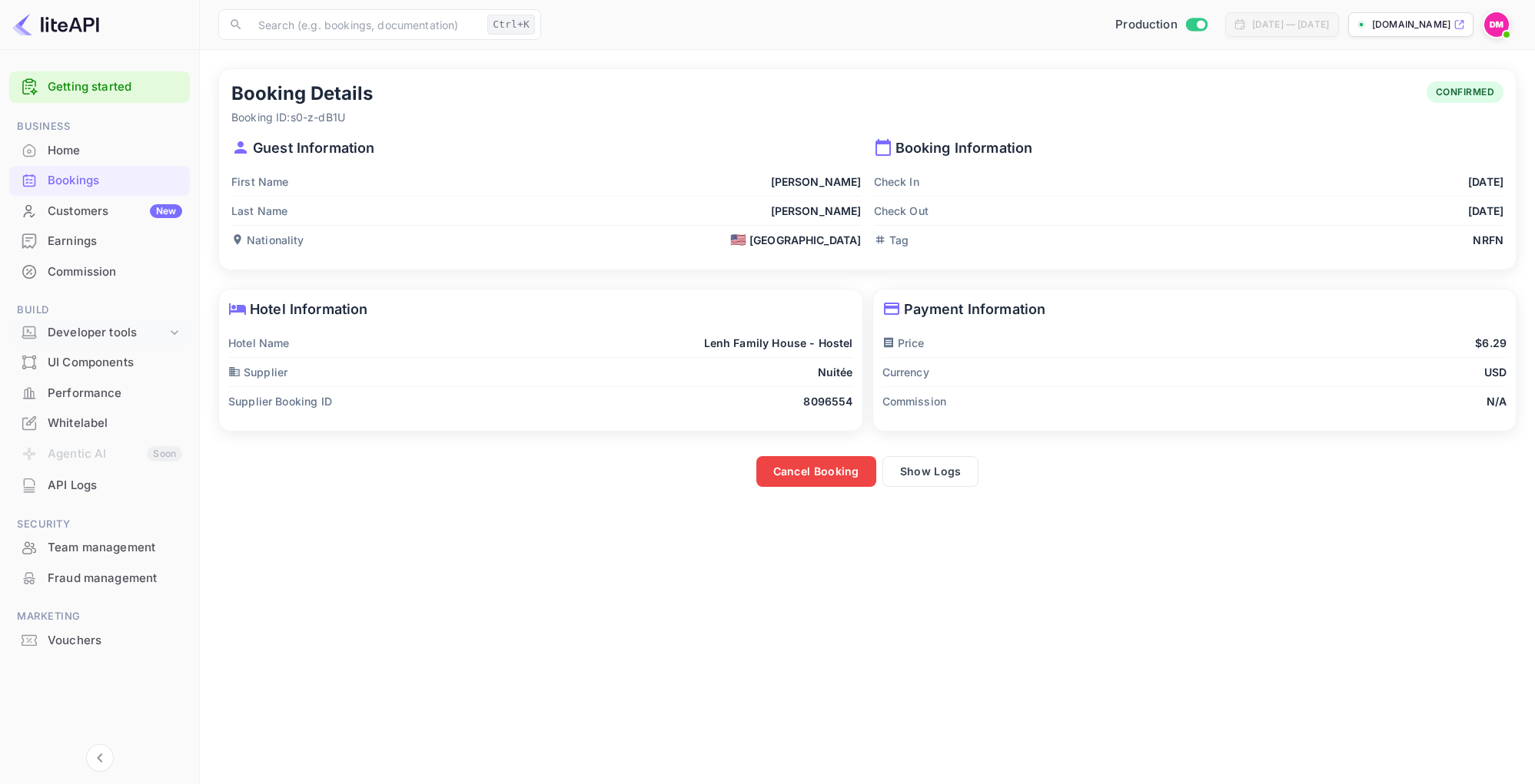
click at [131, 338] on div "Developer tools" at bounding box center [107, 333] width 119 height 18
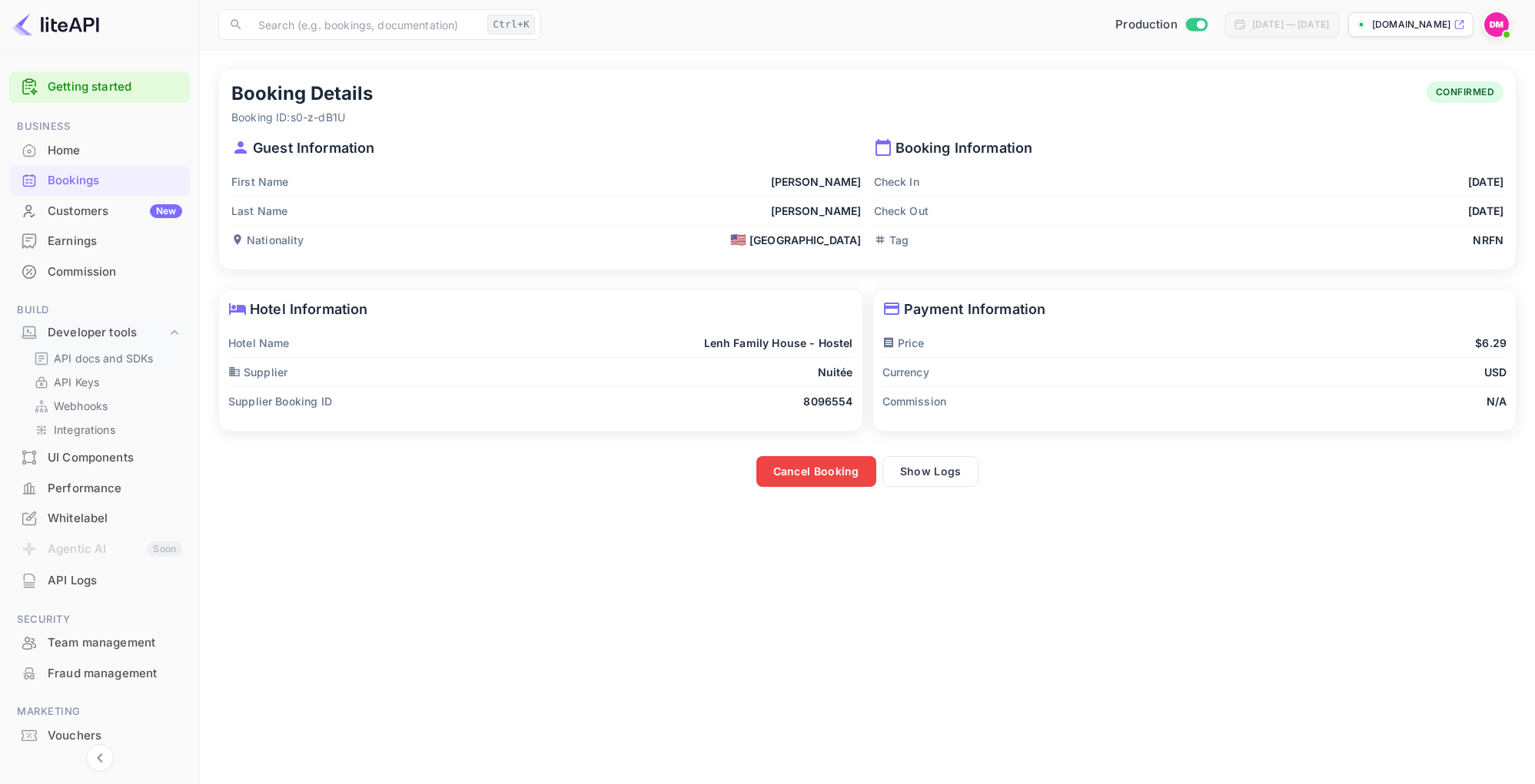
click at [91, 363] on p "API docs and SDKs" at bounding box center [104, 358] width 100 height 16
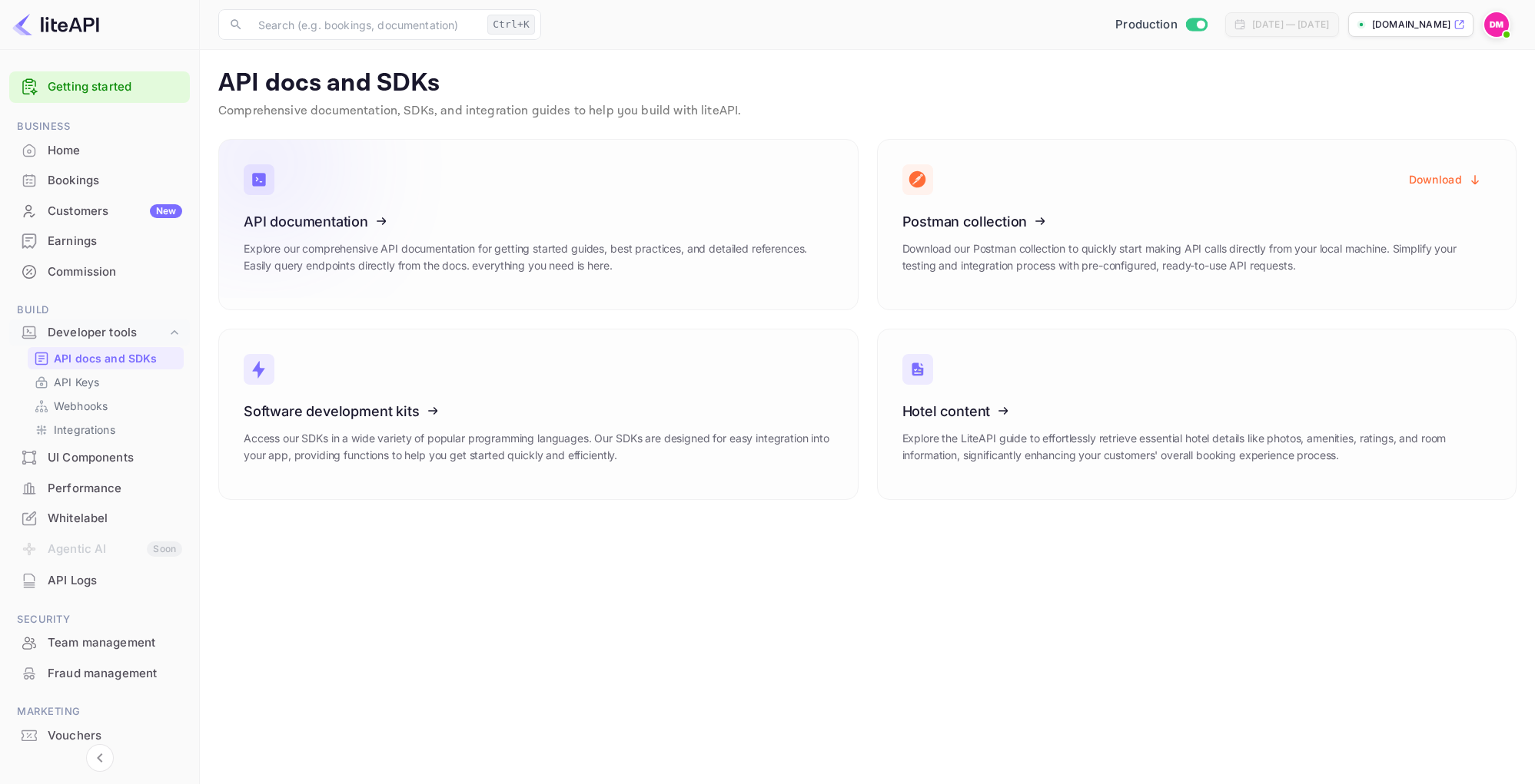
click at [362, 248] on icon at bounding box center [338, 219] width 239 height 159
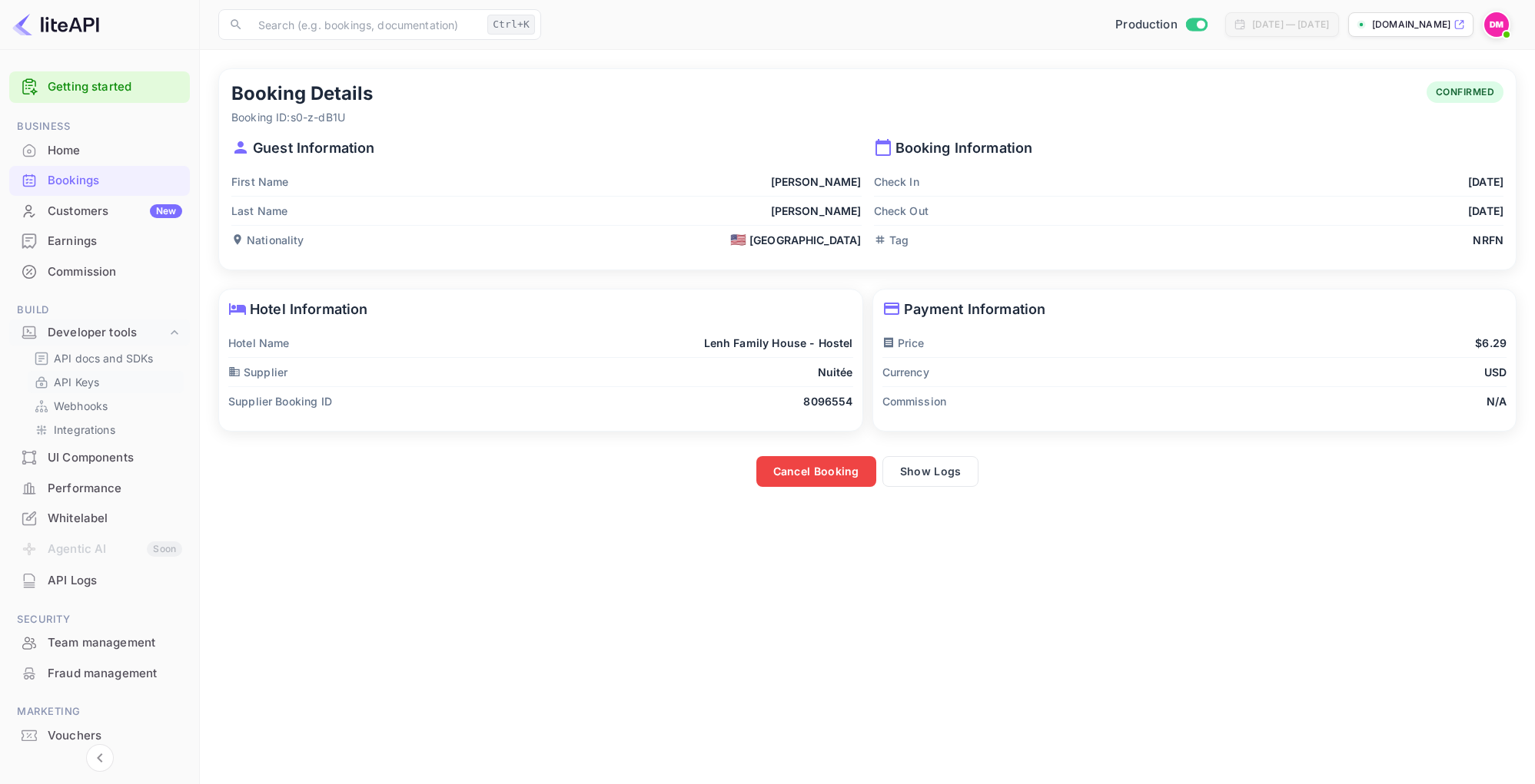
click at [88, 378] on p "API Keys" at bounding box center [77, 382] width 45 height 16
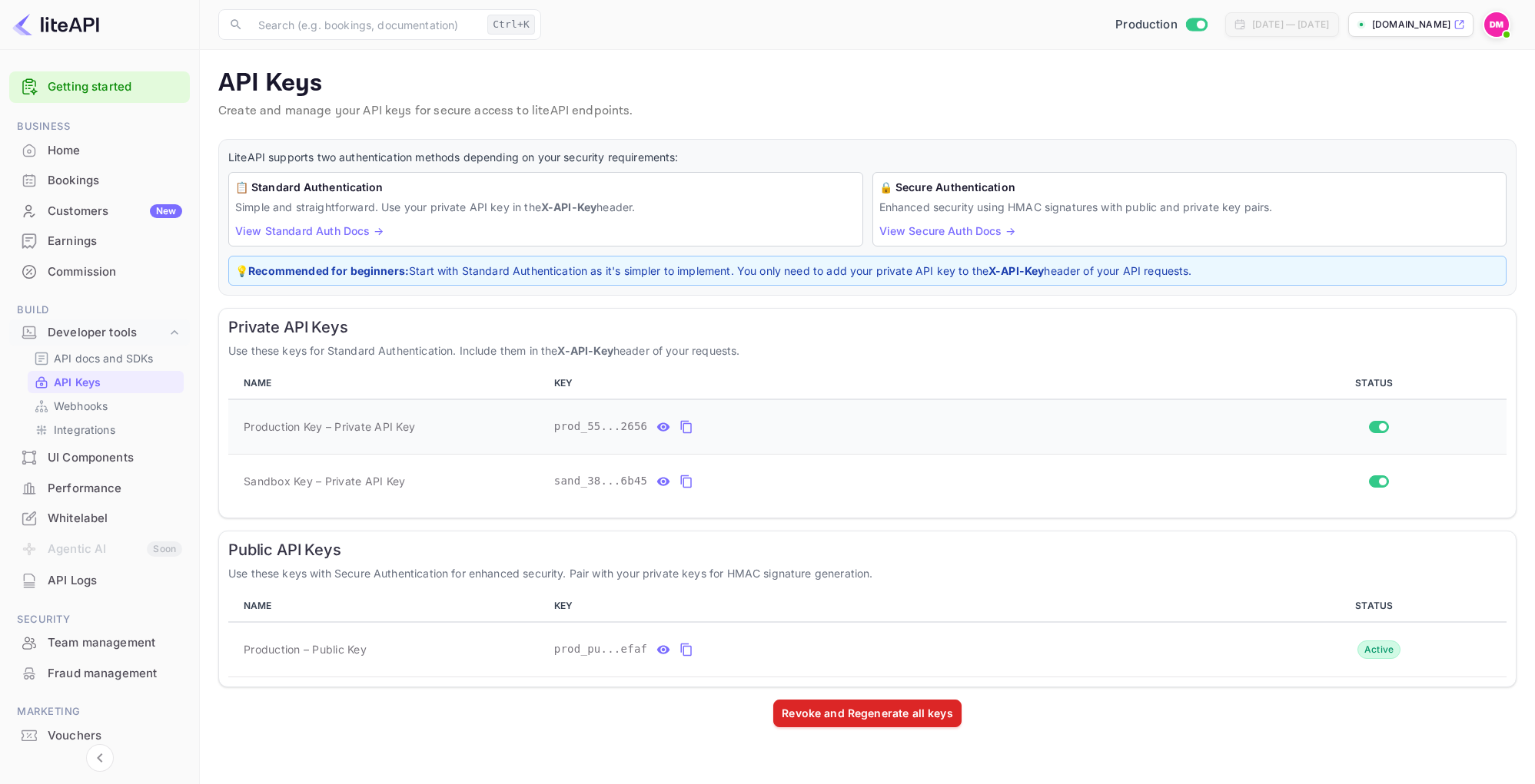
click at [680, 420] on icon "private api keys table" at bounding box center [686, 427] width 14 height 19
